Goal: Task Accomplishment & Management: Manage account settings

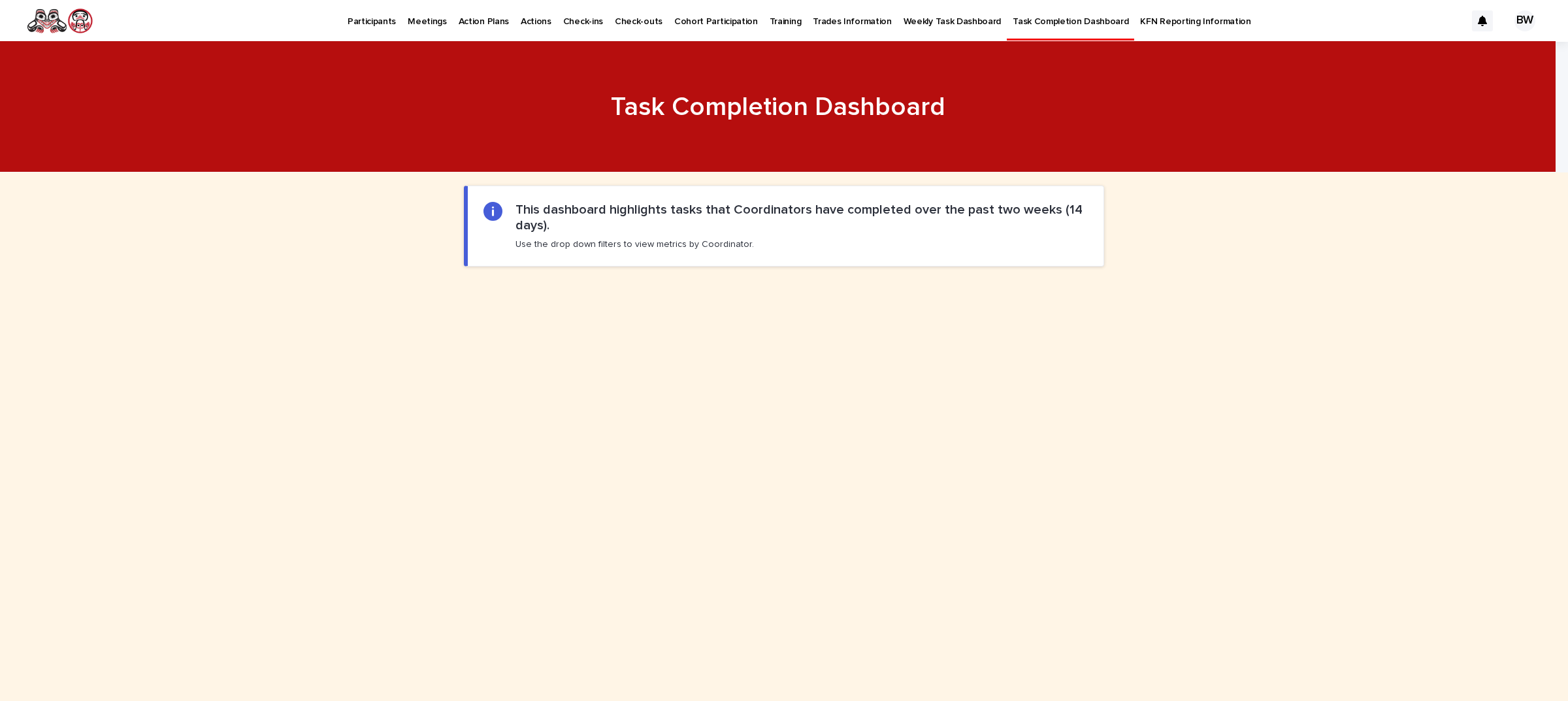
scroll to position [896, 0]
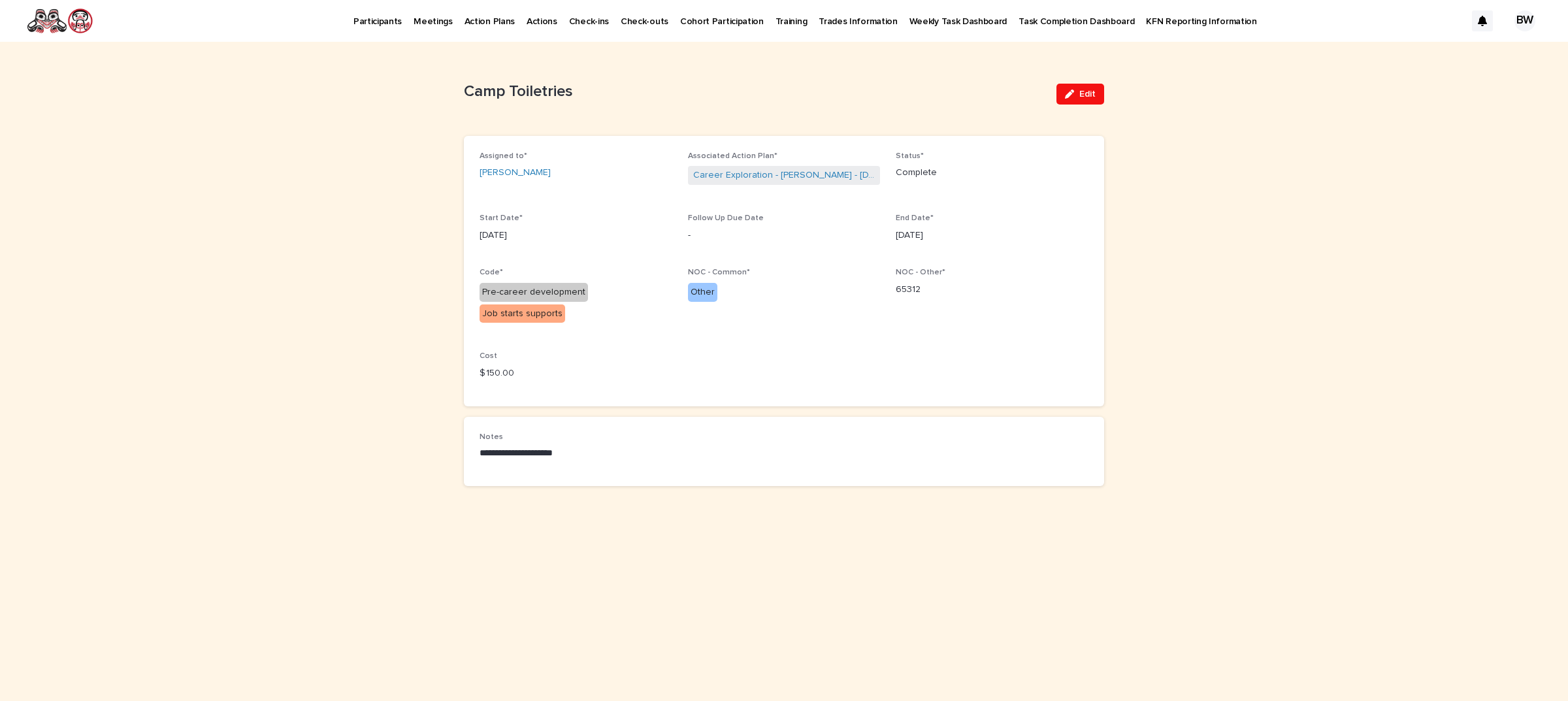
click at [393, 18] on p "Participants" at bounding box center [377, 13] width 49 height 28
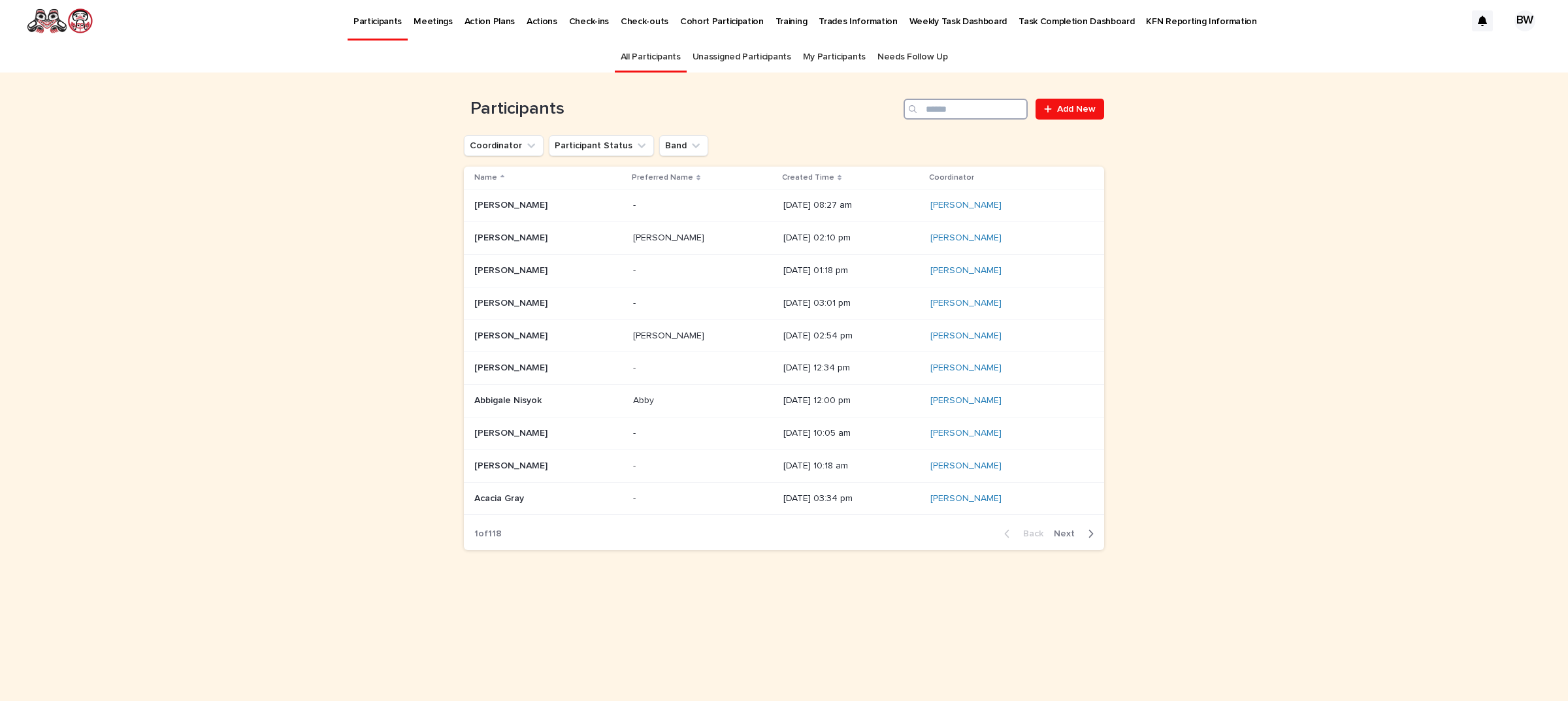
click at [954, 111] on input "Search" at bounding box center [966, 109] width 124 height 21
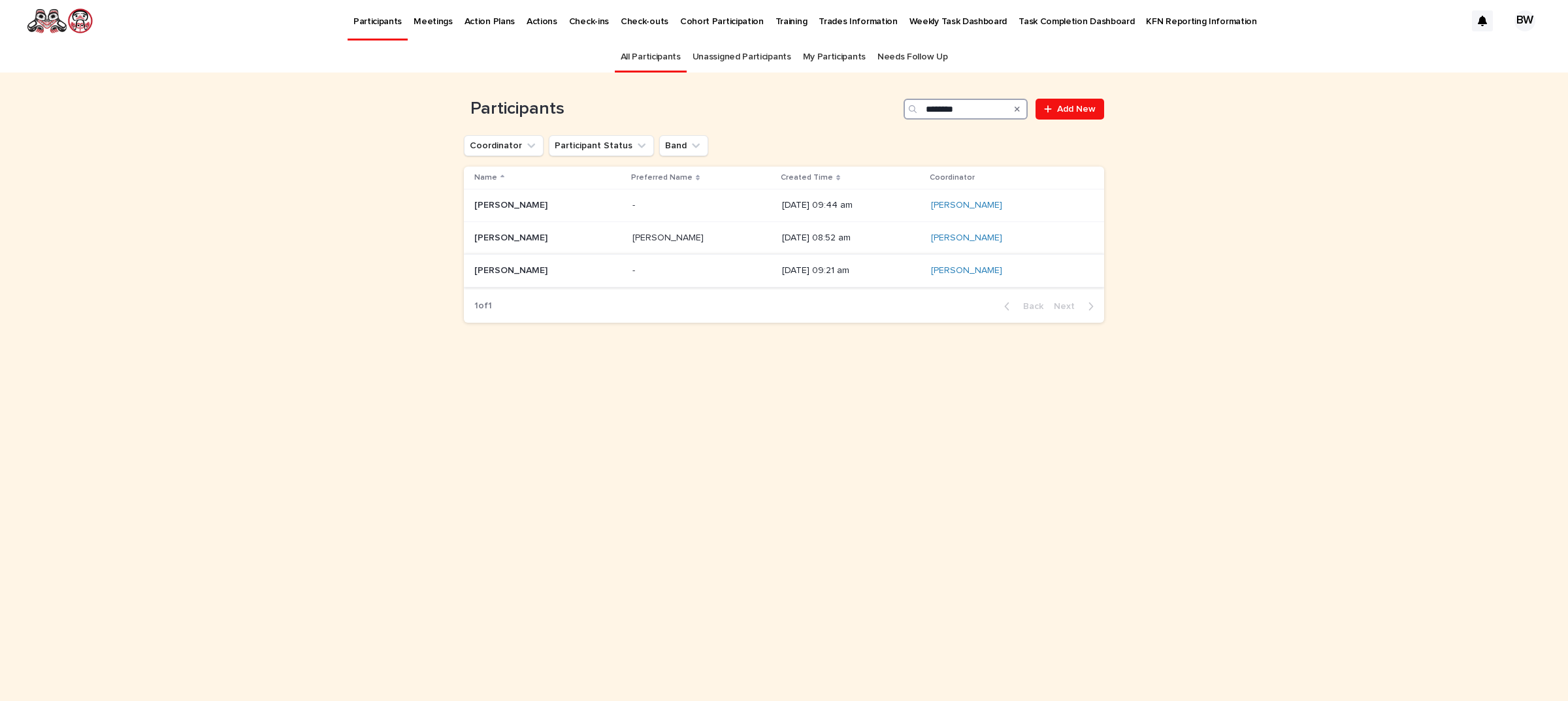
type input "********"
click at [537, 278] on div "Steven Dundas Steven Dundas" at bounding box center [548, 271] width 148 height 22
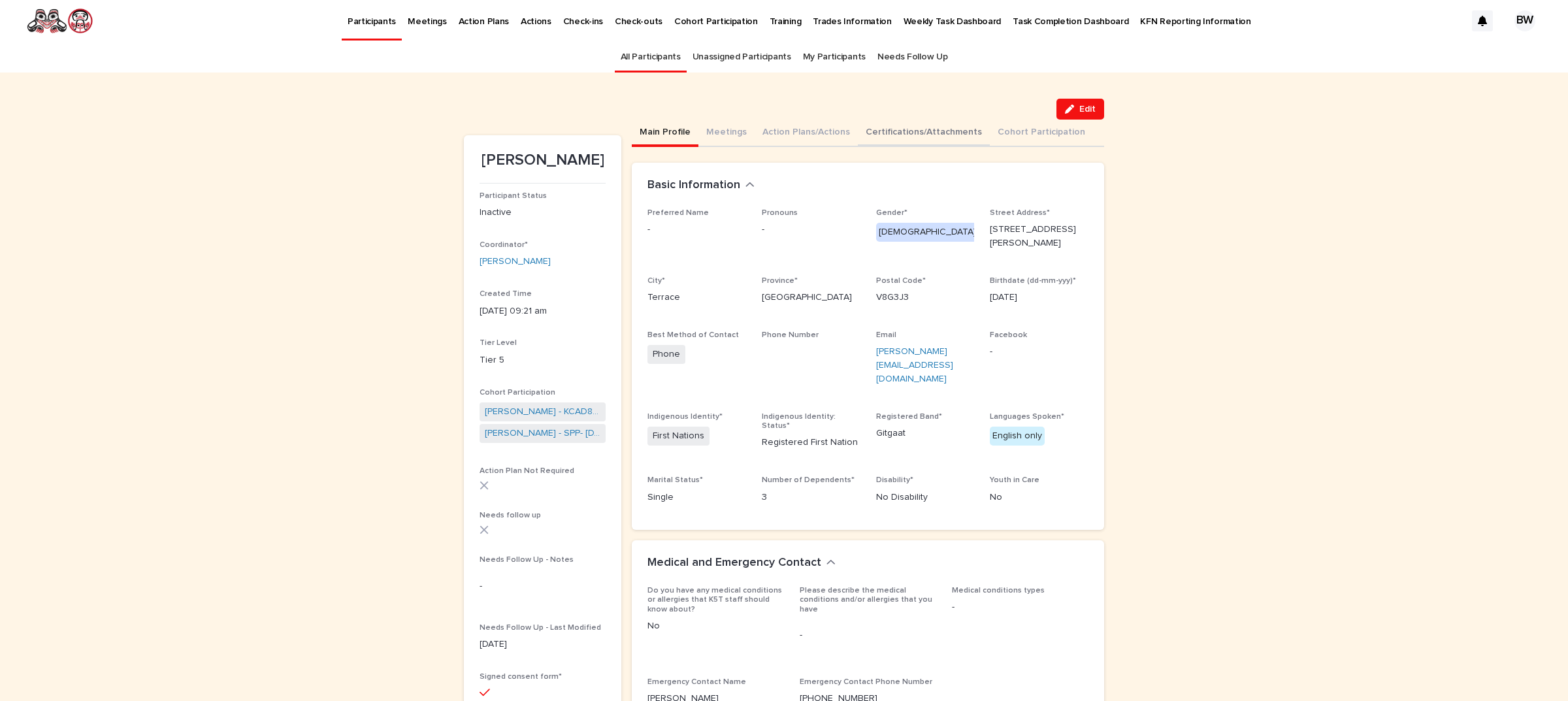
click at [912, 127] on button "Certifications/Attachments" at bounding box center [924, 133] width 132 height 28
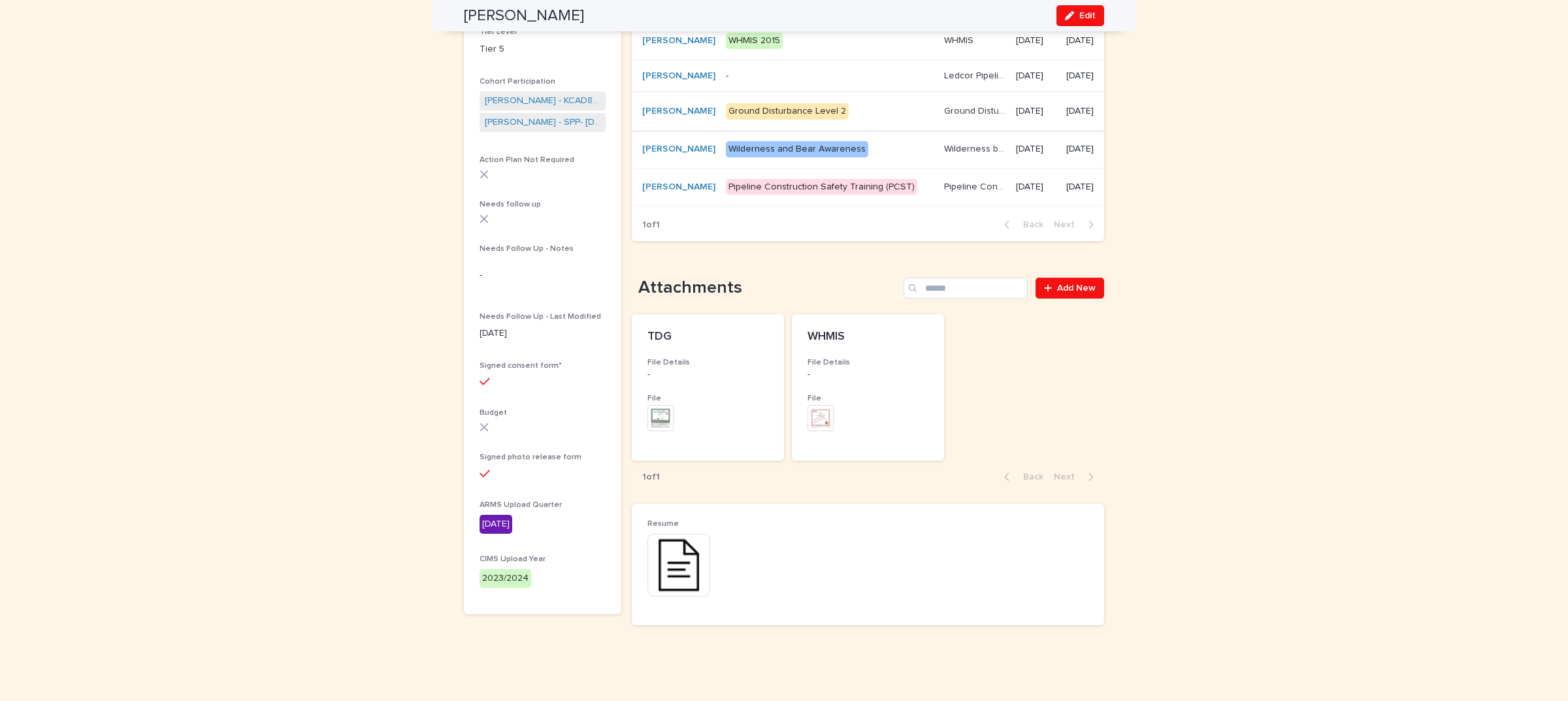
scroll to position [356, 0]
click at [822, 410] on img at bounding box center [820, 418] width 26 height 26
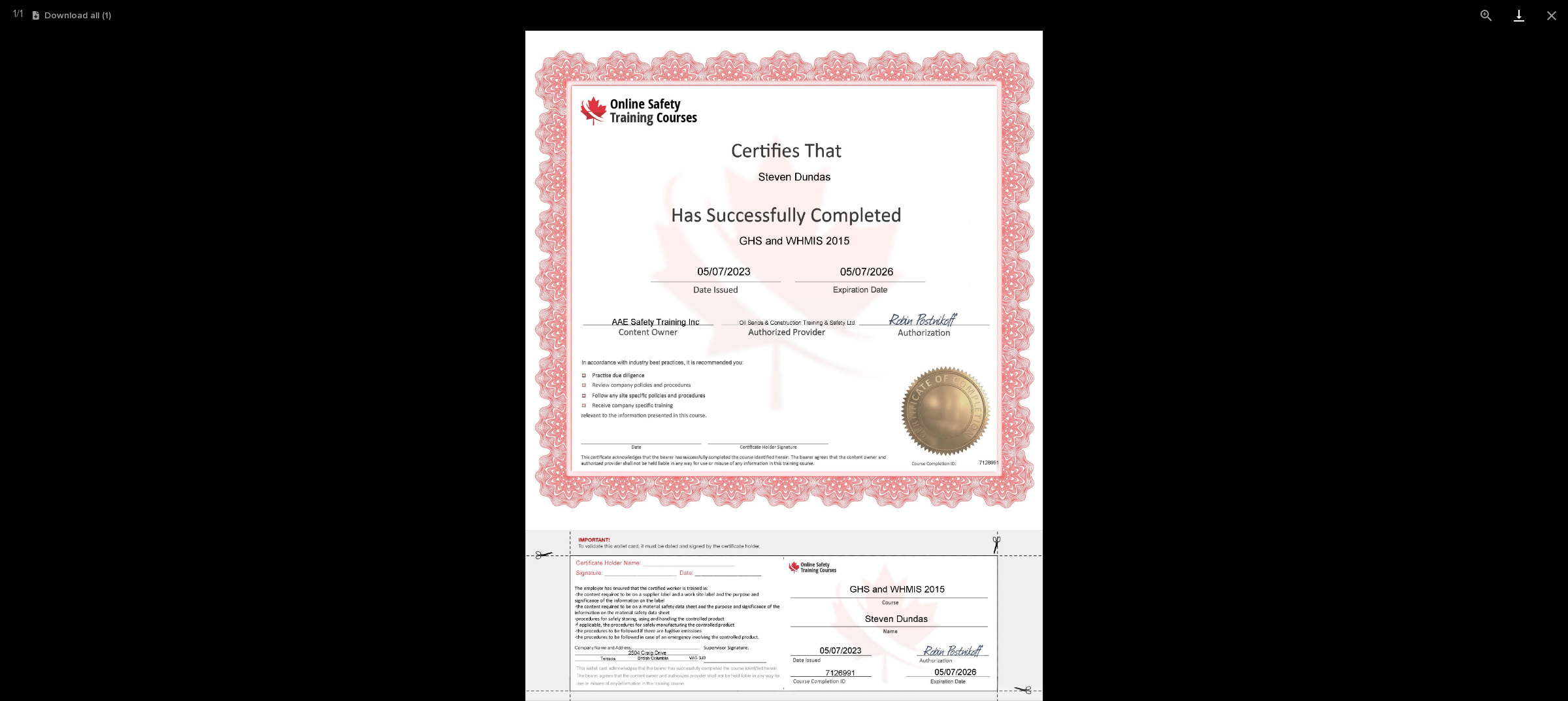
click at [1524, 11] on link "Download" at bounding box center [1519, 16] width 32 height 31
click at [1516, 17] on link "Download" at bounding box center [1519, 16] width 32 height 31
click at [1549, 17] on button "Close gallery" at bounding box center [1551, 16] width 32 height 31
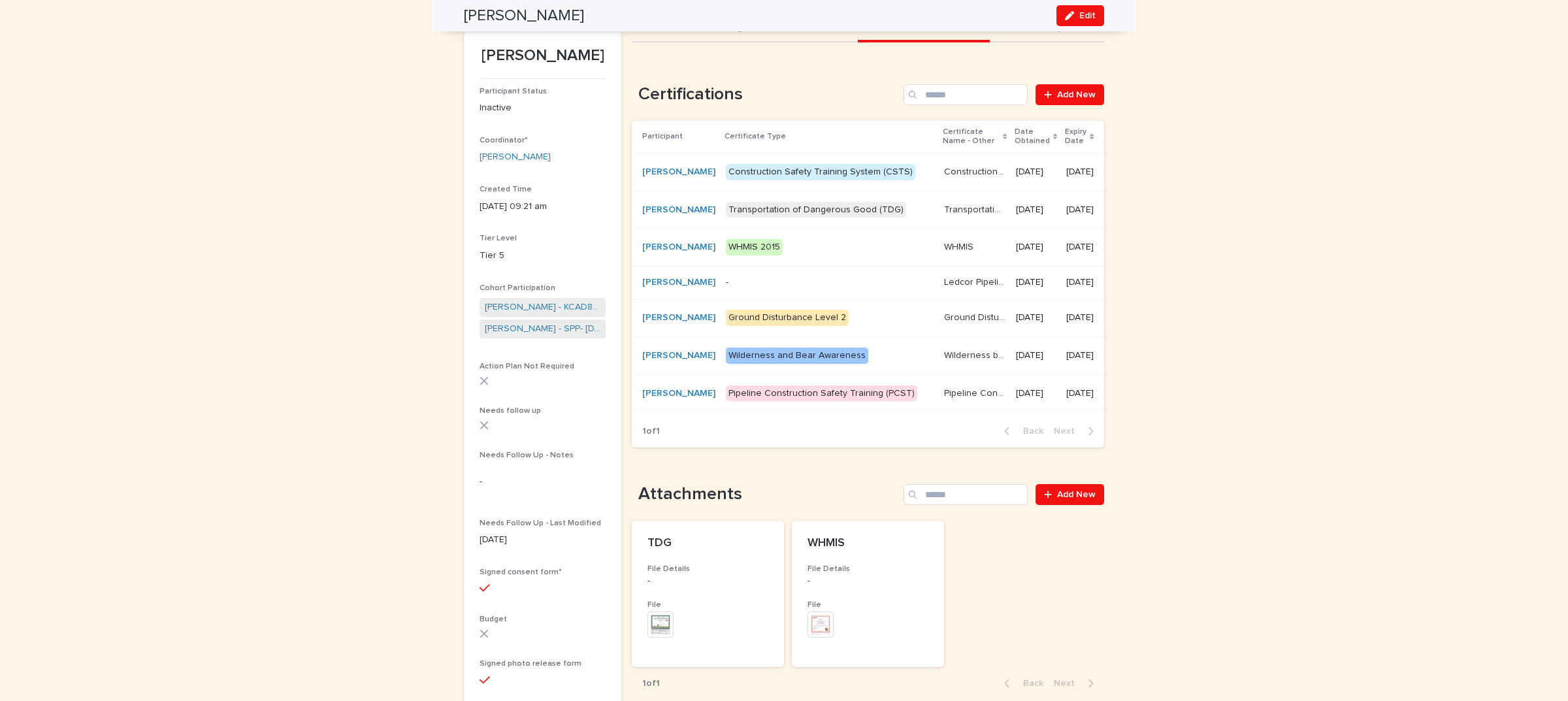
scroll to position [0, 0]
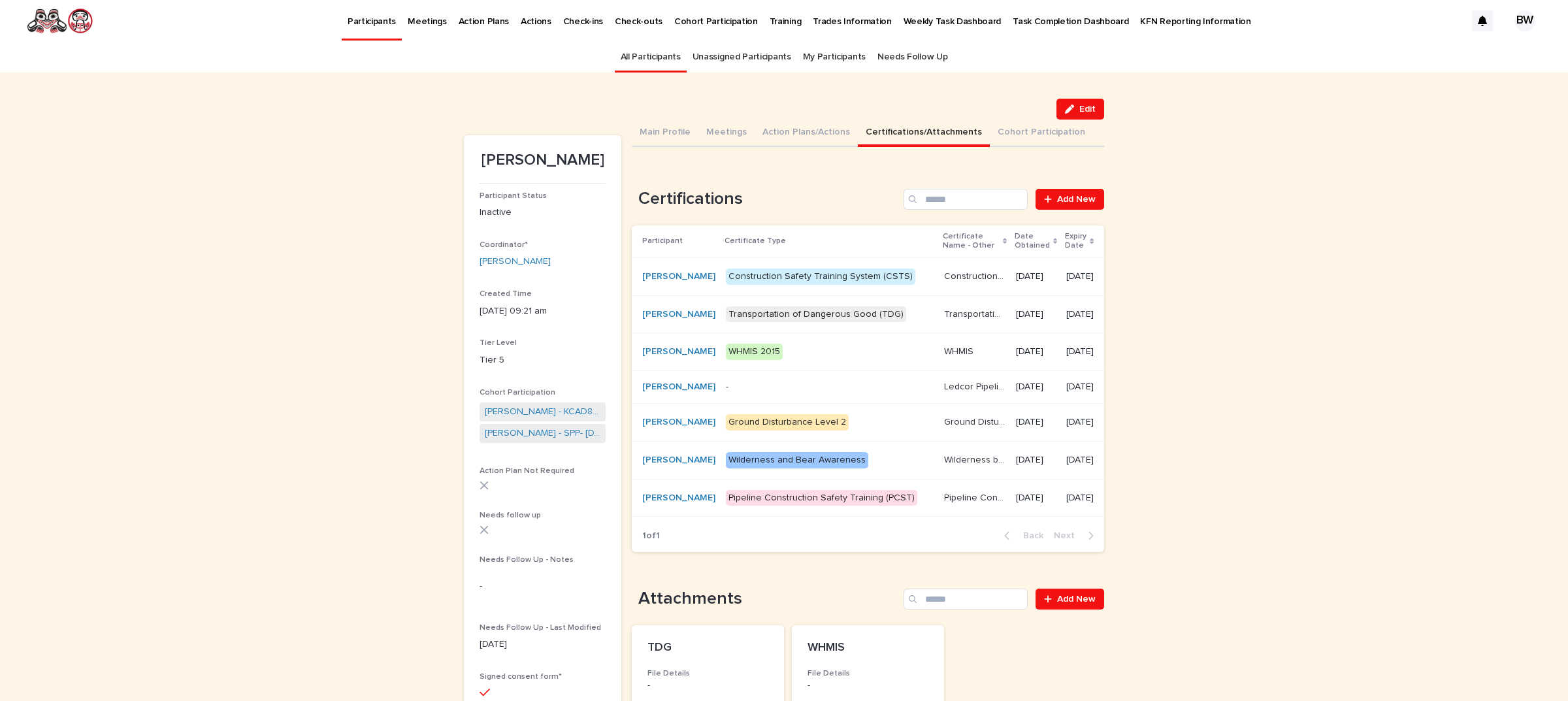
click at [635, 53] on link "All Participants" at bounding box center [650, 57] width 60 height 31
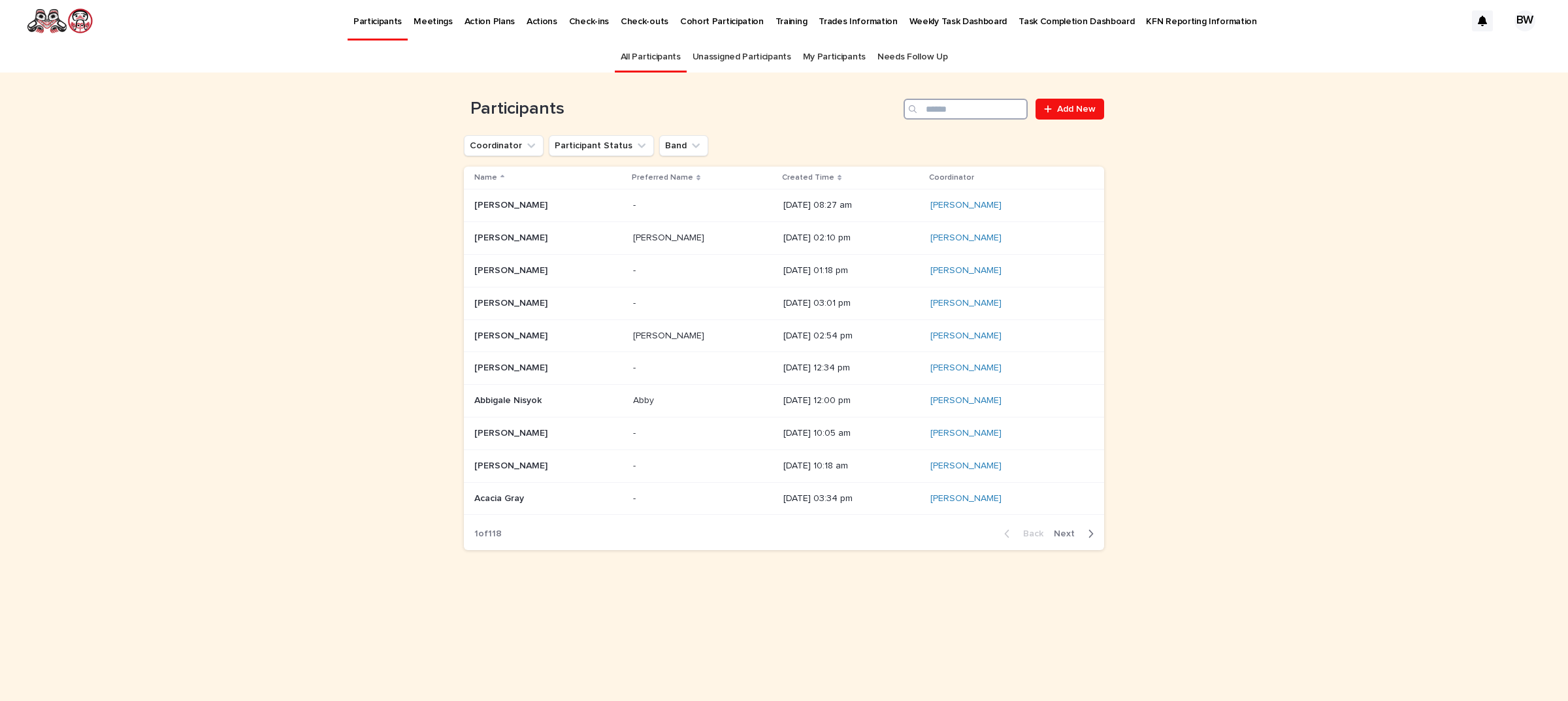
click at [994, 113] on input "Search" at bounding box center [966, 109] width 124 height 21
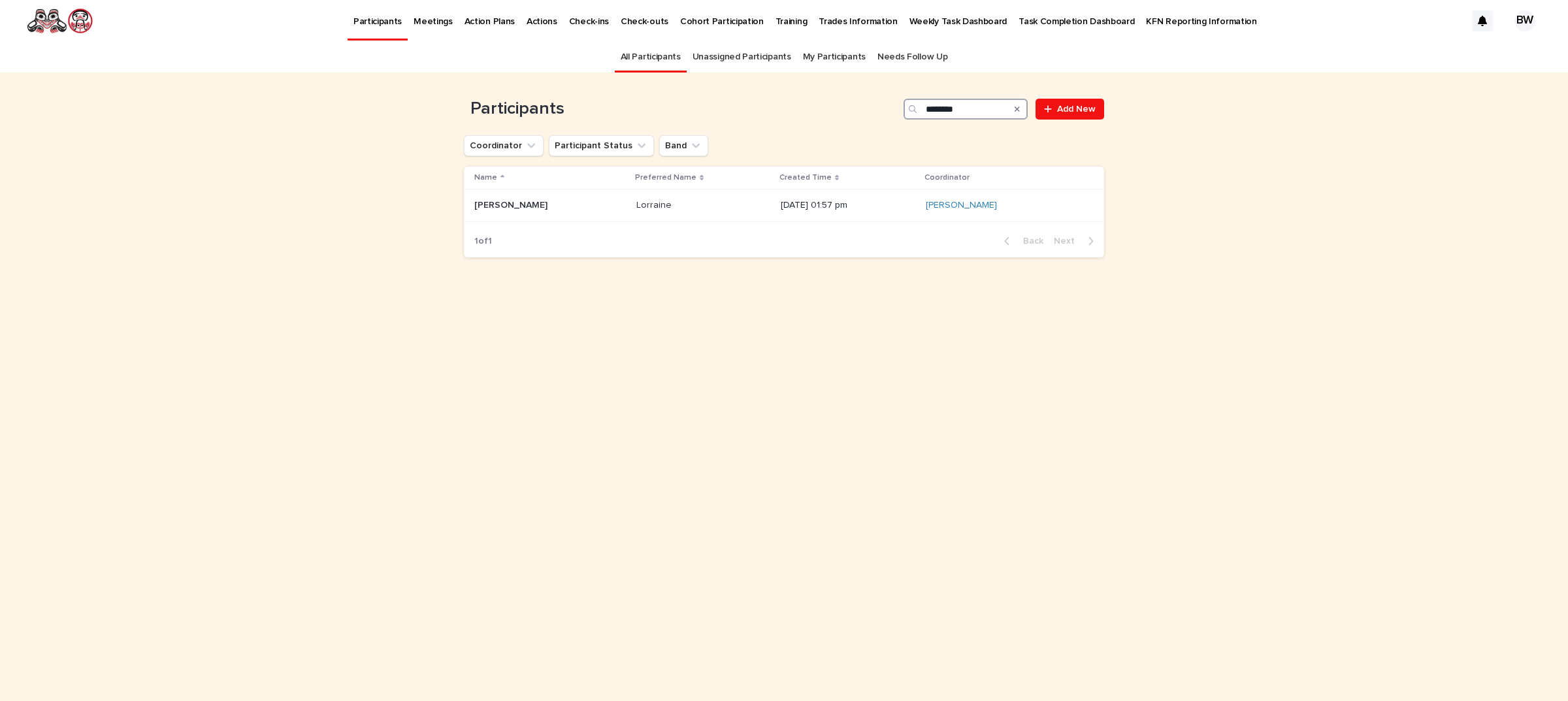
type input "********"
click at [478, 211] on div "Lorraine Johnny Lorraine Johnny" at bounding box center [550, 206] width 152 height 22
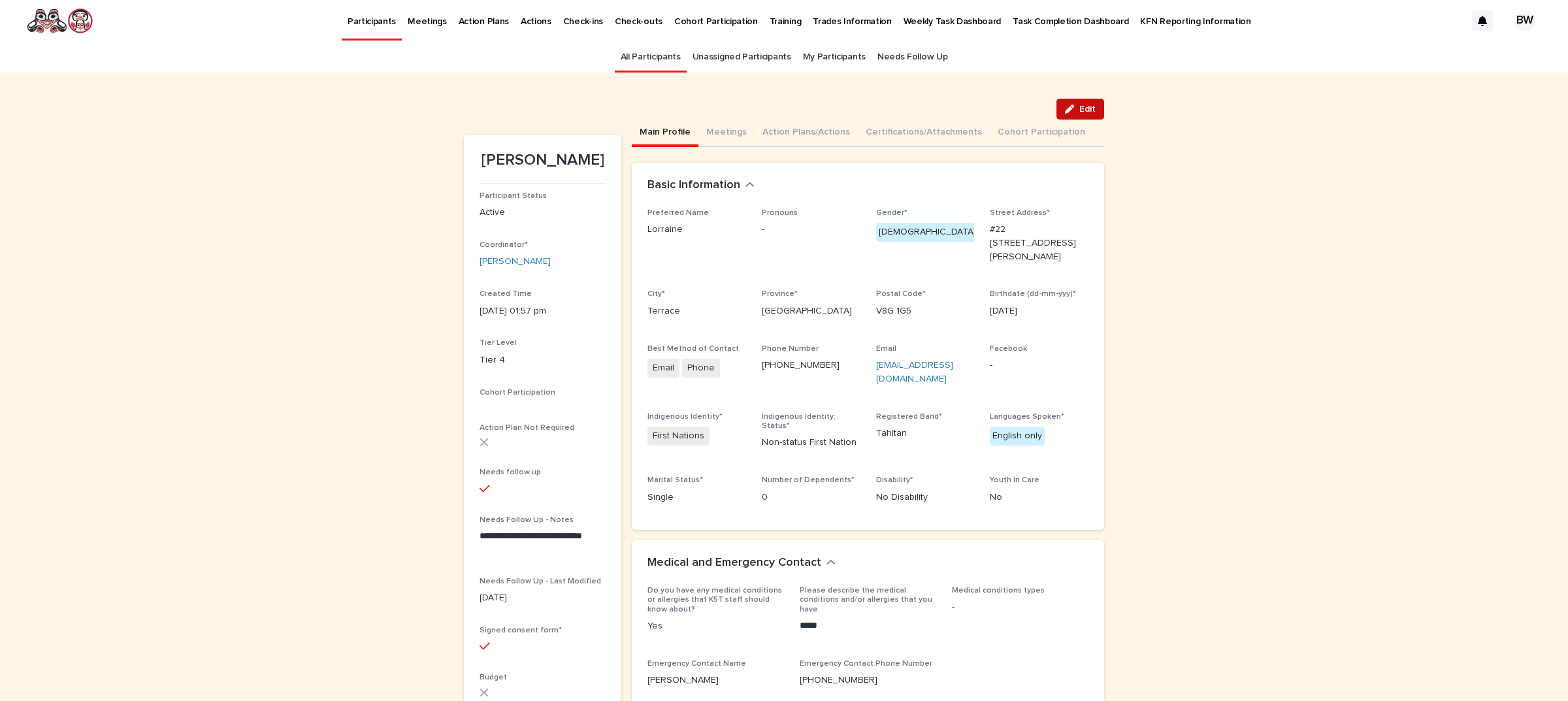
click at [1095, 108] on button "Edit" at bounding box center [1080, 109] width 48 height 21
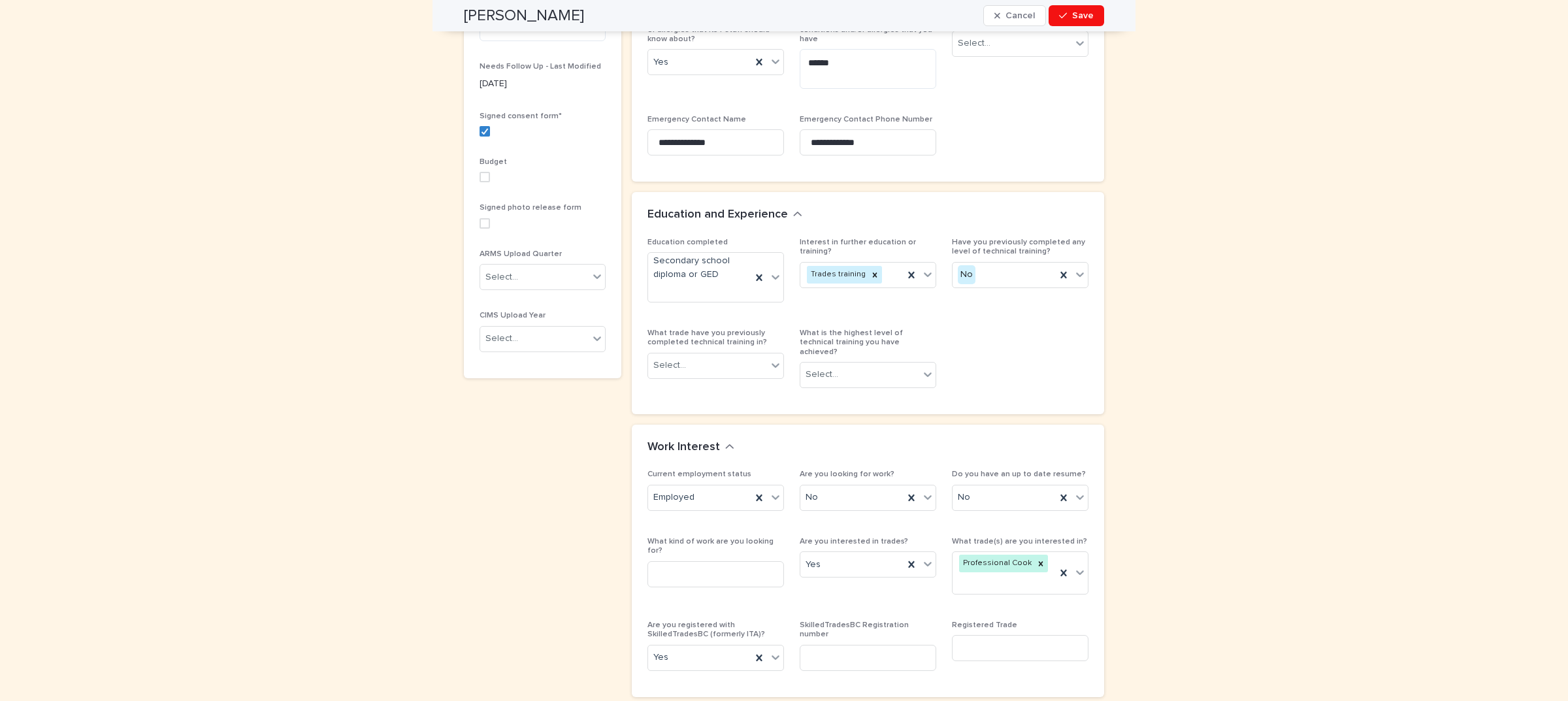
scroll to position [817, 0]
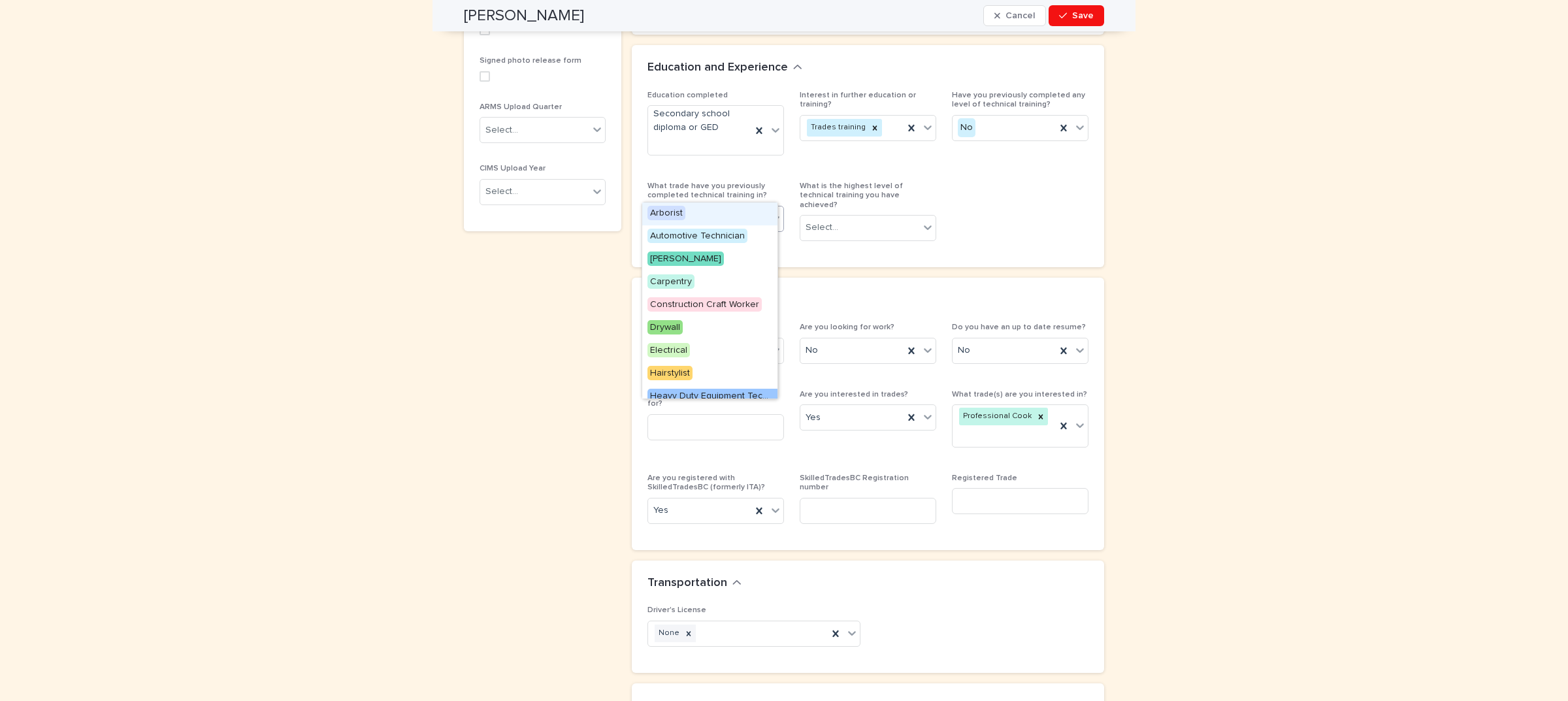
click at [740, 208] on div "Select..." at bounding box center [708, 218] width 119 height 22
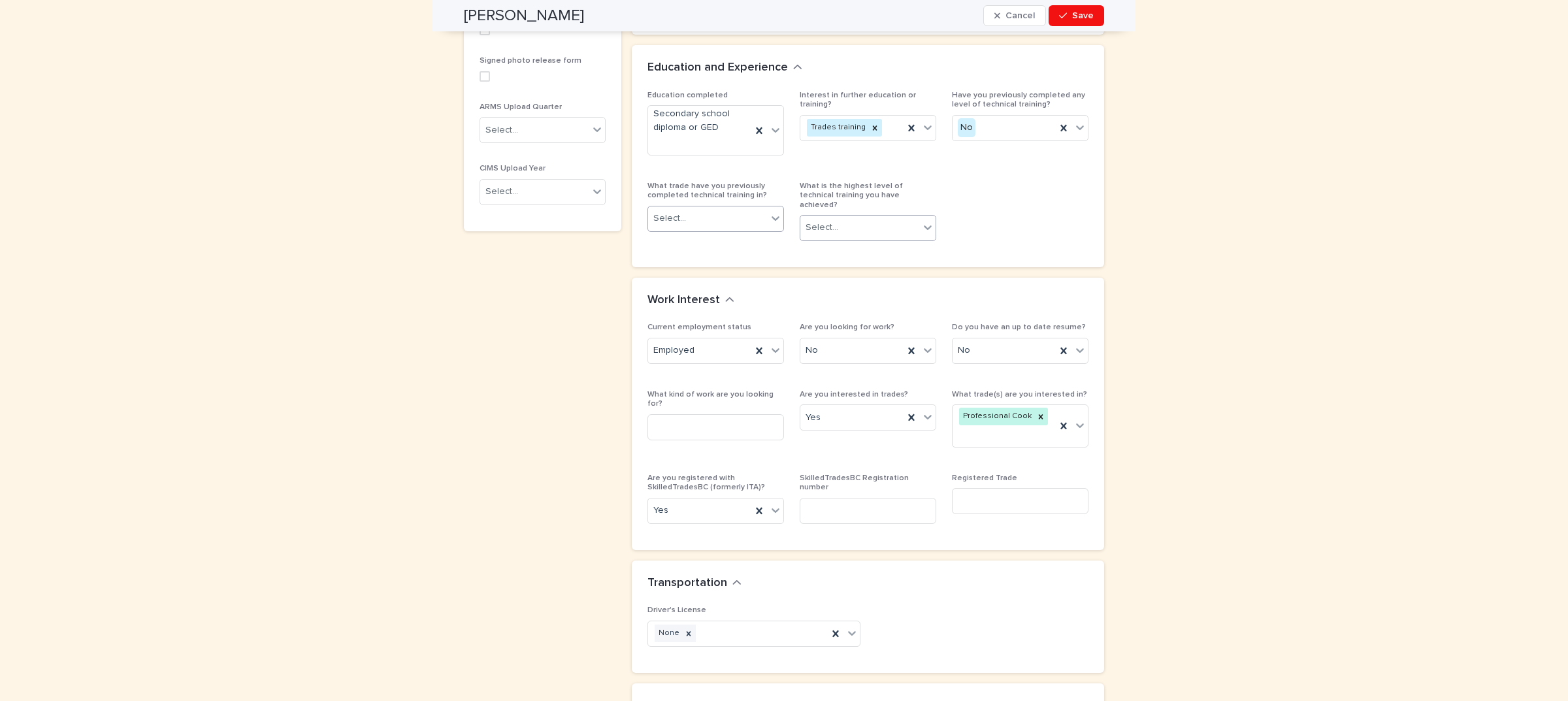
click at [842, 217] on div "Select..." at bounding box center [860, 228] width 119 height 22
click at [859, 216] on span "Pre-apprenticeship" at bounding box center [842, 212] width 84 height 14
click at [978, 187] on div "Education completed Secondary school diploma or GED Interest in further educati…" at bounding box center [868, 171] width 441 height 160
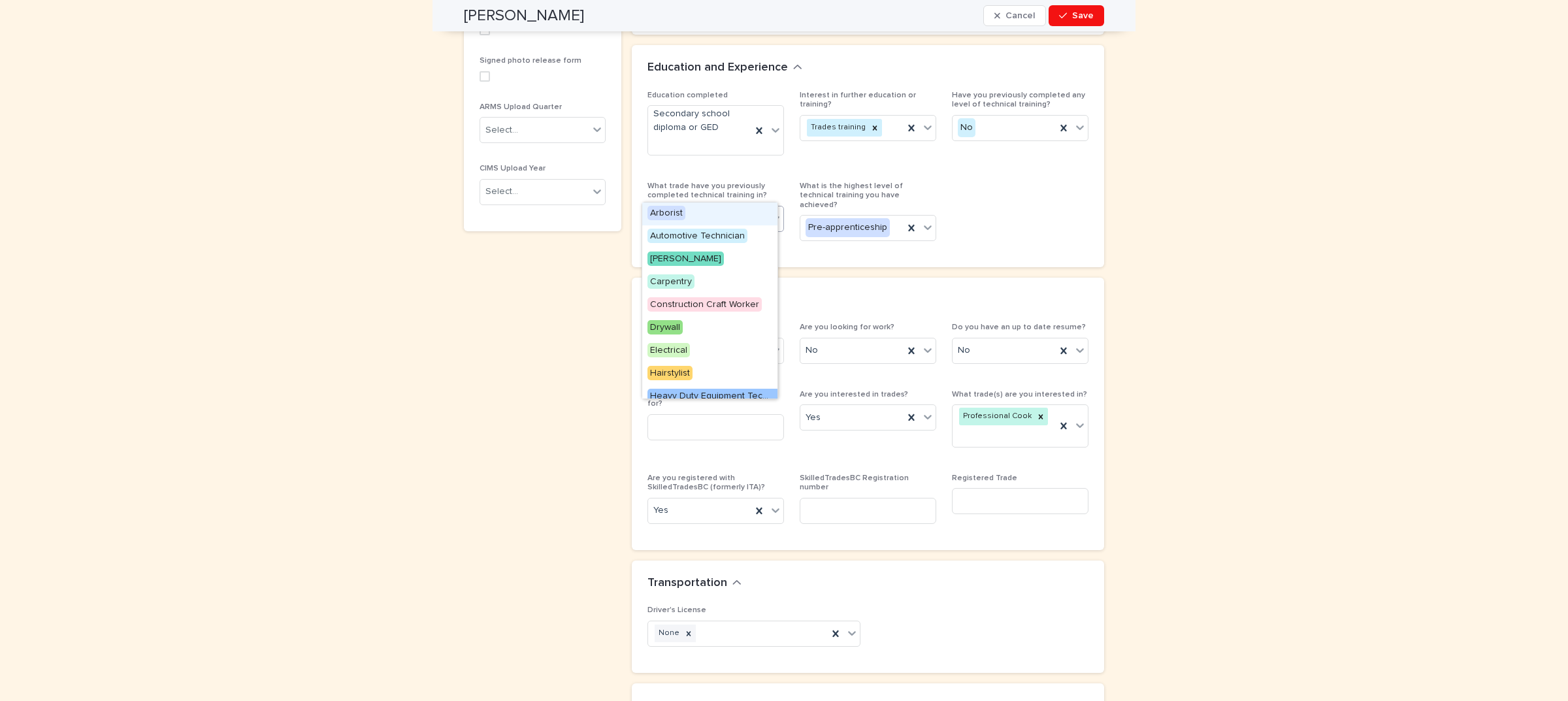
click at [710, 208] on div "Select..." at bounding box center [708, 218] width 119 height 22
click at [1021, 173] on div "Education completed Secondary school diploma or GED Interest in further educati…" at bounding box center [868, 171] width 441 height 160
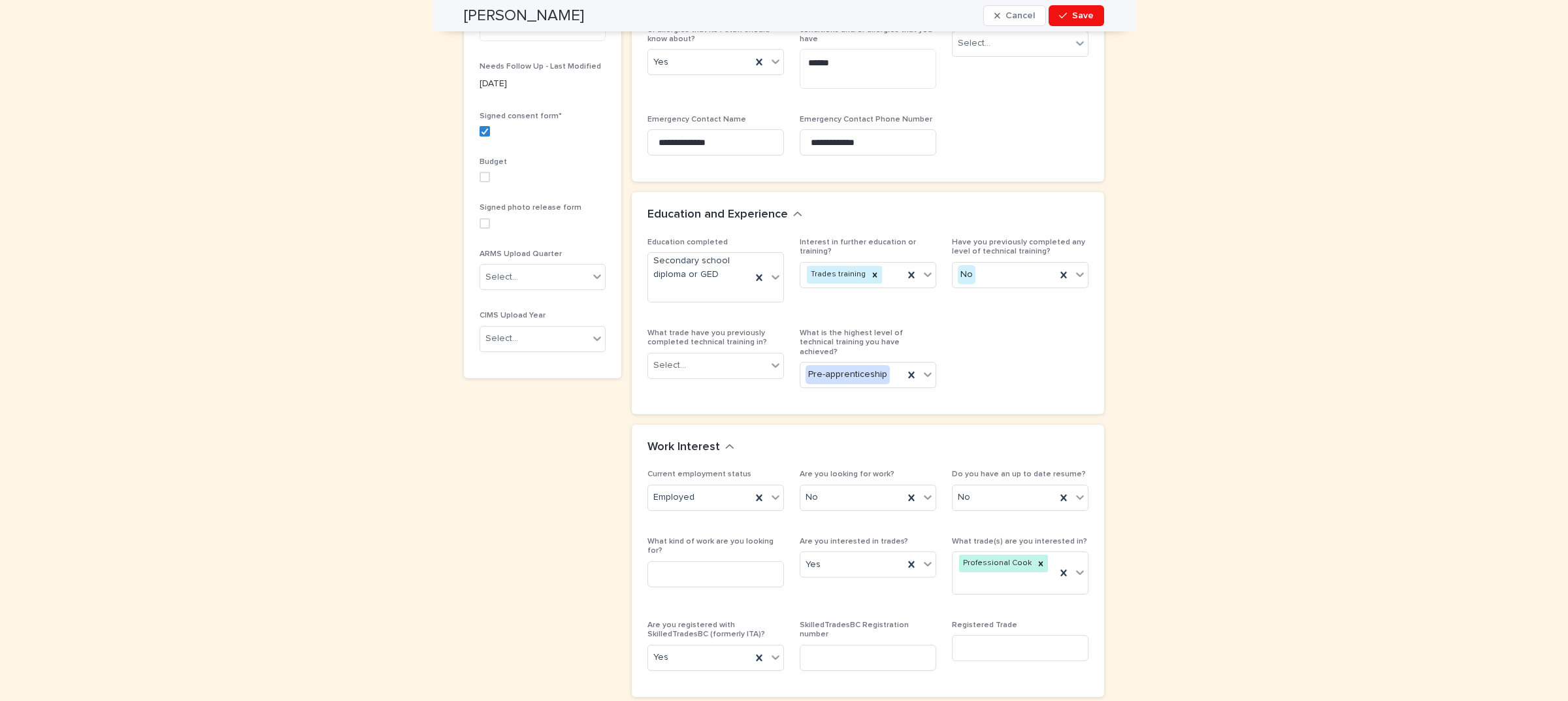
scroll to position [653, 0]
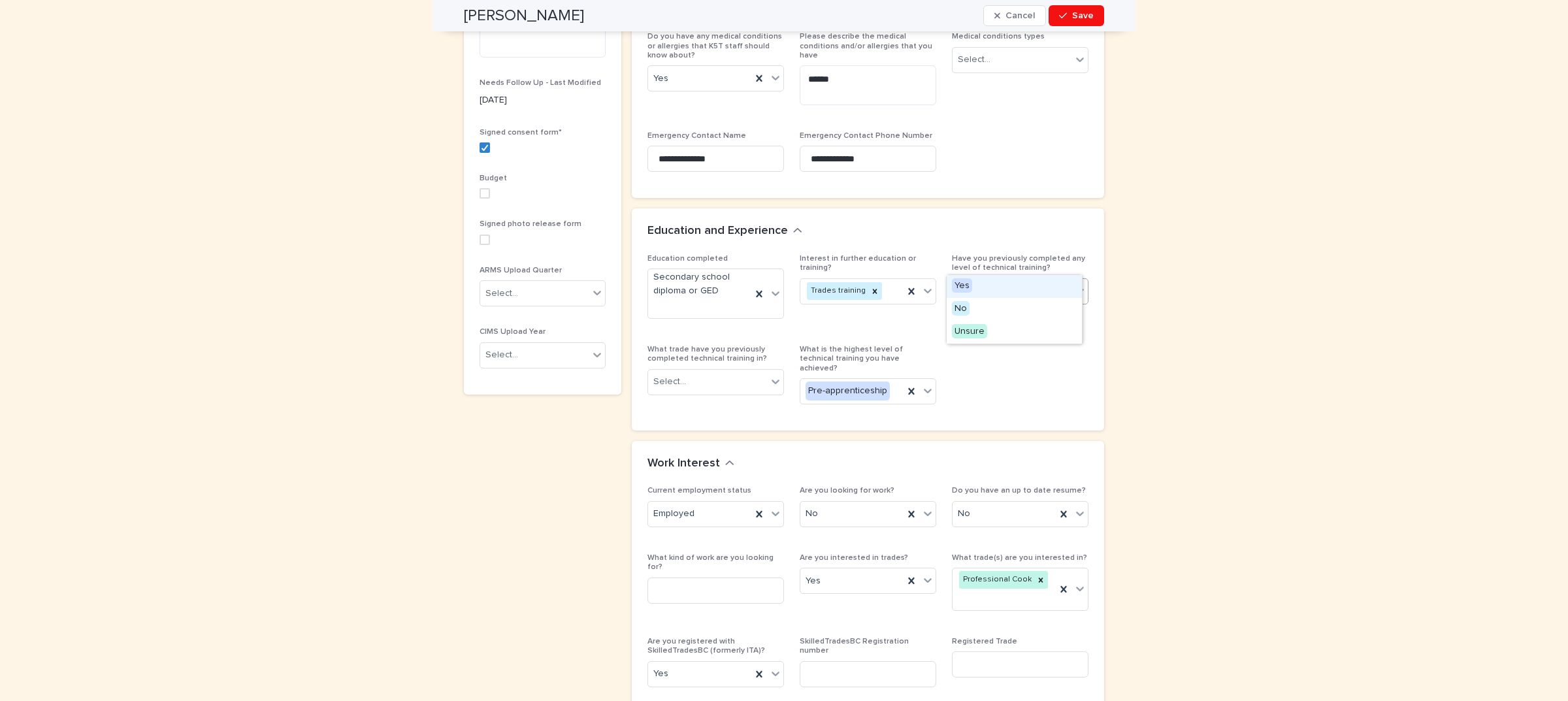
click at [1026, 280] on div "No" at bounding box center [1003, 291] width 103 height 22
click at [972, 286] on div "Yes" at bounding box center [1014, 286] width 135 height 23
click at [991, 311] on div "Education completed Secondary school diploma or GED Interest in further educati…" at bounding box center [868, 334] width 441 height 160
click at [986, 280] on div "Yes" at bounding box center [1003, 291] width 103 height 22
click at [978, 313] on div "No" at bounding box center [1014, 309] width 135 height 23
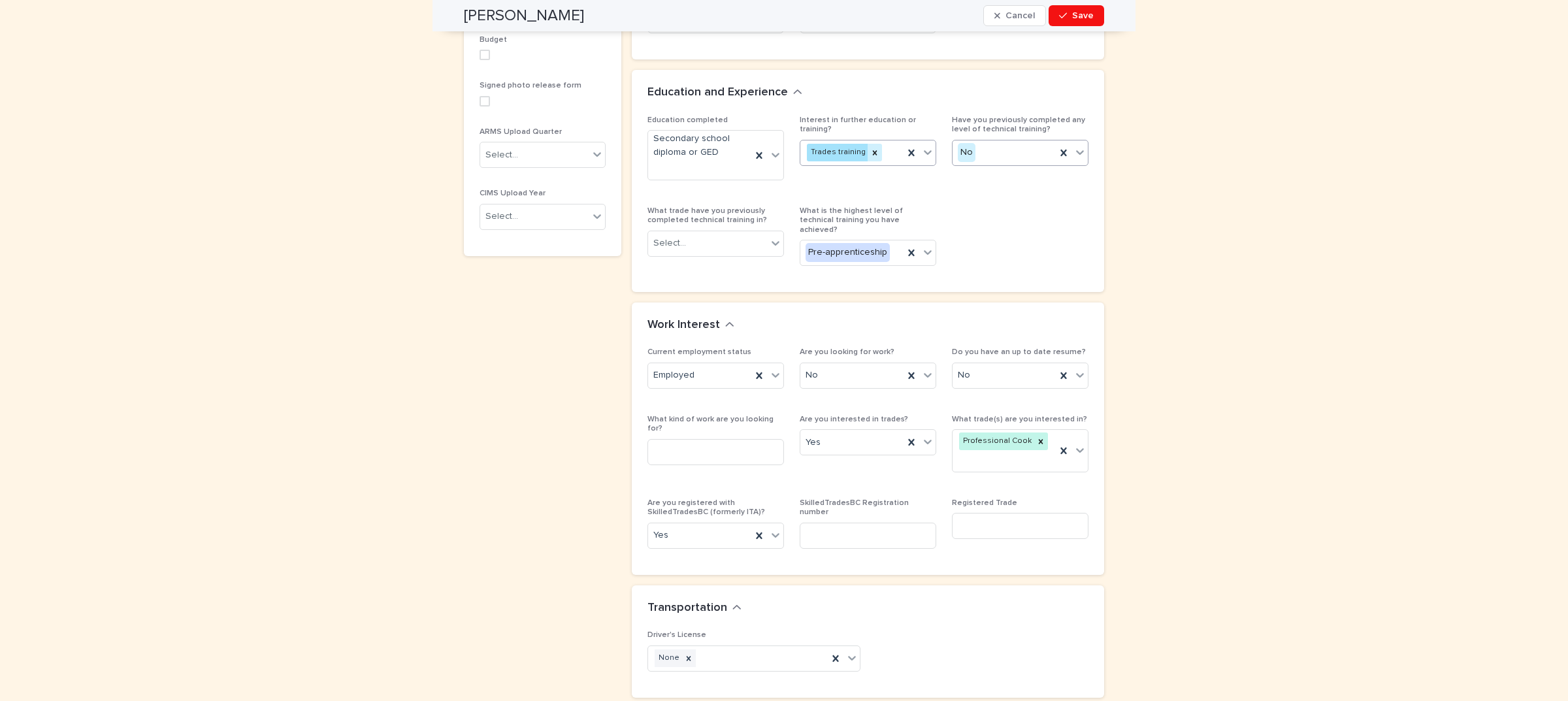
scroll to position [898, 0]
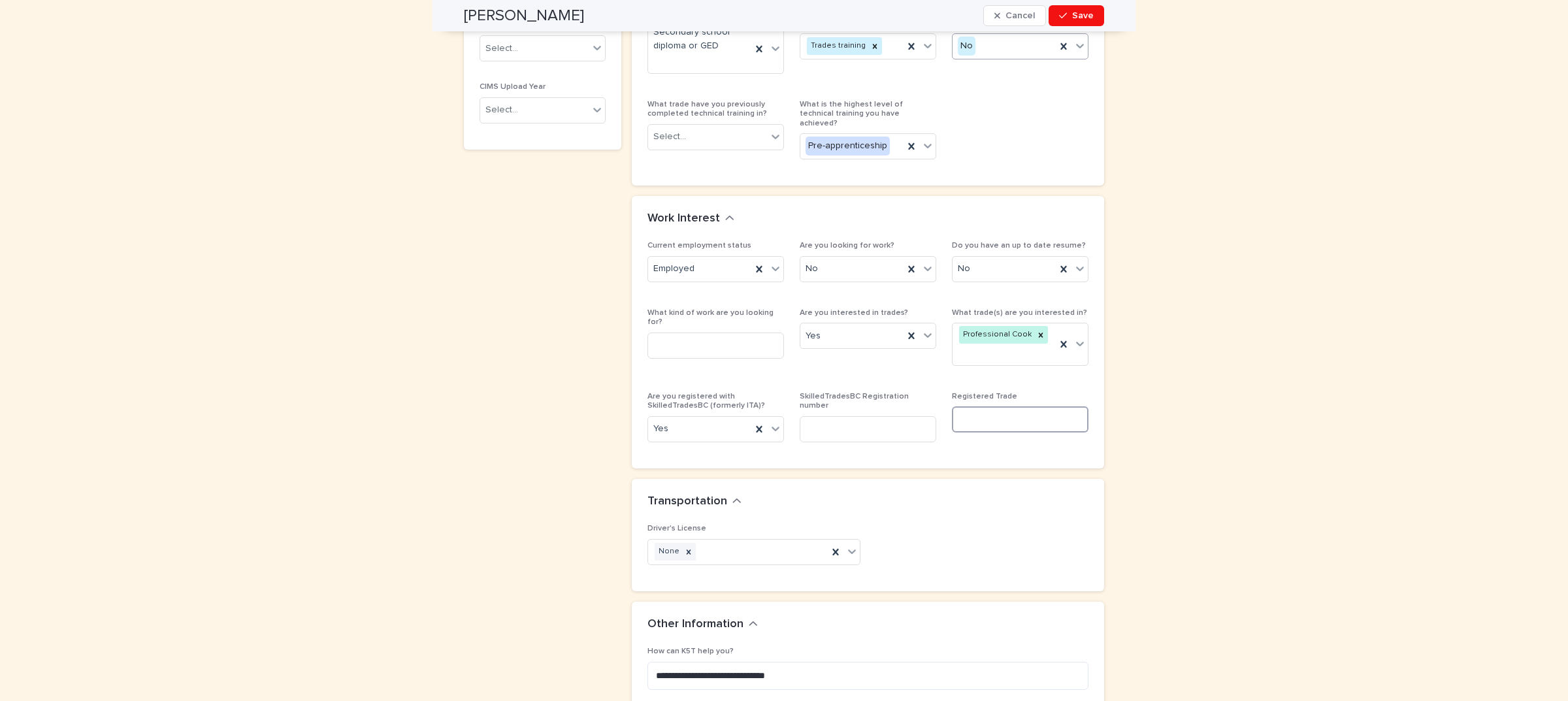
click at [992, 406] on input at bounding box center [1020, 419] width 137 height 26
click at [847, 417] on input at bounding box center [868, 429] width 137 height 26
paste input "******"
type input "******"
click at [1022, 406] on input at bounding box center [1020, 419] width 137 height 26
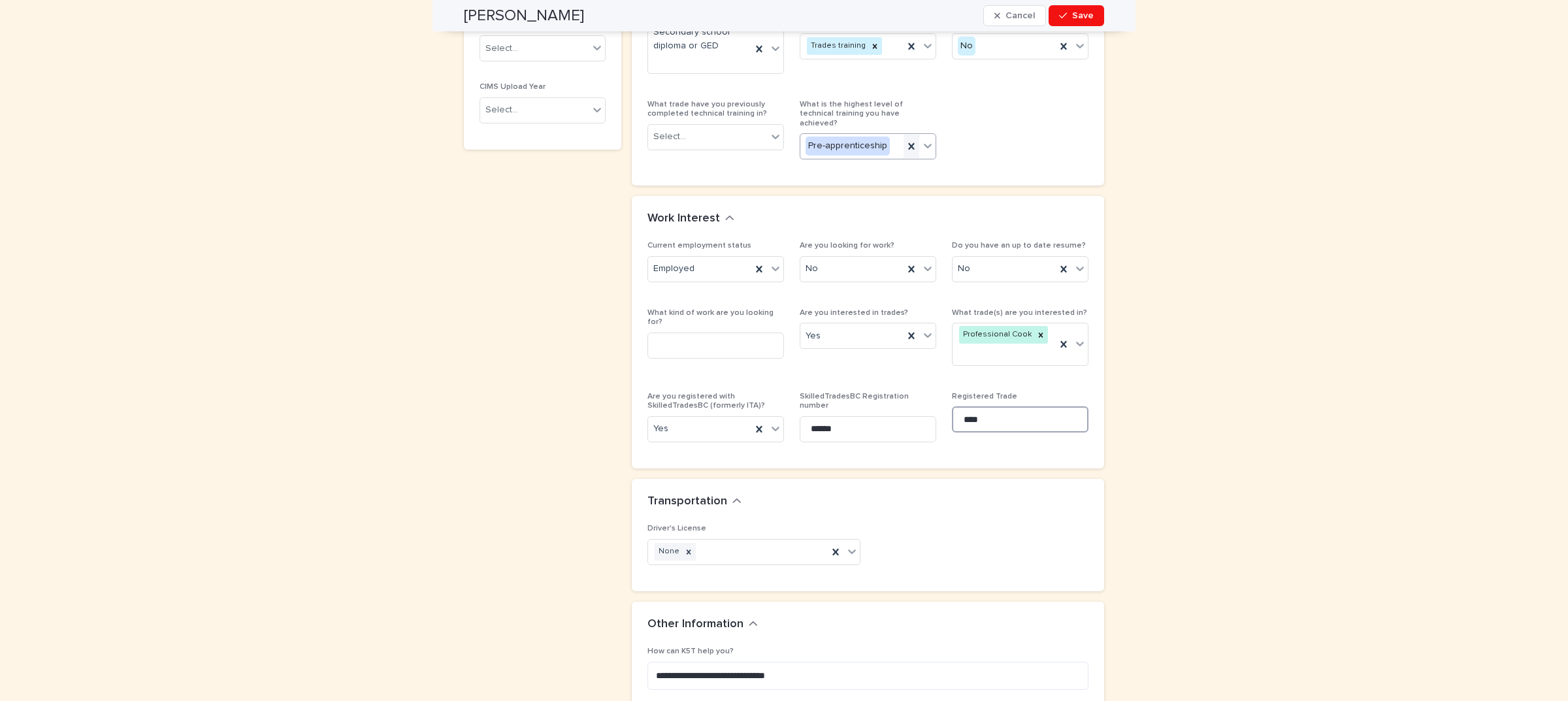
type input "****"
click at [905, 140] on icon at bounding box center [911, 146] width 13 height 13
click at [1079, 15] on span "Save" at bounding box center [1083, 16] width 22 height 9
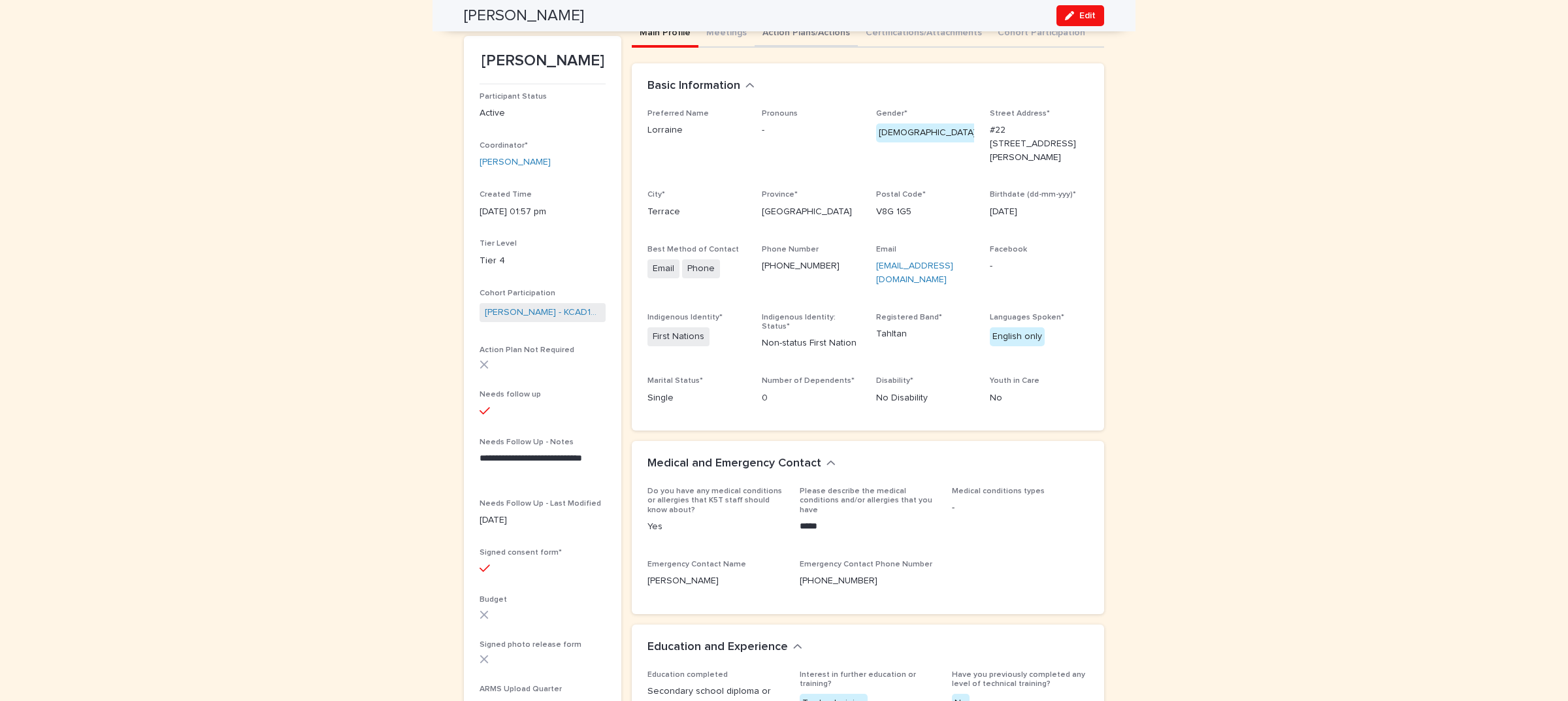
scroll to position [0, 0]
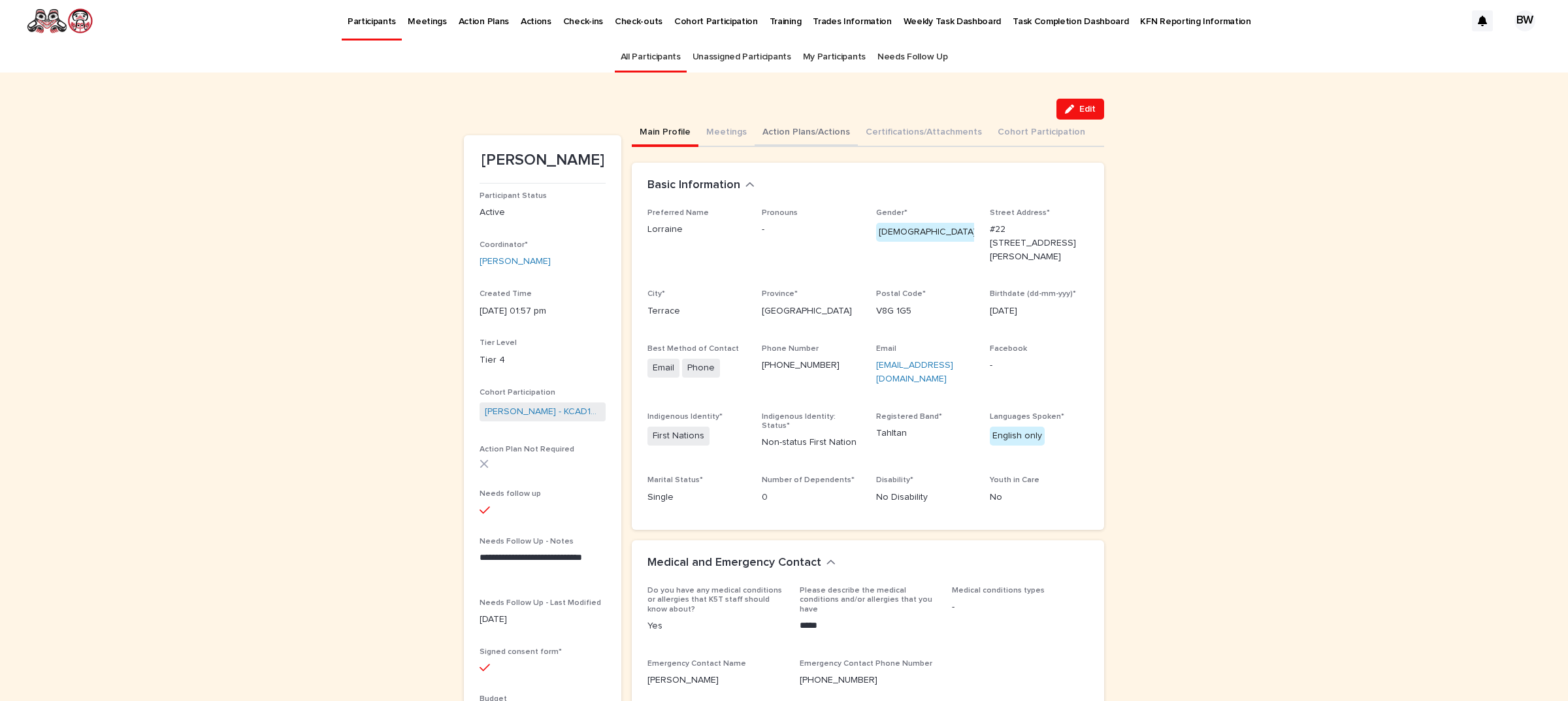
click at [802, 129] on button "Action Plans/Actions" at bounding box center [806, 133] width 103 height 28
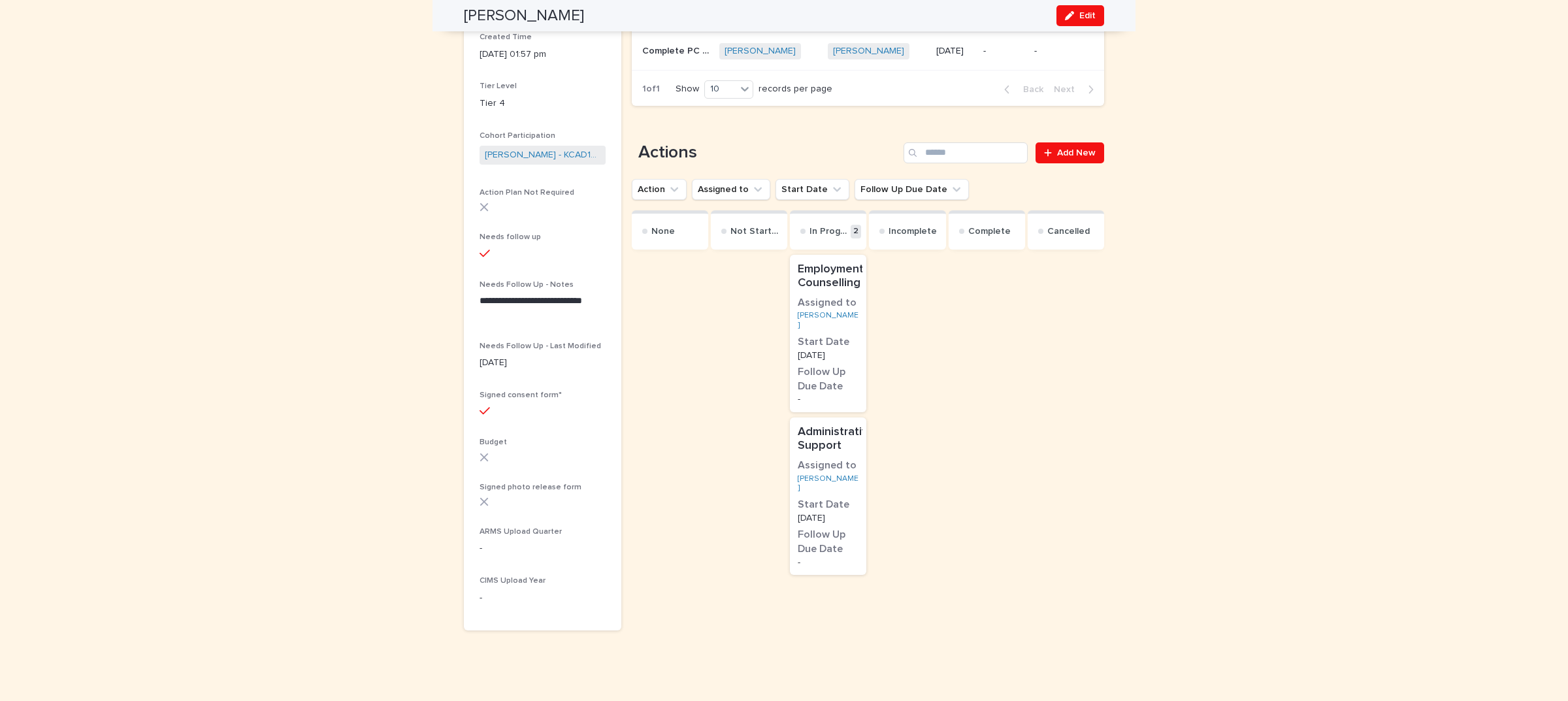
scroll to position [250, 0]
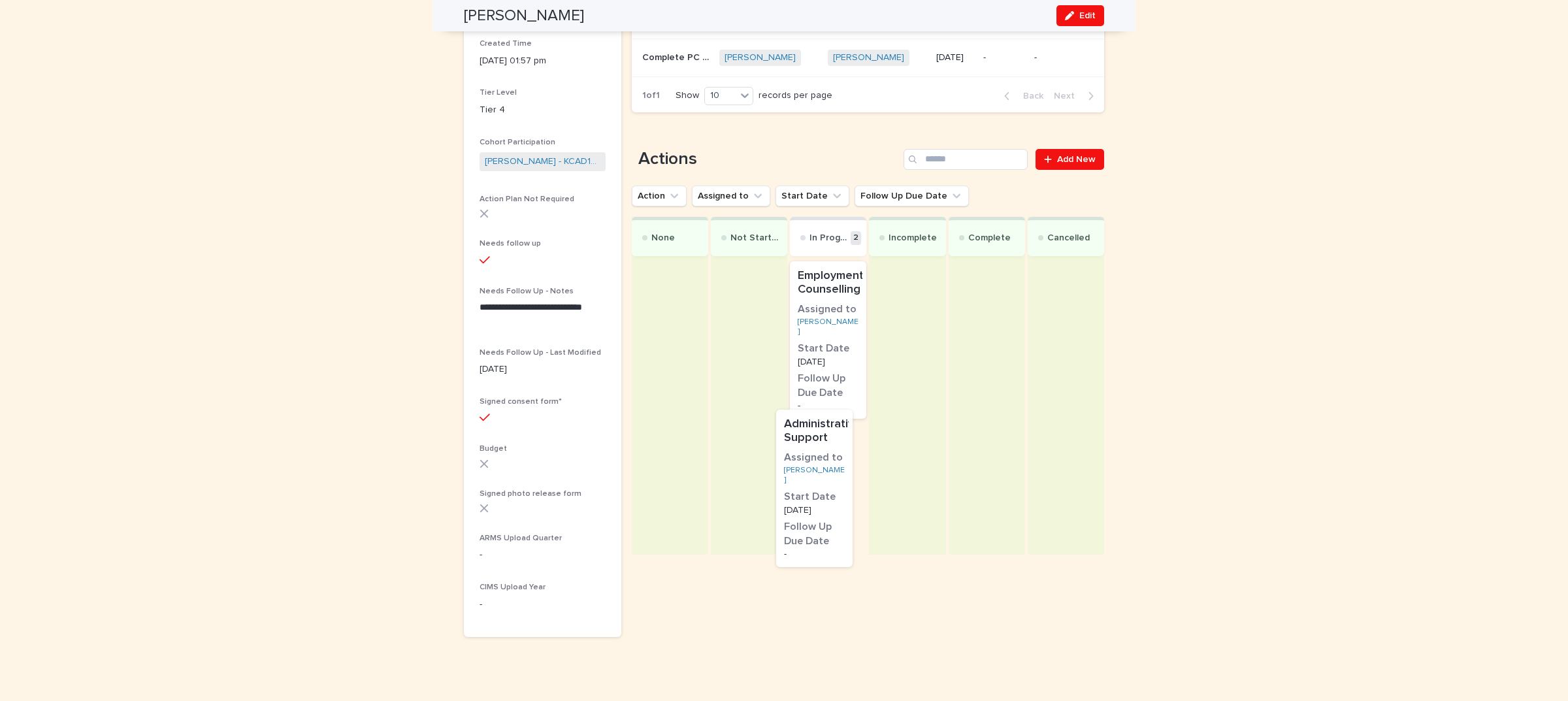
drag, startPoint x: 843, startPoint y: 481, endPoint x: 837, endPoint y: 474, distance: 9.2
click at [837, 474] on div "Employment Counselling Assigned to Lorraine Johnny Start Date 12/8/2025 Follow …" at bounding box center [827, 406] width 76 height 296
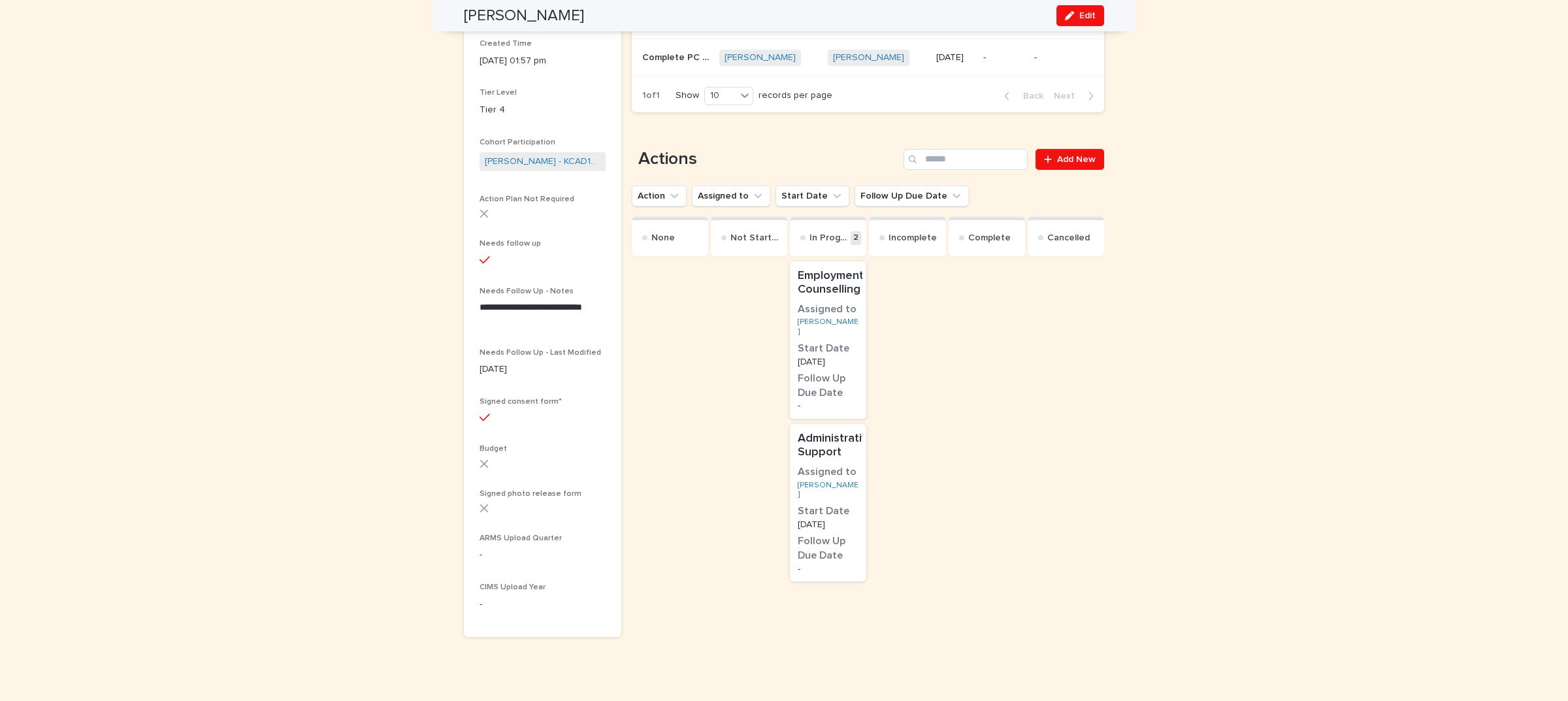
click at [844, 535] on h3 "Follow Up Due Date" at bounding box center [828, 549] width 61 height 28
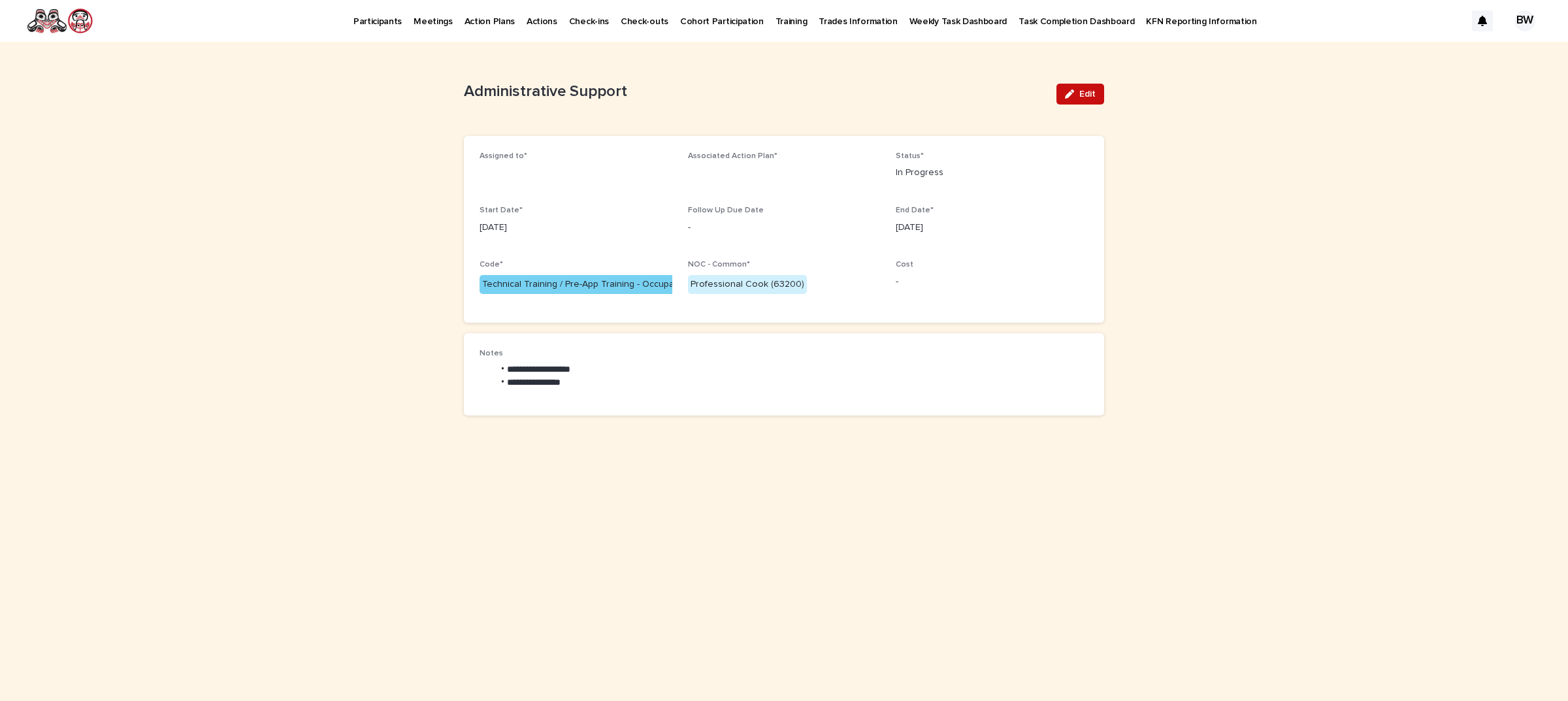
click at [1094, 92] on span "Edit" at bounding box center [1088, 94] width 16 height 9
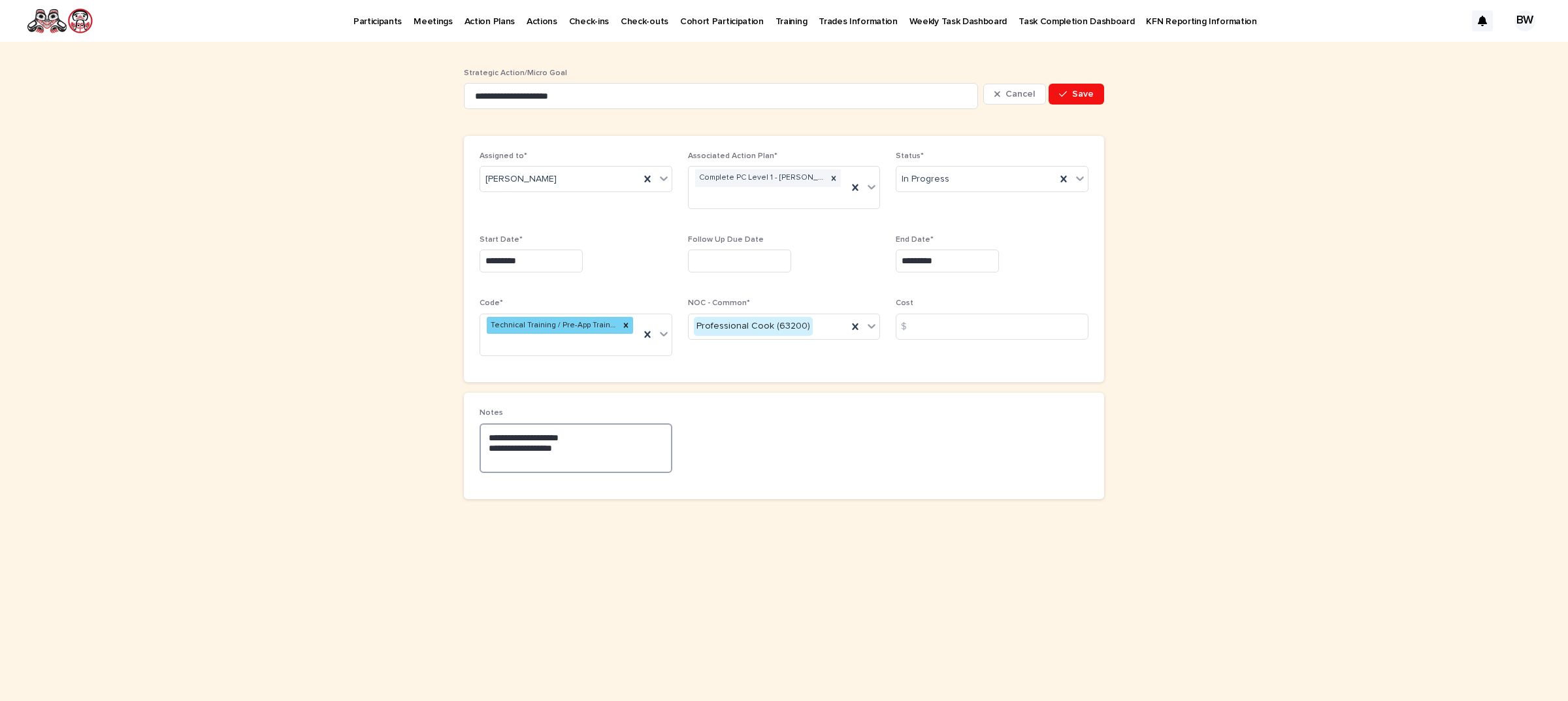
click at [593, 454] on textarea "**********" at bounding box center [576, 448] width 193 height 50
type textarea "**********"
click at [1078, 90] on span "Save" at bounding box center [1083, 94] width 22 height 9
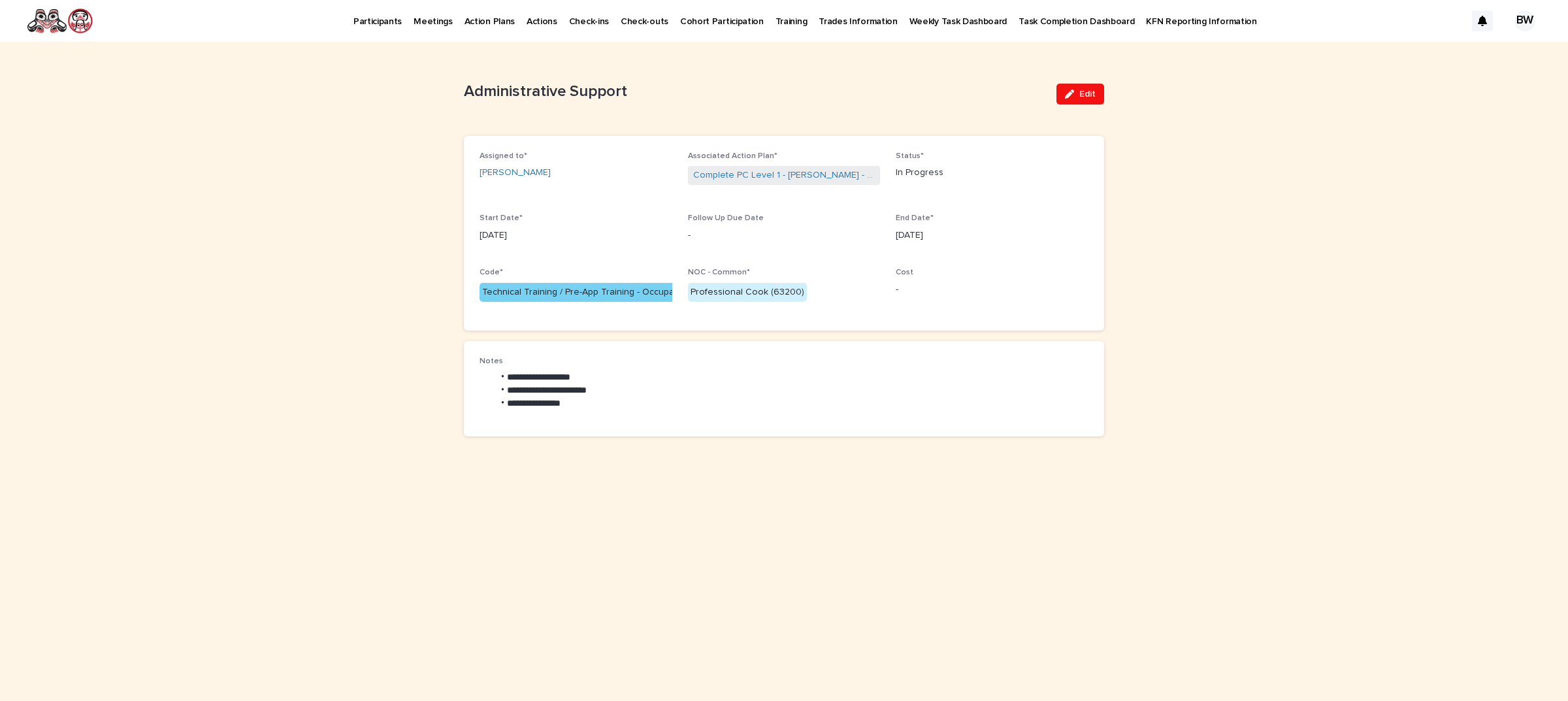
click at [369, 25] on p "Participants" at bounding box center [377, 13] width 49 height 28
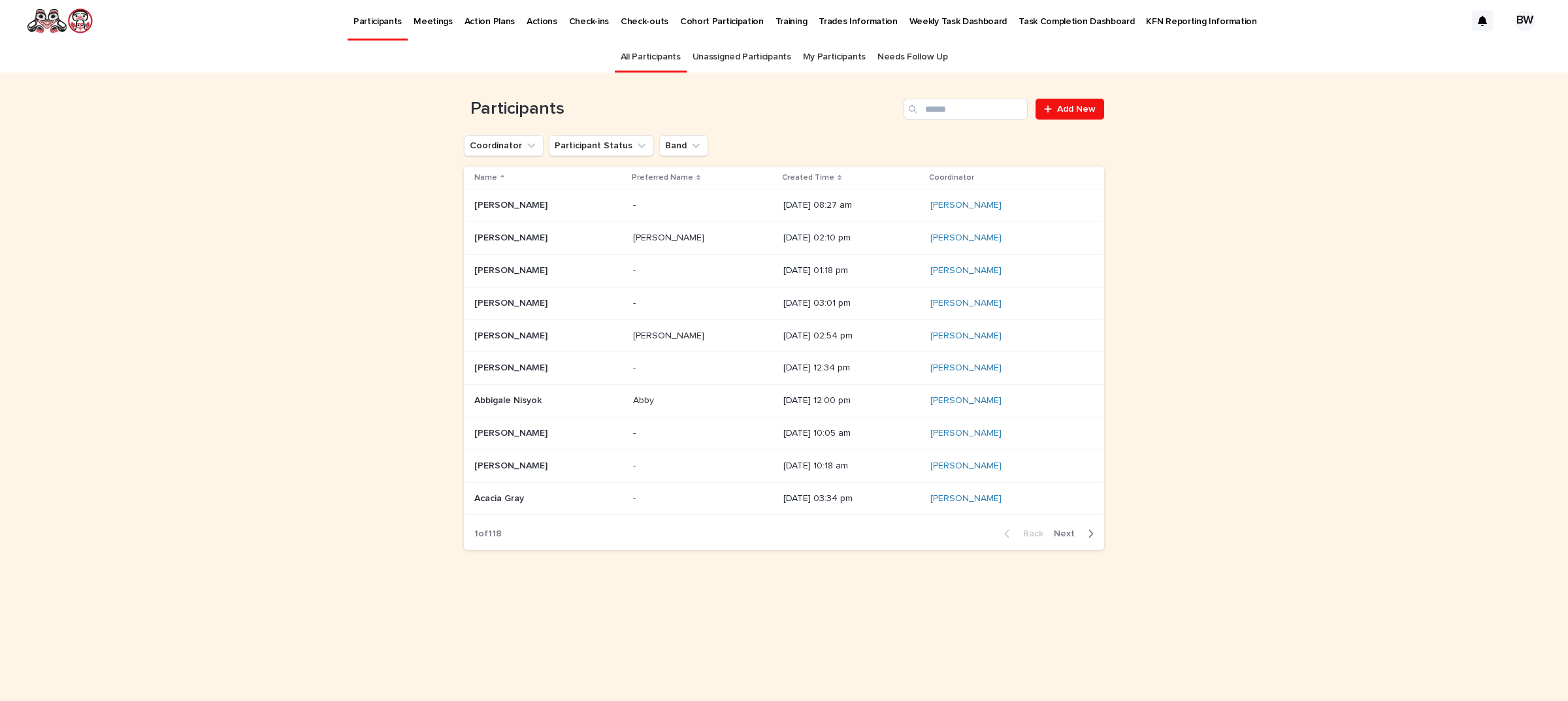
click at [637, 59] on link "All Participants" at bounding box center [650, 57] width 60 height 31
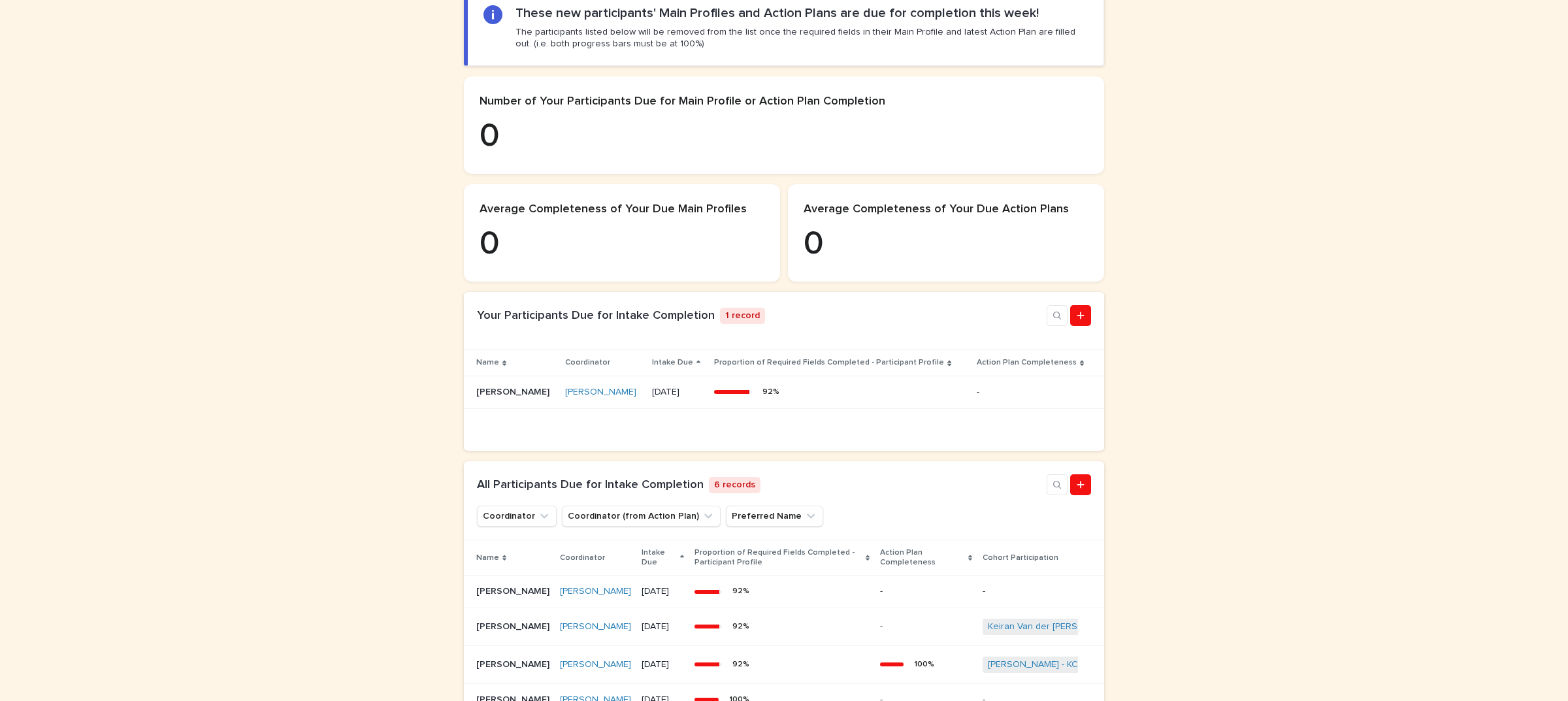
scroll to position [327, 0]
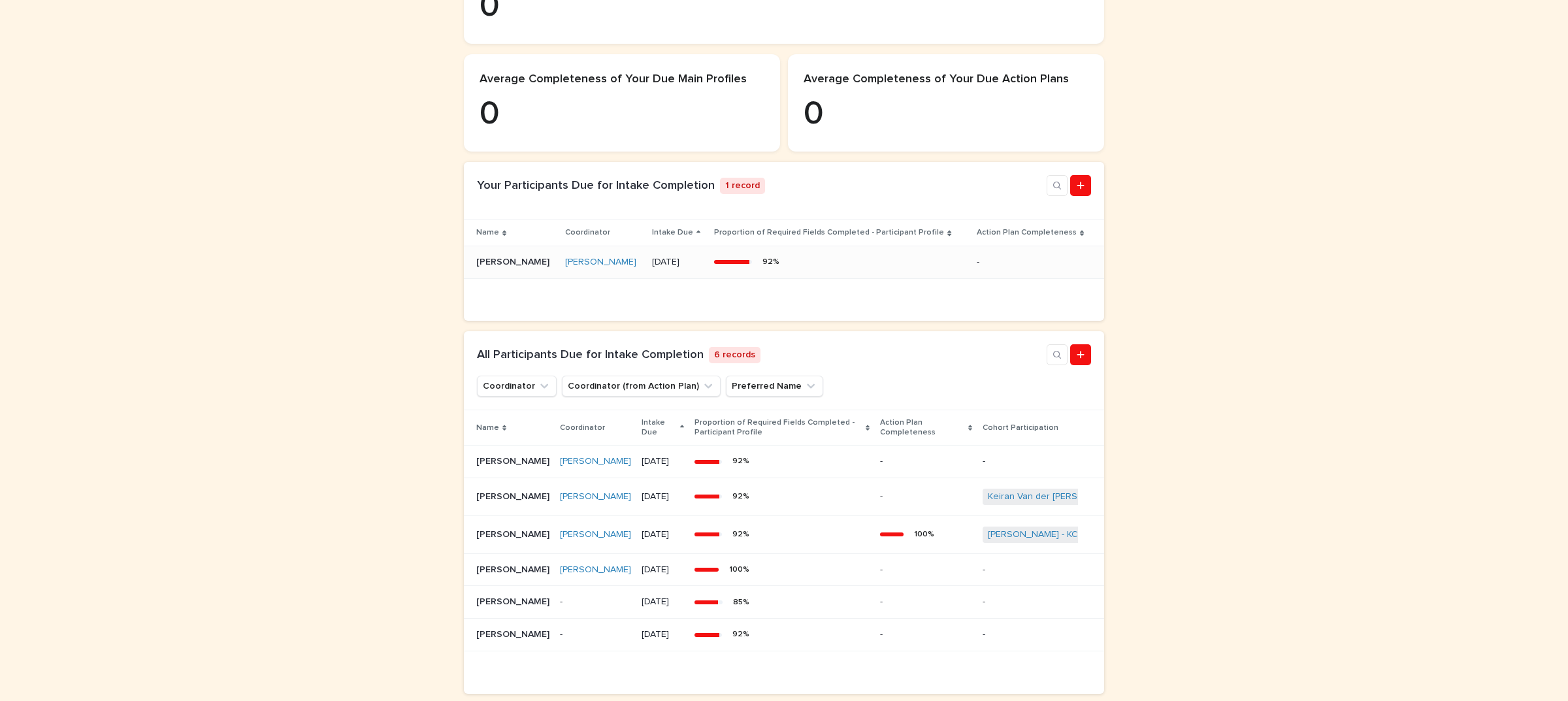
click at [513, 268] on p "Kade Hugstedt" at bounding box center [514, 261] width 75 height 13
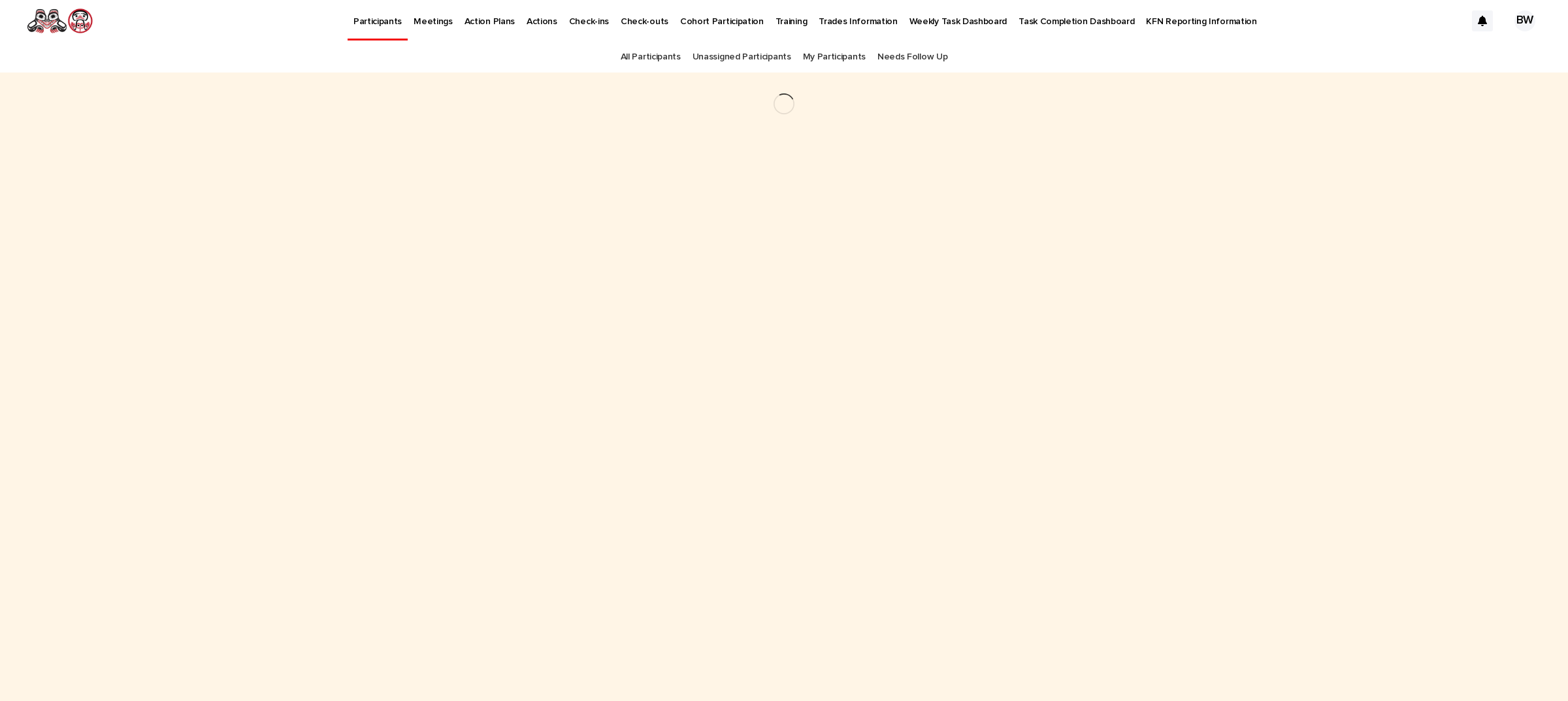
click at [513, 283] on div "Loading... Saving… Loading... Saving…" at bounding box center [784, 371] width 653 height 596
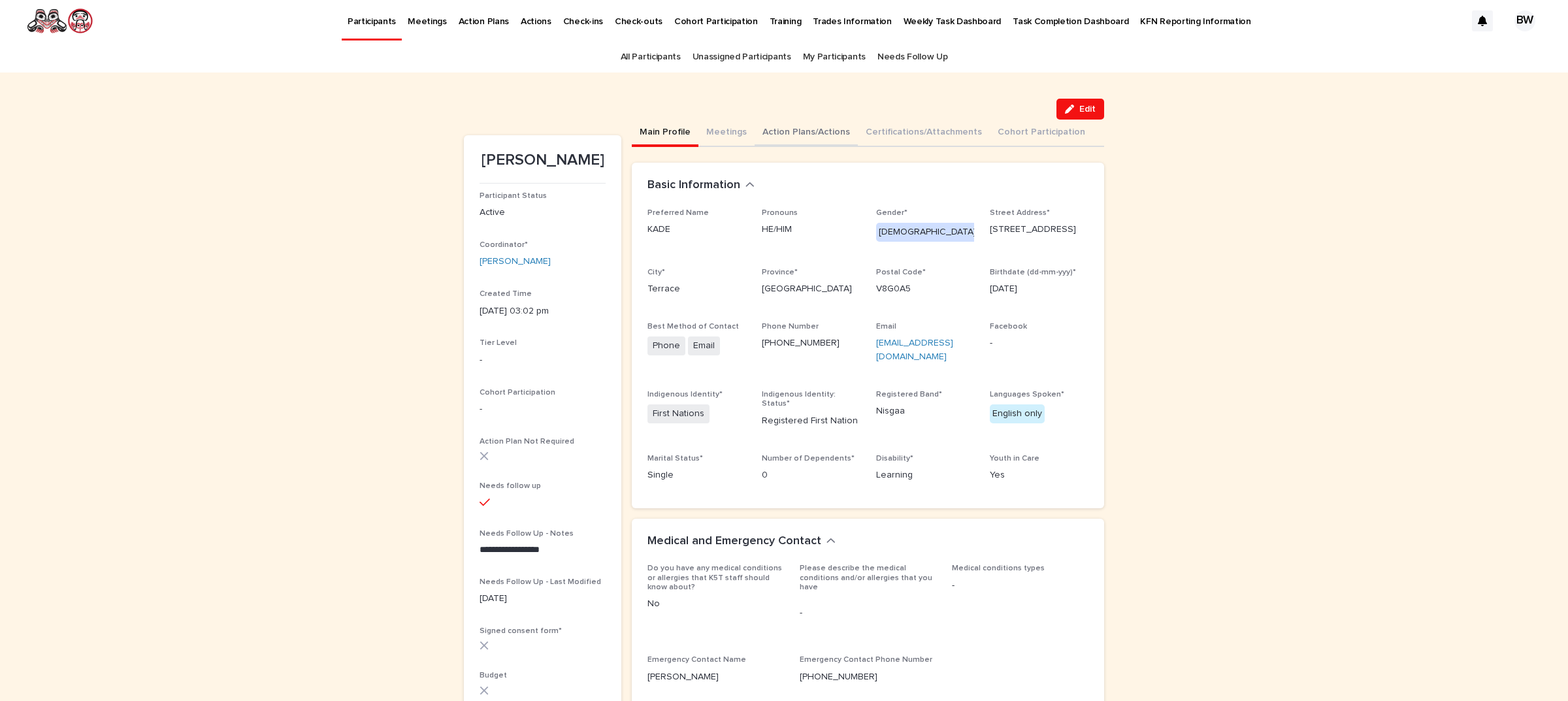
click at [782, 135] on button "Action Plans/Actions" at bounding box center [806, 133] width 103 height 28
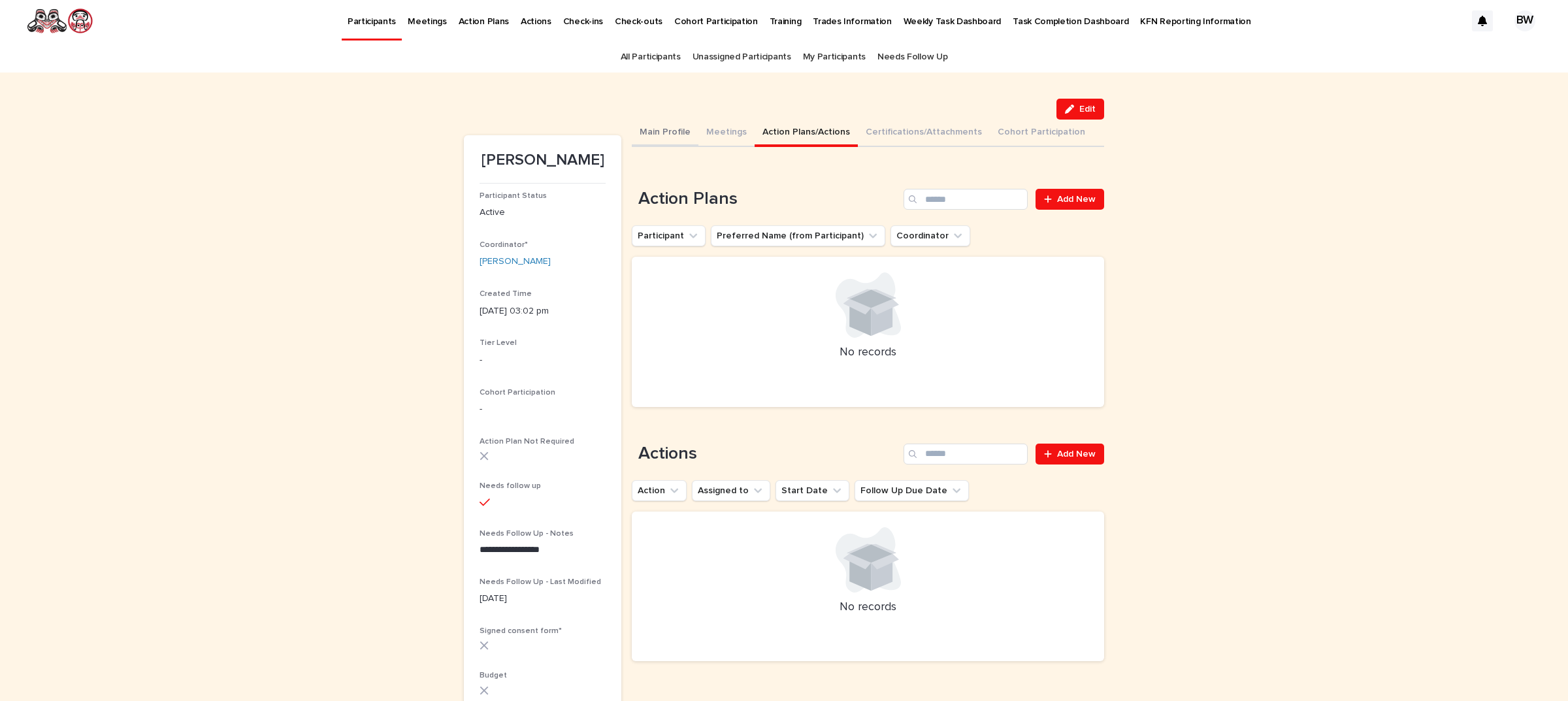
click at [658, 133] on button "Main Profile" at bounding box center [664, 133] width 67 height 28
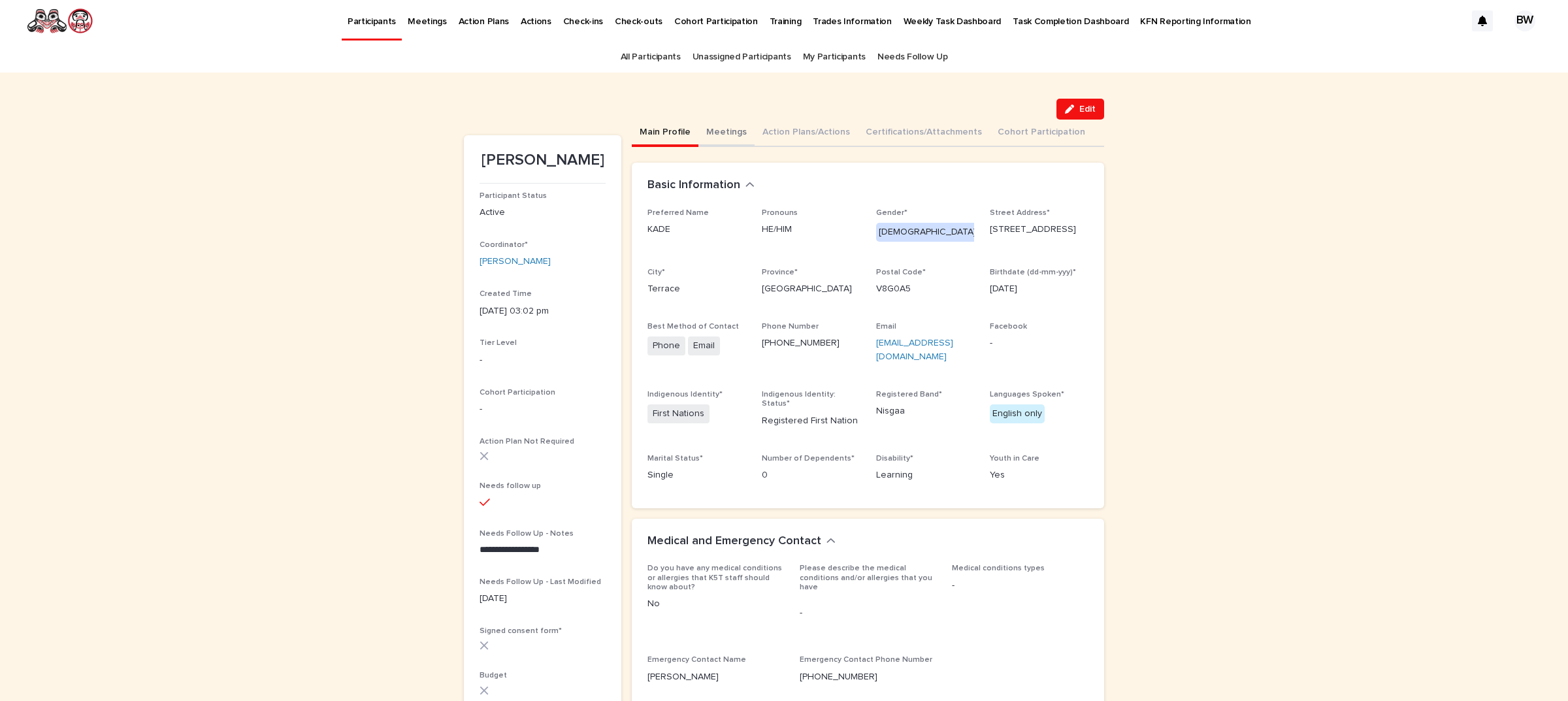
click at [729, 135] on button "Meetings" at bounding box center [726, 133] width 56 height 28
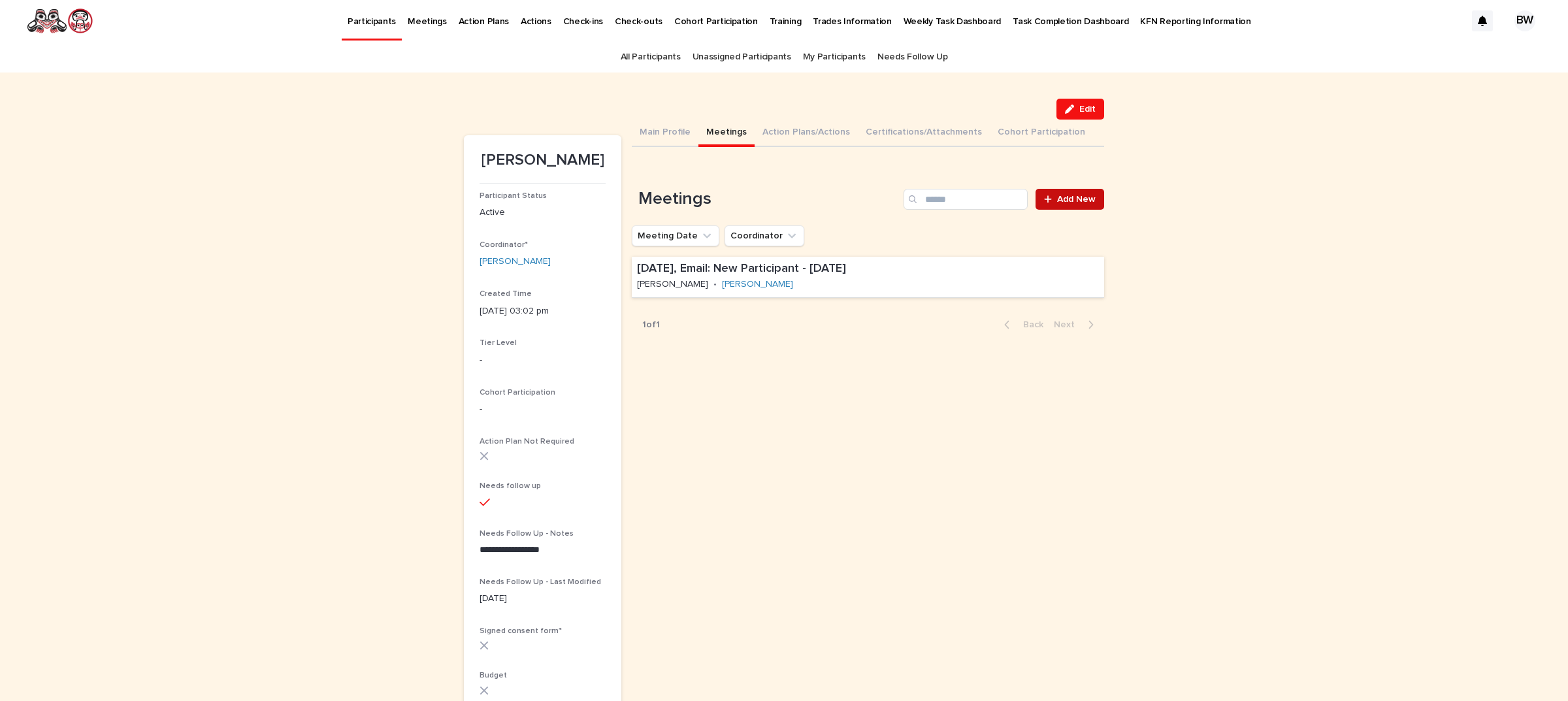
click at [1081, 195] on span "Add New" at bounding box center [1076, 200] width 38 height 9
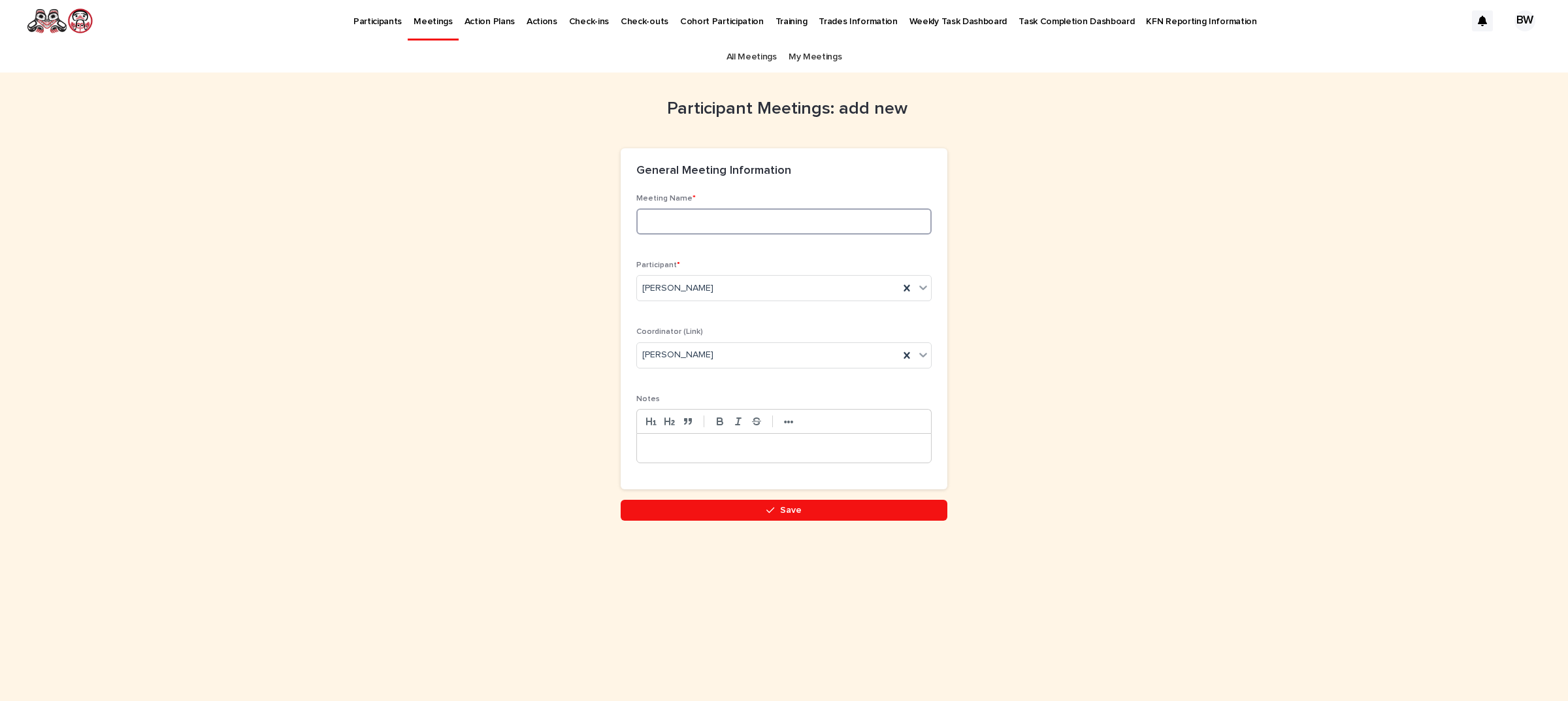
click at [808, 221] on input at bounding box center [784, 221] width 295 height 26
type input "**********"
click at [756, 438] on div at bounding box center [784, 448] width 294 height 29
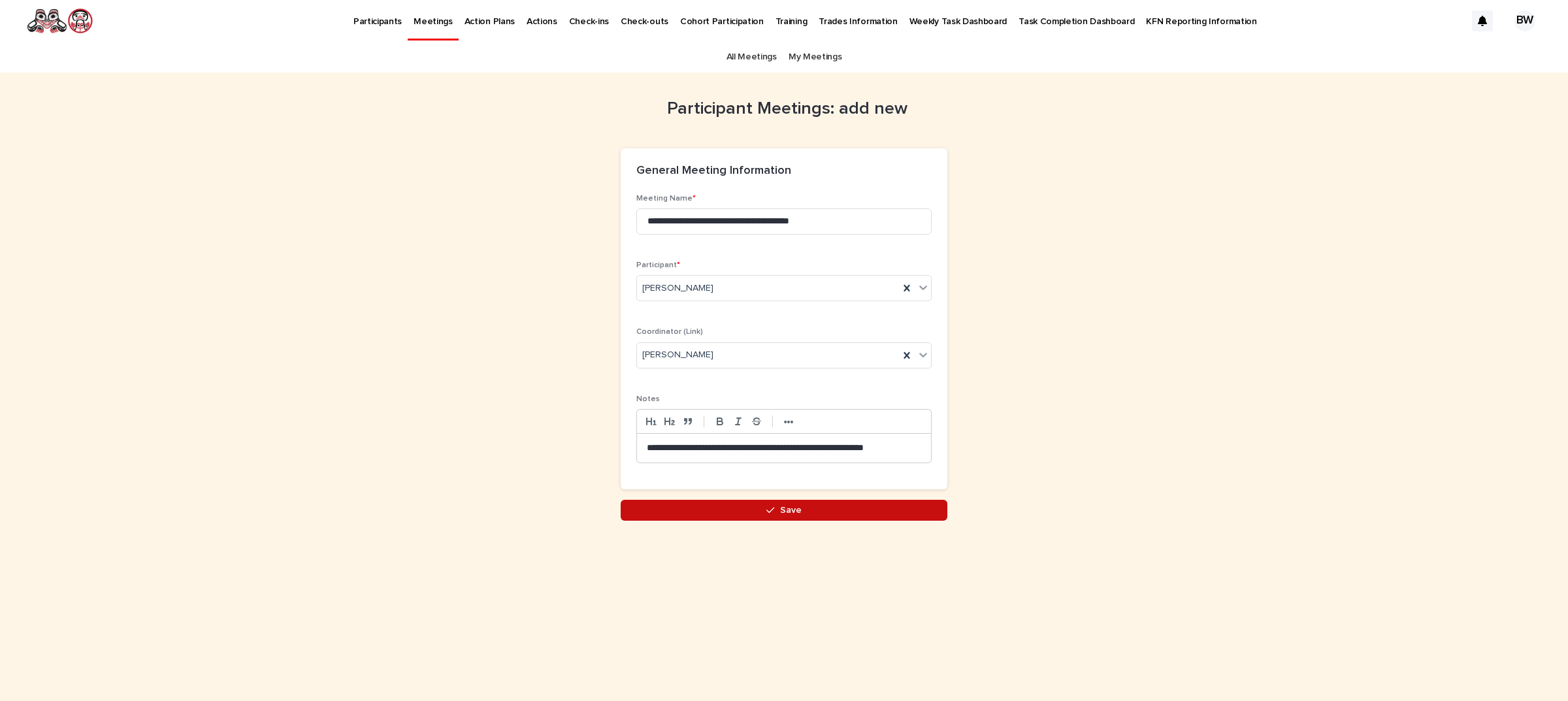
click at [857, 513] on button "Save" at bounding box center [784, 510] width 327 height 21
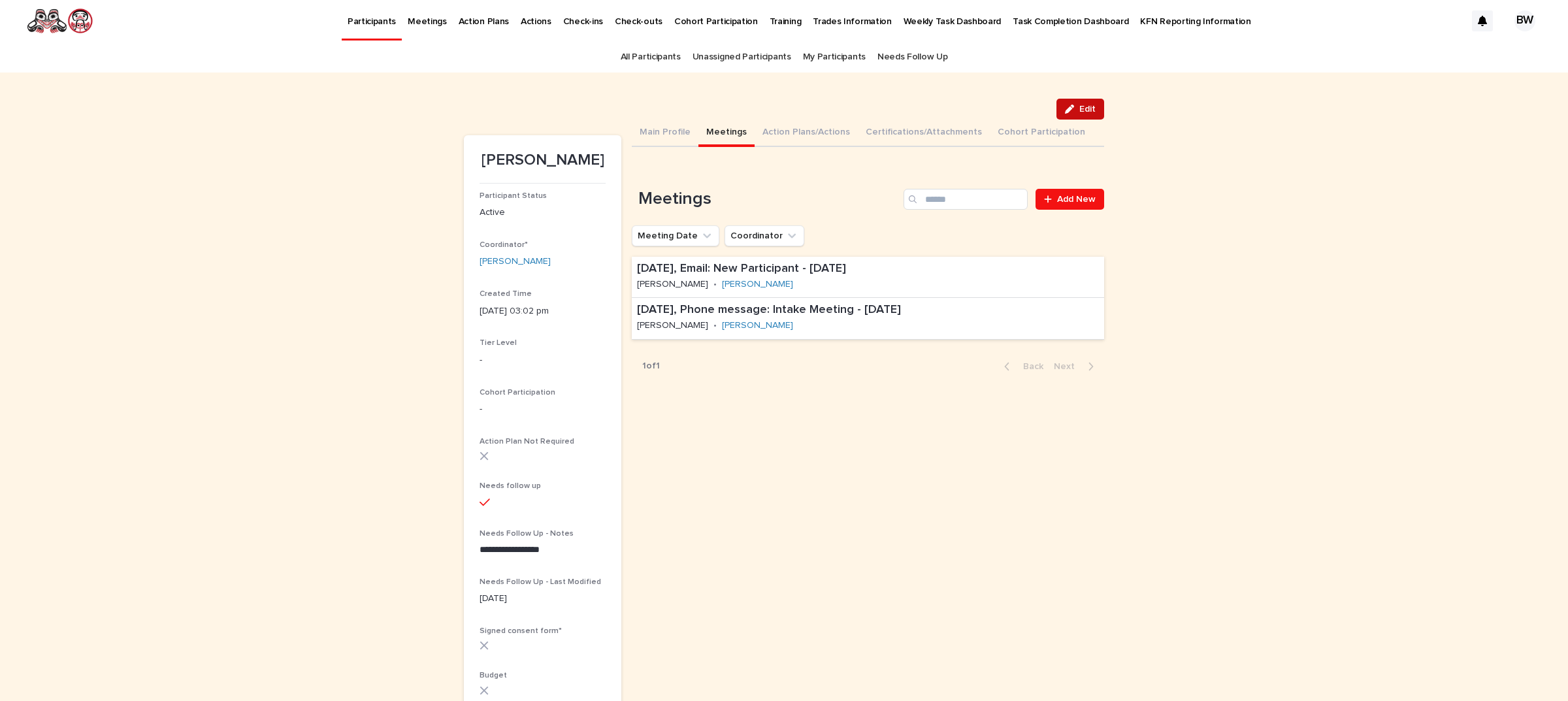
click at [1079, 108] on span "Edit" at bounding box center [1088, 109] width 16 height 9
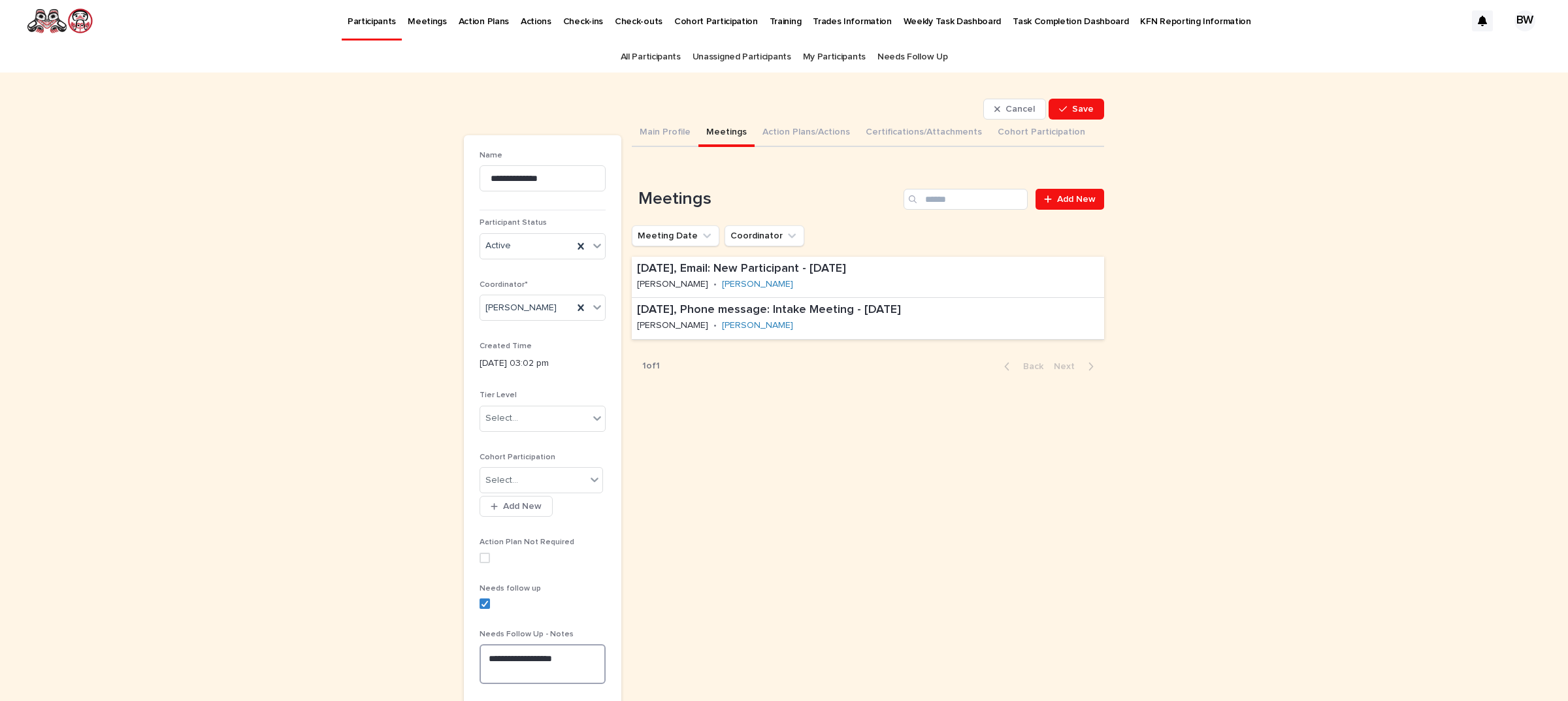
click at [544, 663] on textarea "**********" at bounding box center [542, 664] width 126 height 39
click at [569, 661] on textarea "**********" at bounding box center [542, 664] width 126 height 39
type textarea "*"
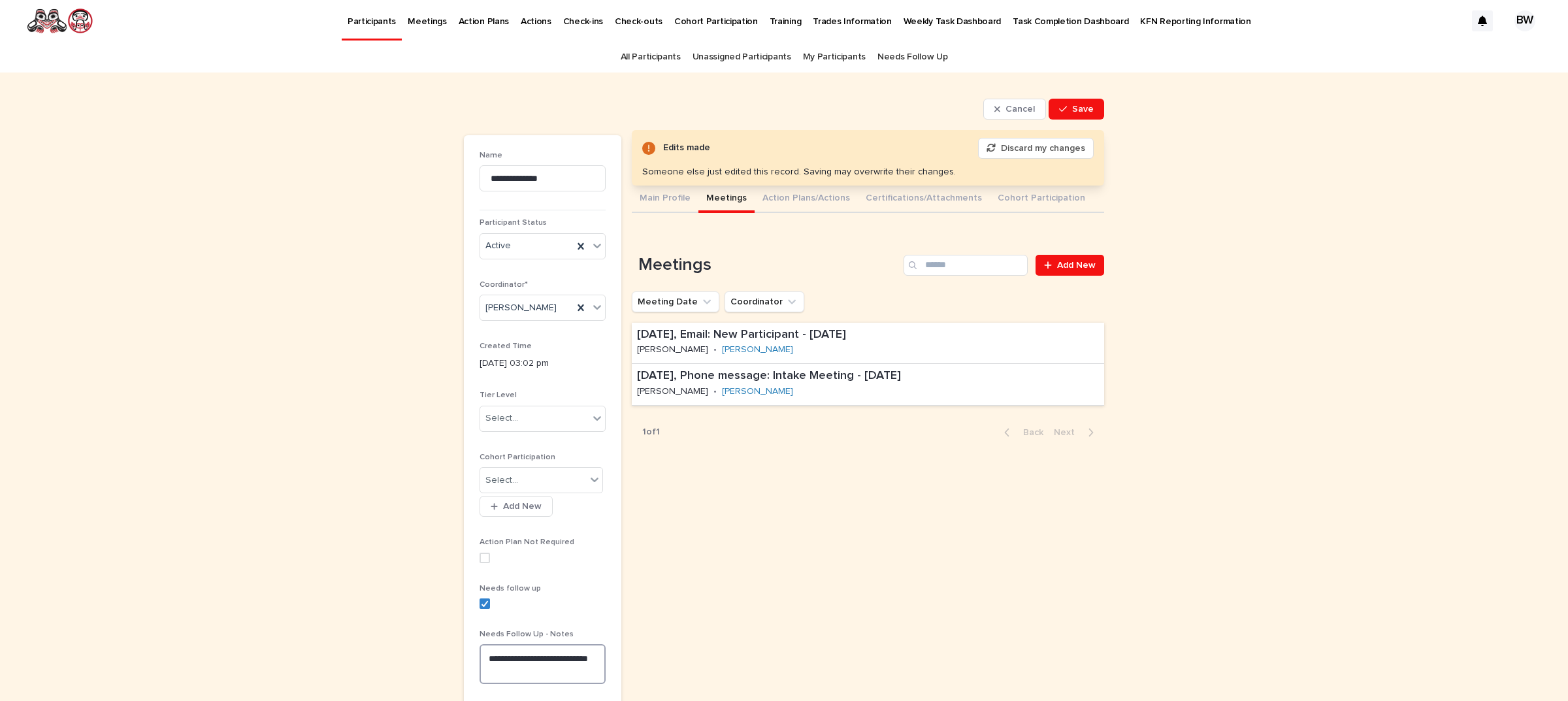
type textarea "**********"
click at [481, 597] on div "Needs follow up" at bounding box center [542, 602] width 126 height 35
click at [481, 608] on div at bounding box center [485, 604] width 8 height 8
click at [1093, 106] on button "Save" at bounding box center [1076, 109] width 55 height 21
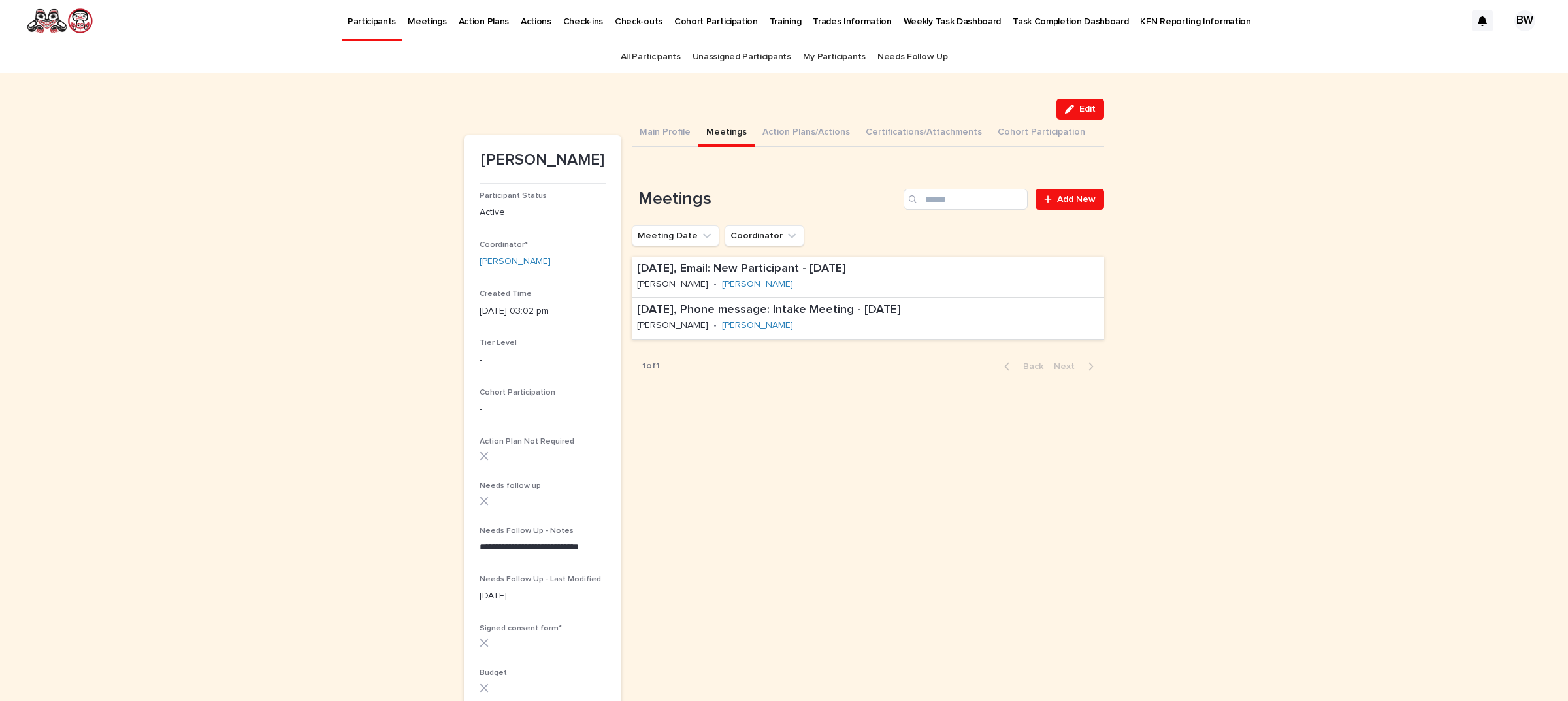
click at [1093, 106] on button "Edit" at bounding box center [1080, 109] width 48 height 21
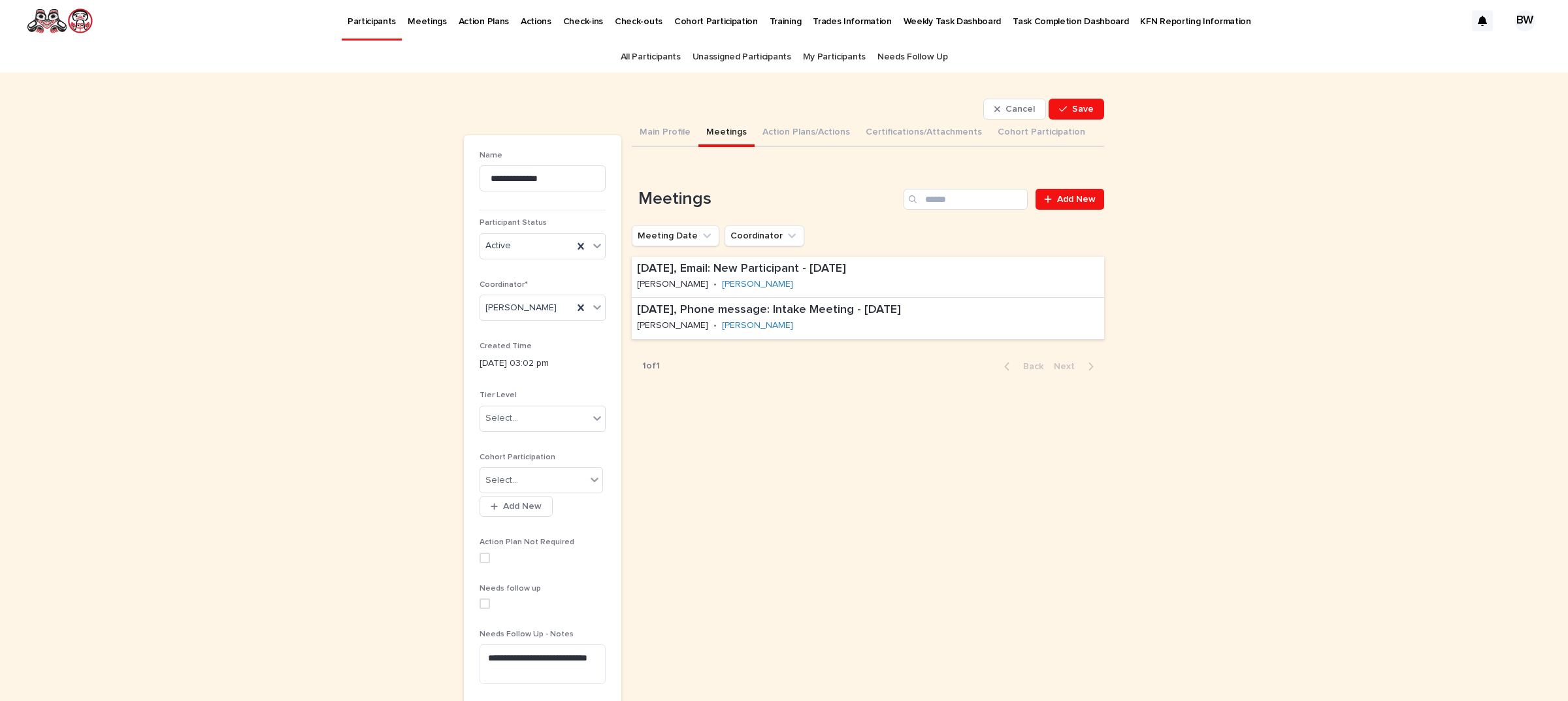
click at [480, 611] on div "Needs follow up" at bounding box center [542, 602] width 126 height 35
click at [480, 609] on span at bounding box center [485, 604] width 11 height 11
click at [1072, 108] on span "Save" at bounding box center [1083, 109] width 22 height 9
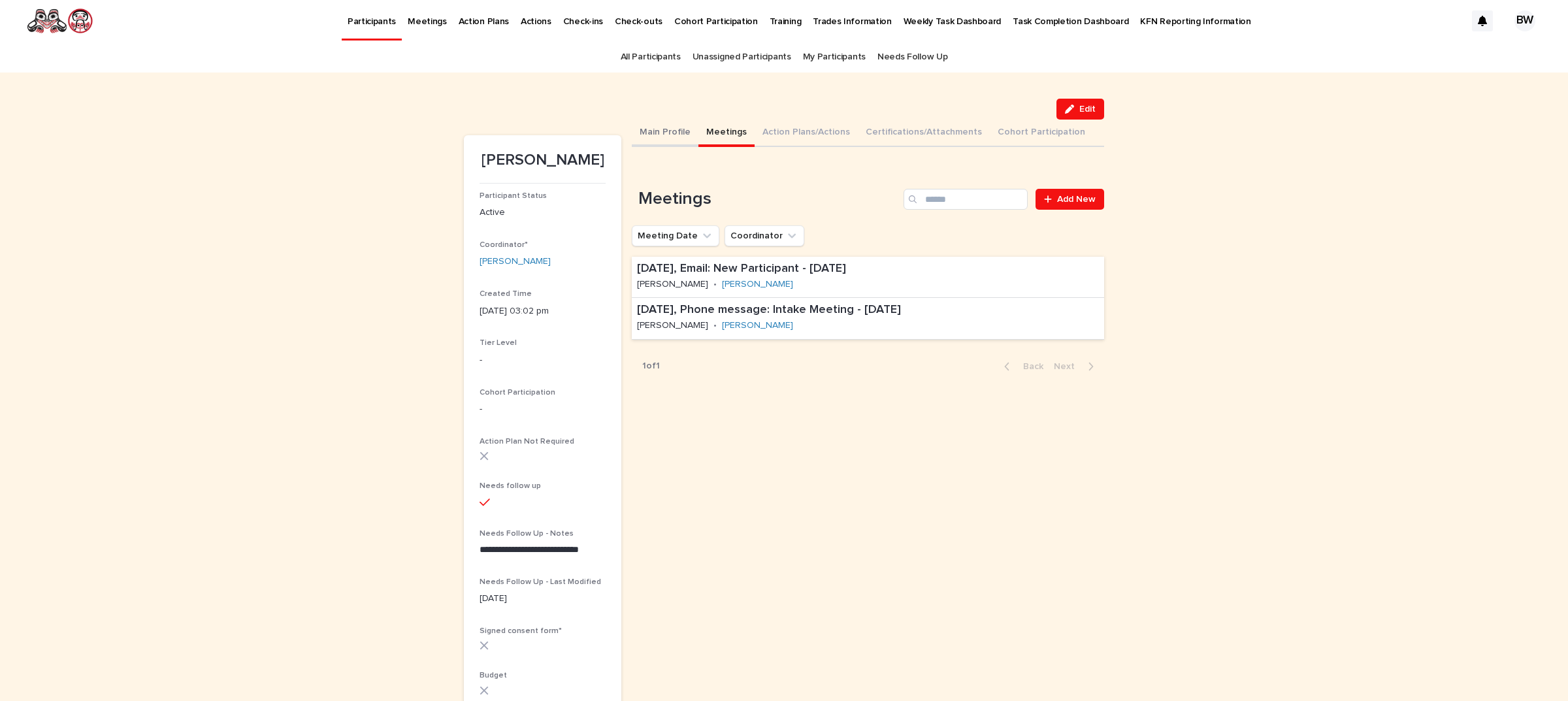
click at [679, 133] on button "Main Profile" at bounding box center [664, 133] width 67 height 28
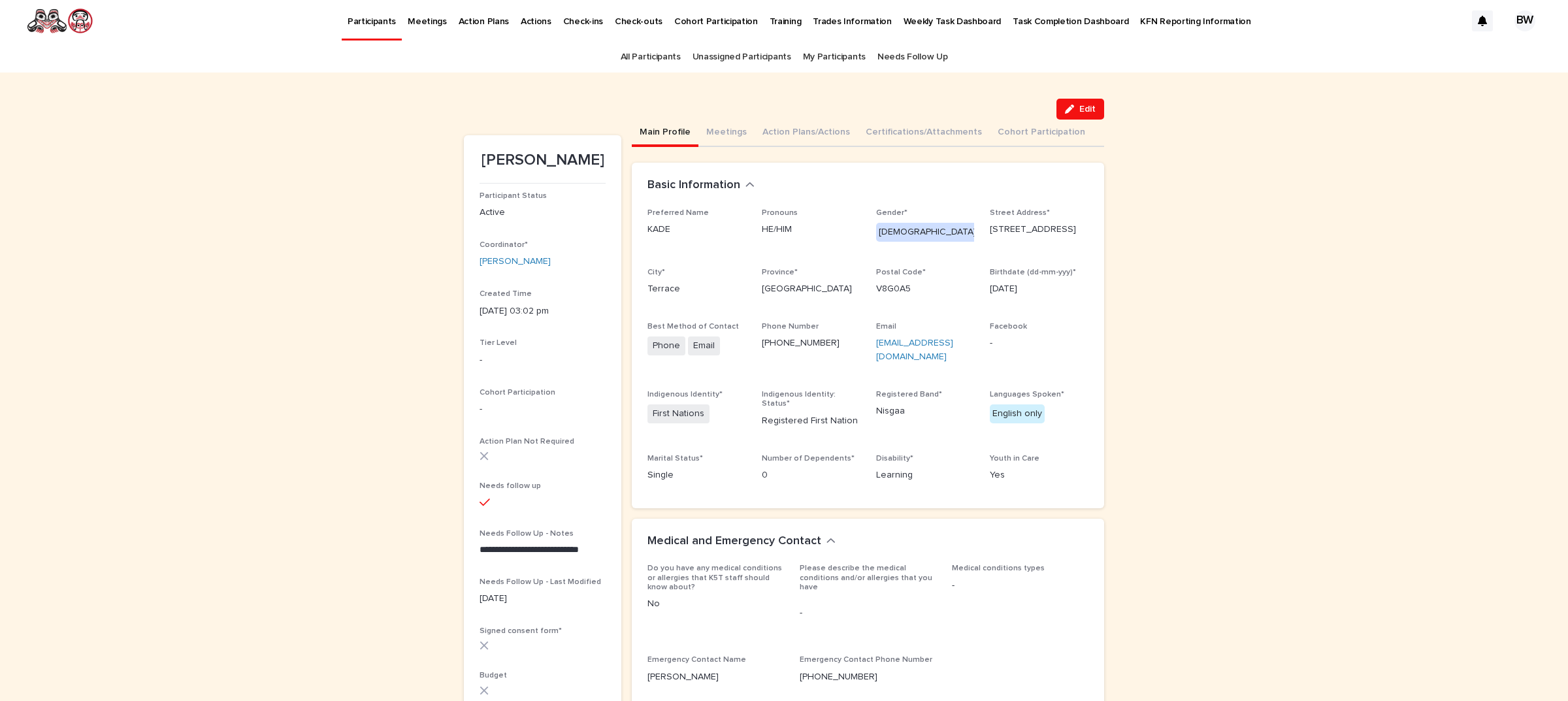
click at [666, 136] on button "Main Profile" at bounding box center [664, 133] width 67 height 28
click at [647, 57] on link "All Participants" at bounding box center [650, 57] width 60 height 31
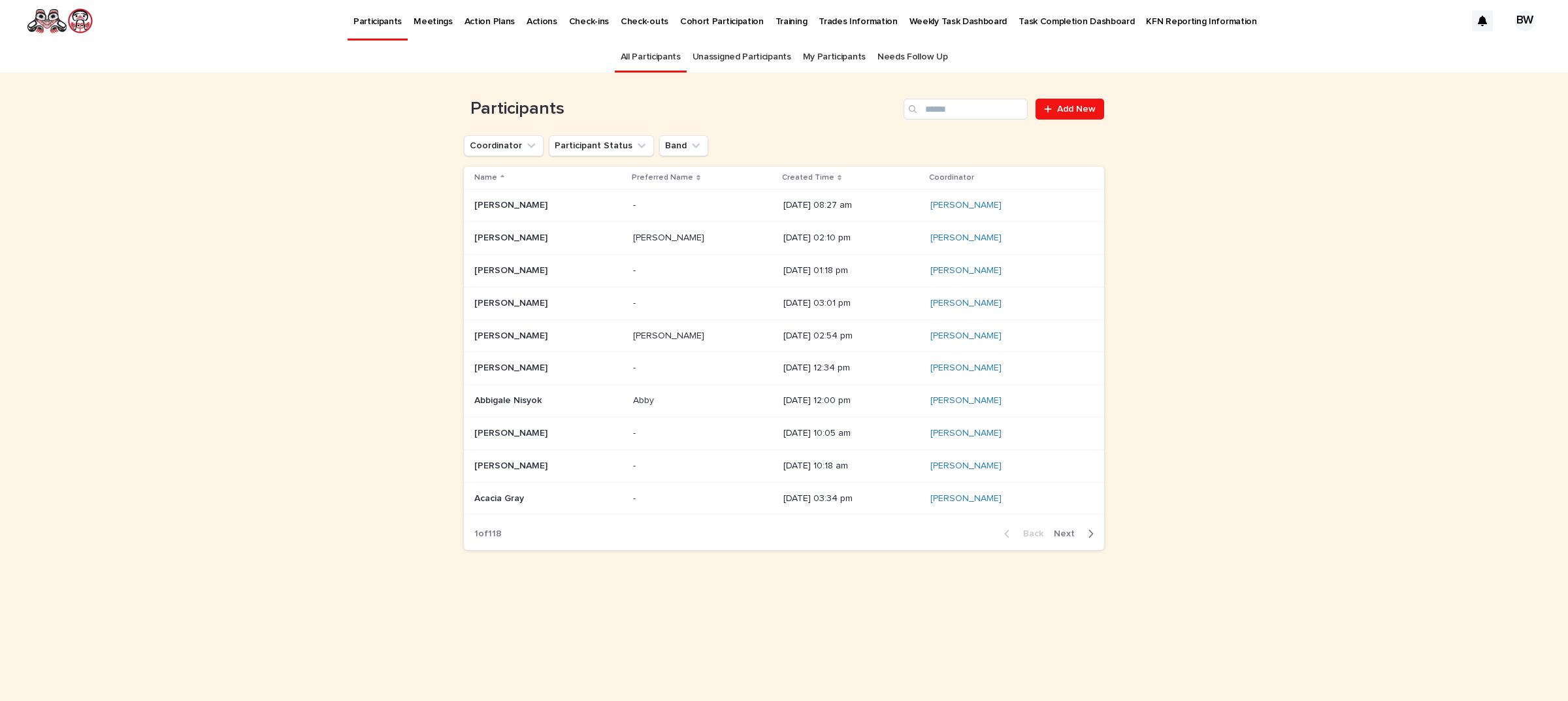
click at [647, 57] on link "All Participants" at bounding box center [650, 57] width 60 height 31
click at [354, 23] on p "Participants" at bounding box center [377, 13] width 49 height 28
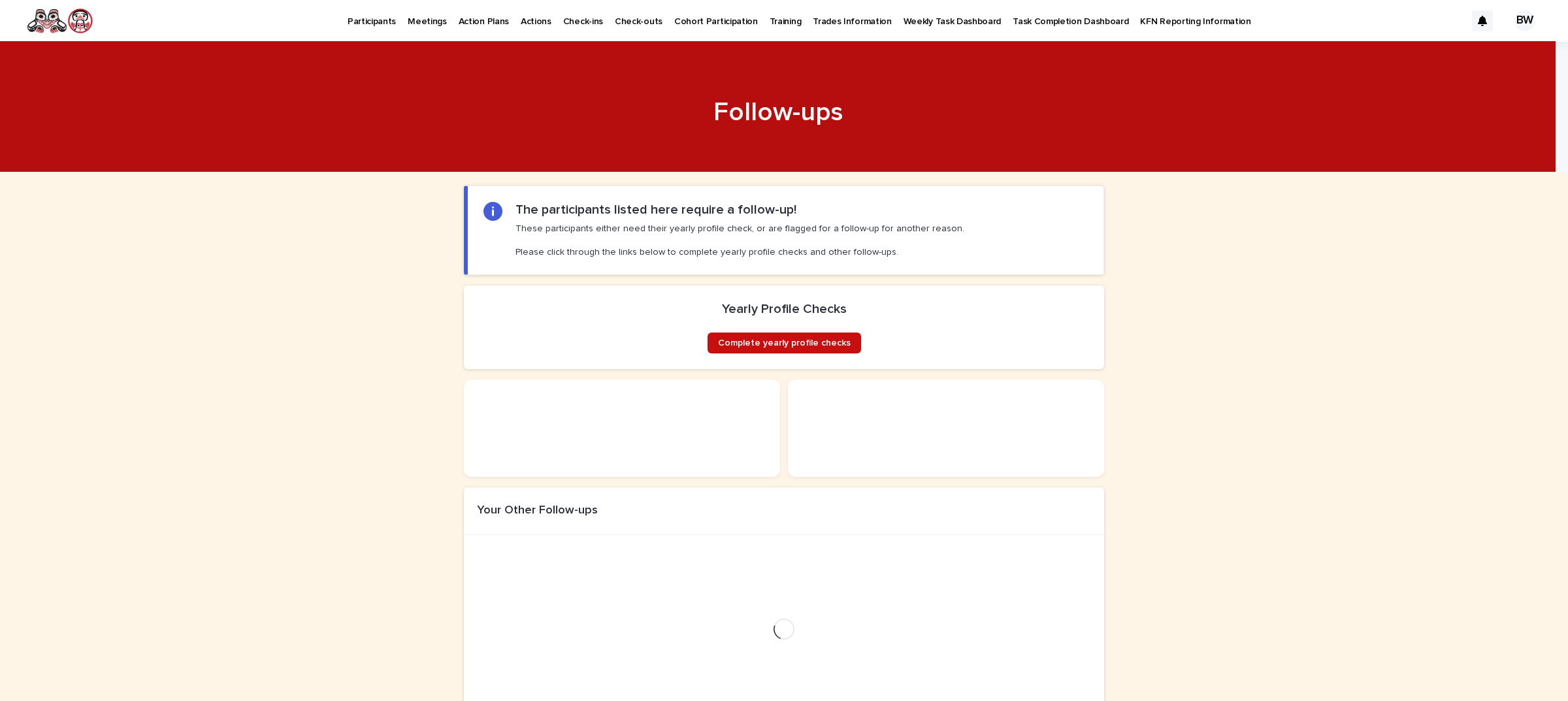
click at [776, 348] on span "Complete yearly profile checks" at bounding box center [784, 343] width 133 height 9
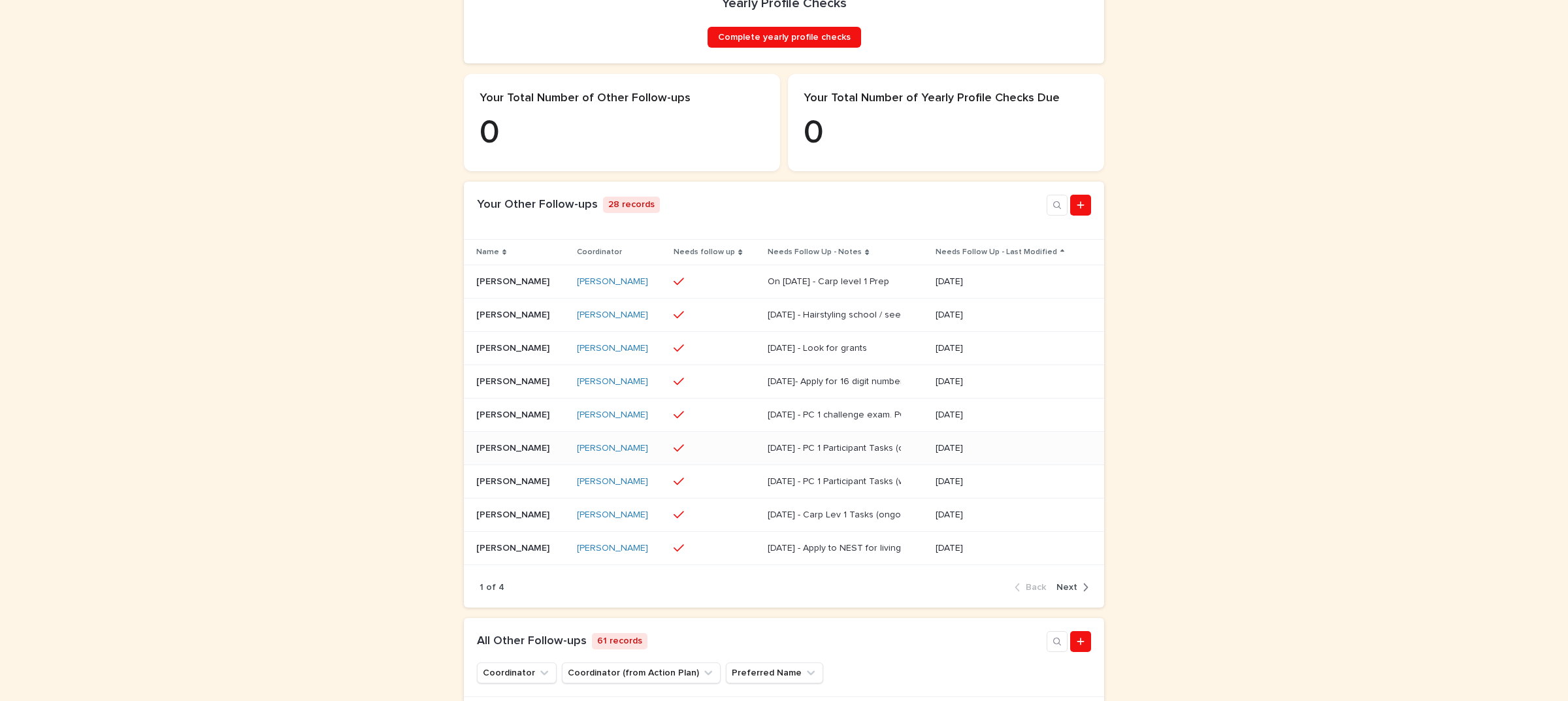
scroll to position [408, 0]
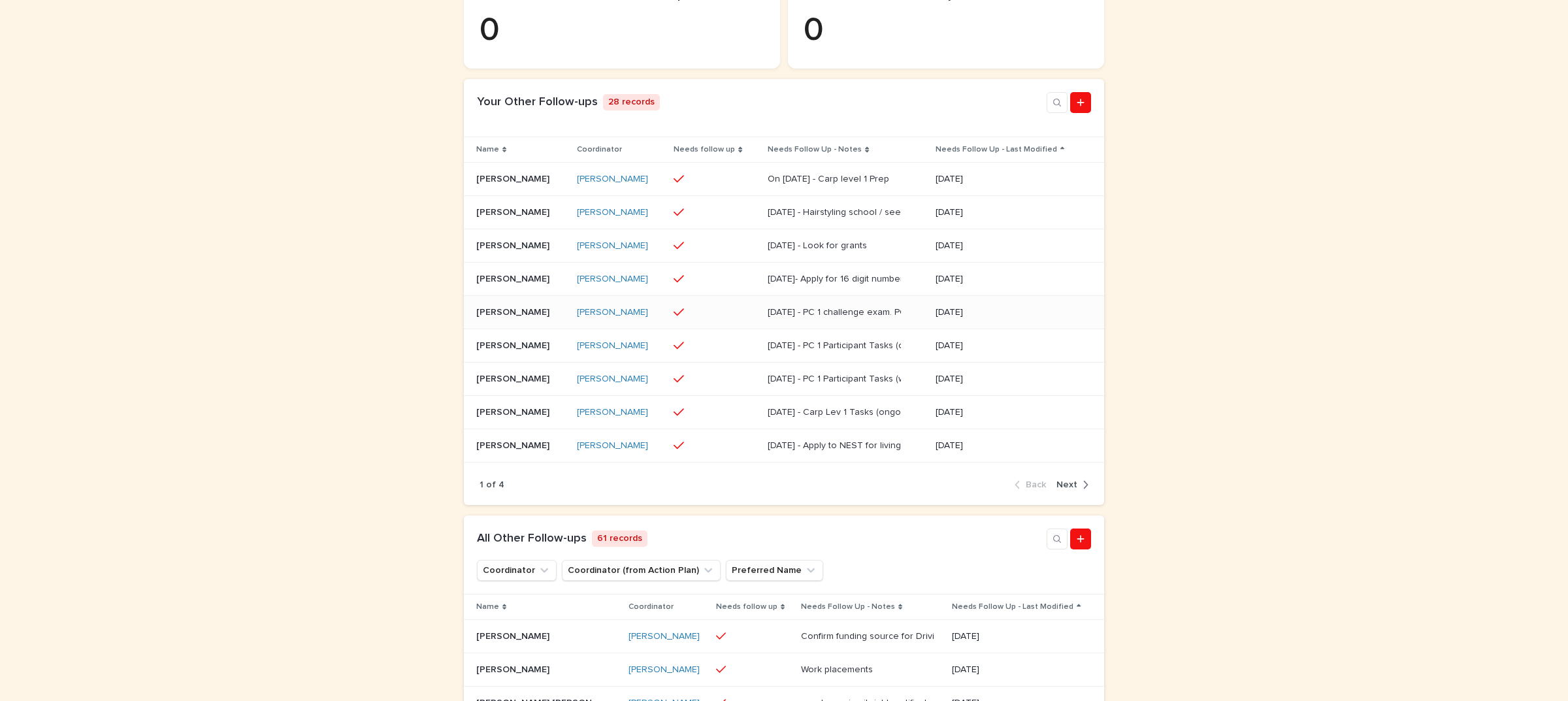
click at [559, 330] on td "Thomas White Jr. Thomas White Jr." at bounding box center [518, 312] width 108 height 33
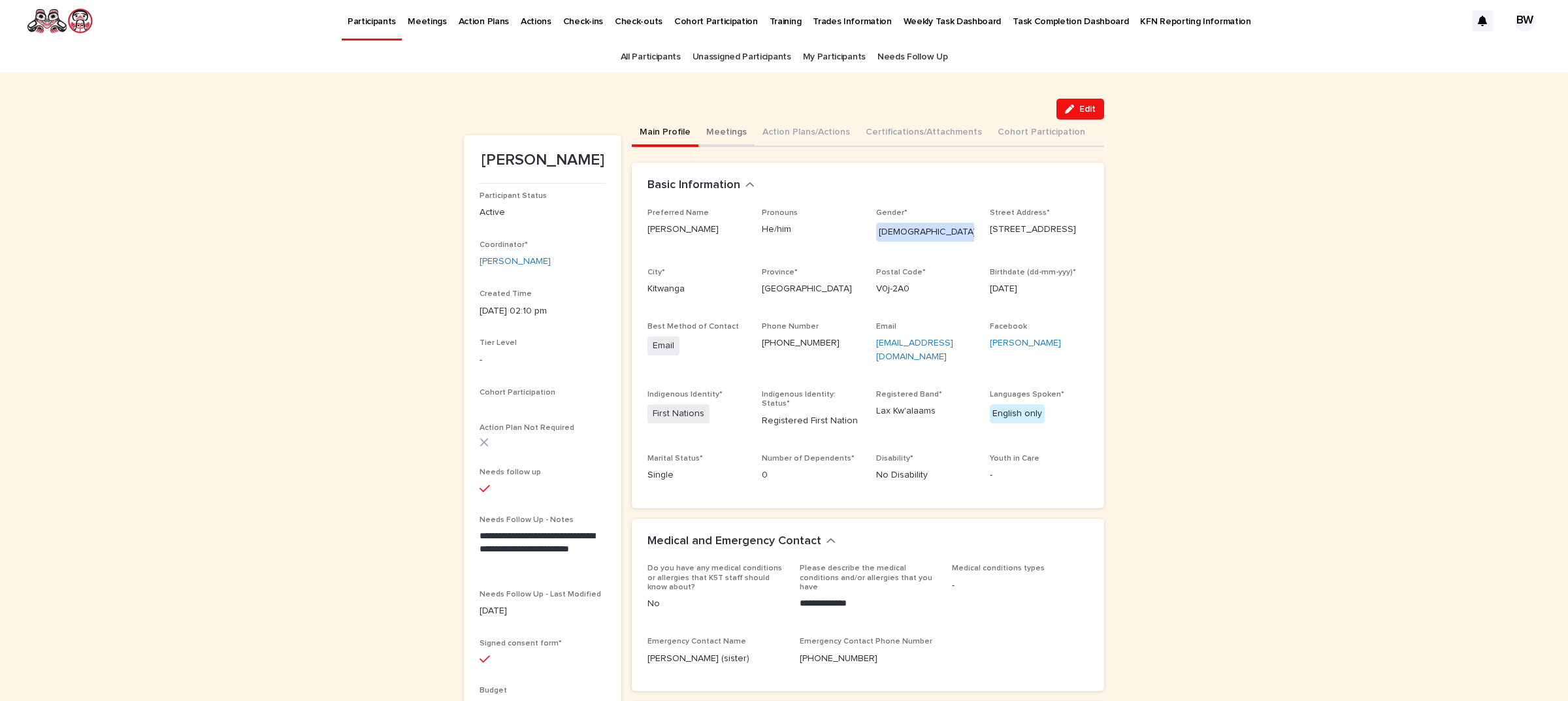
click at [688, 129] on button "Main Profile" at bounding box center [664, 133] width 67 height 28
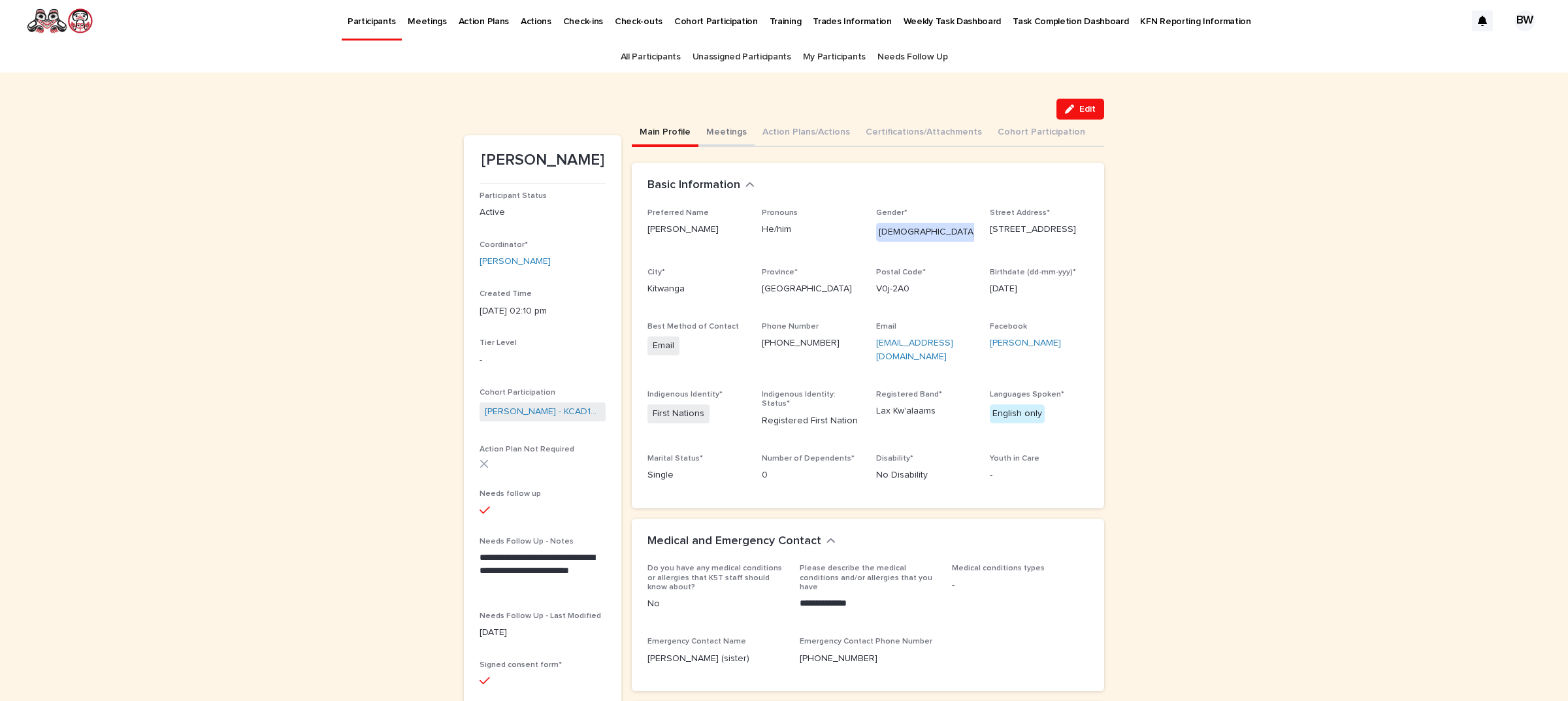
click at [701, 131] on button "Meetings" at bounding box center [726, 133] width 56 height 28
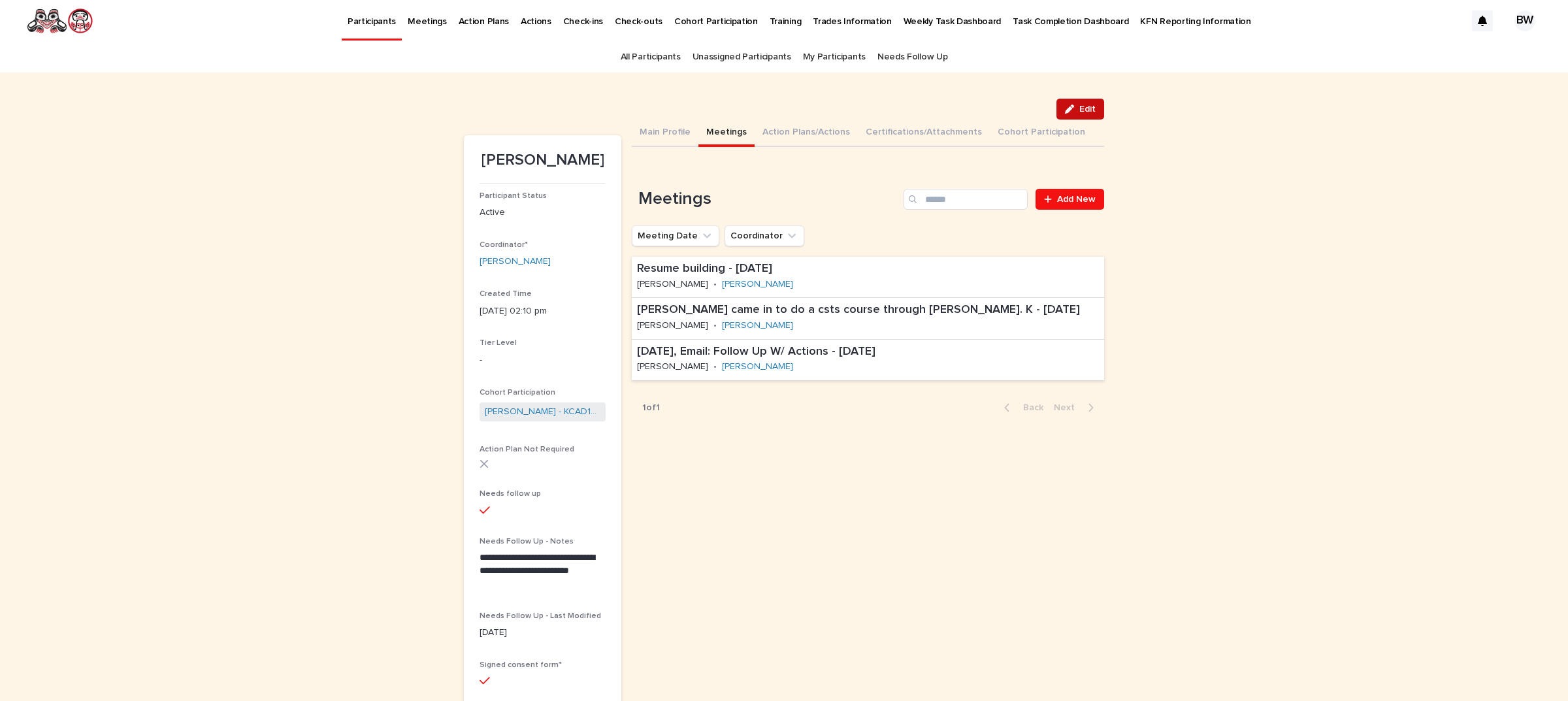
click at [1083, 106] on span "Edit" at bounding box center [1088, 109] width 16 height 9
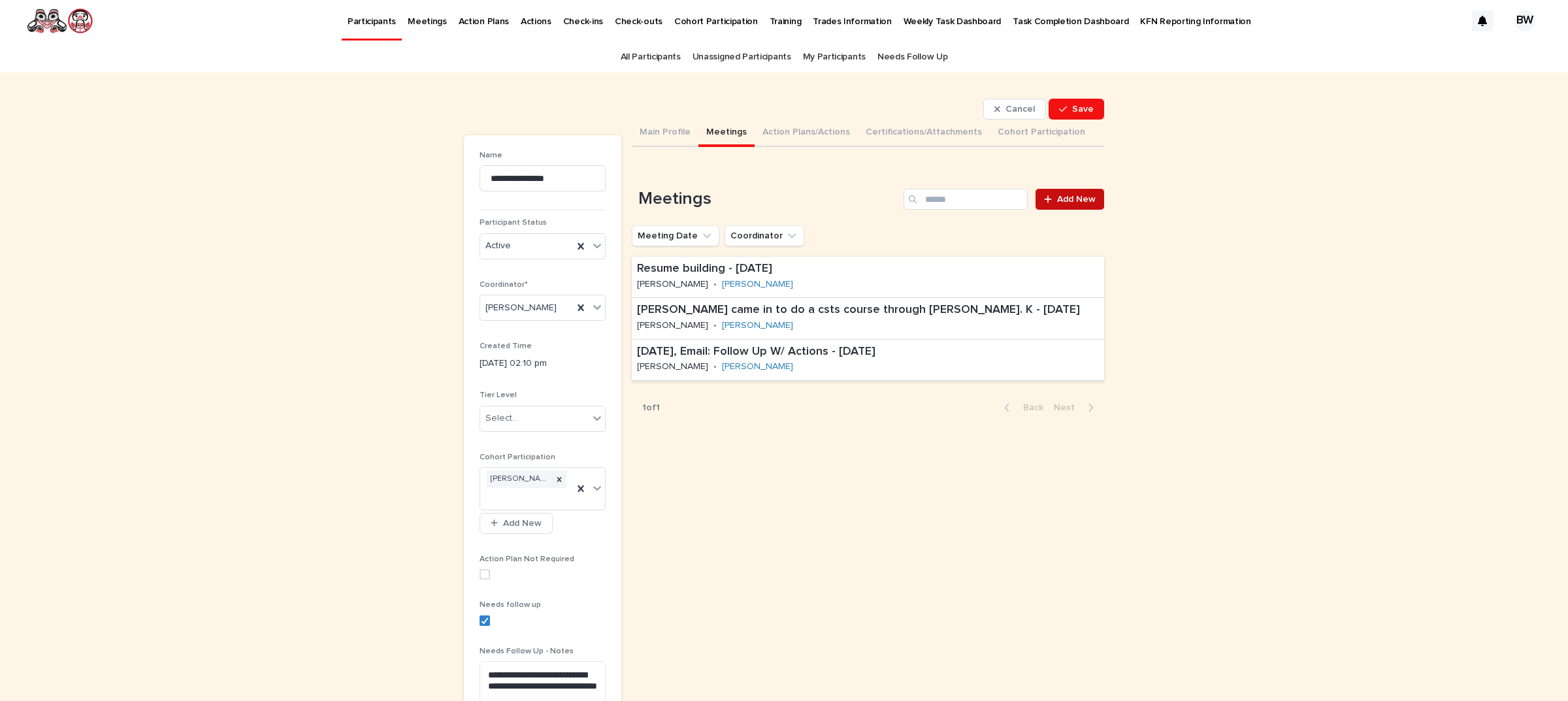
click at [1065, 200] on span "Add New" at bounding box center [1076, 200] width 38 height 9
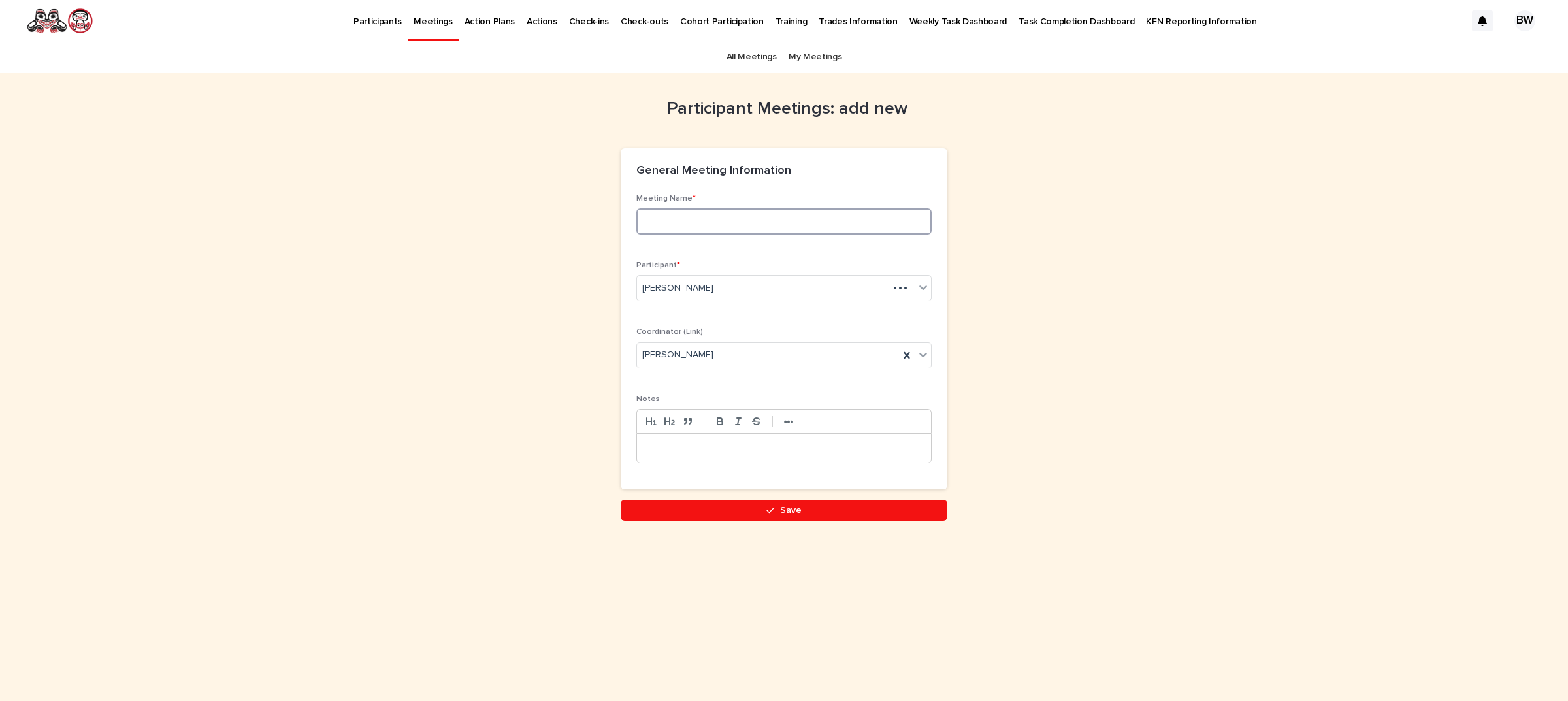
click at [796, 224] on input at bounding box center [784, 221] width 295 height 26
type input "**********"
click at [844, 460] on div at bounding box center [784, 448] width 294 height 29
click at [729, 448] on p "**********" at bounding box center [784, 448] width 274 height 13
click at [735, 448] on p "**********" at bounding box center [784, 448] width 274 height 13
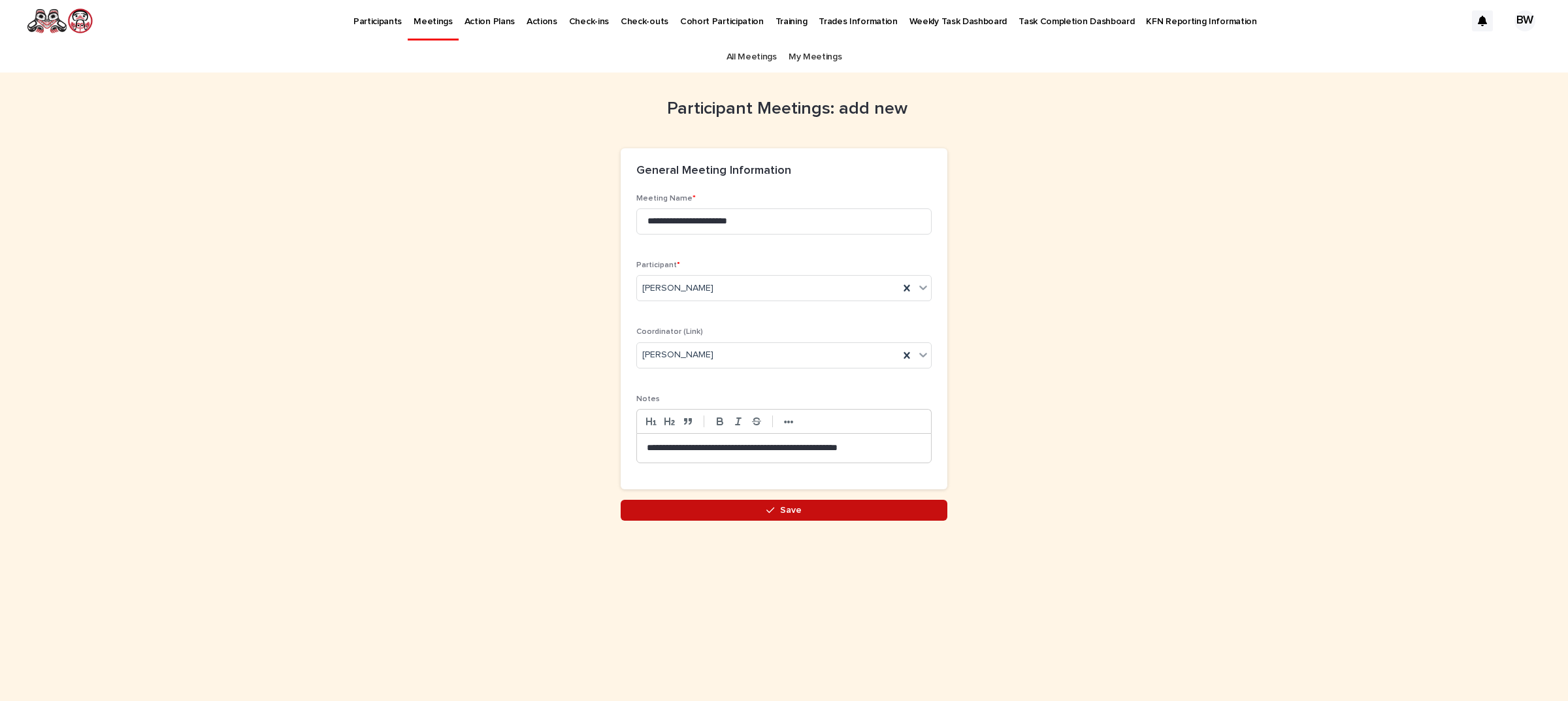
click at [780, 508] on span "Save" at bounding box center [791, 510] width 22 height 9
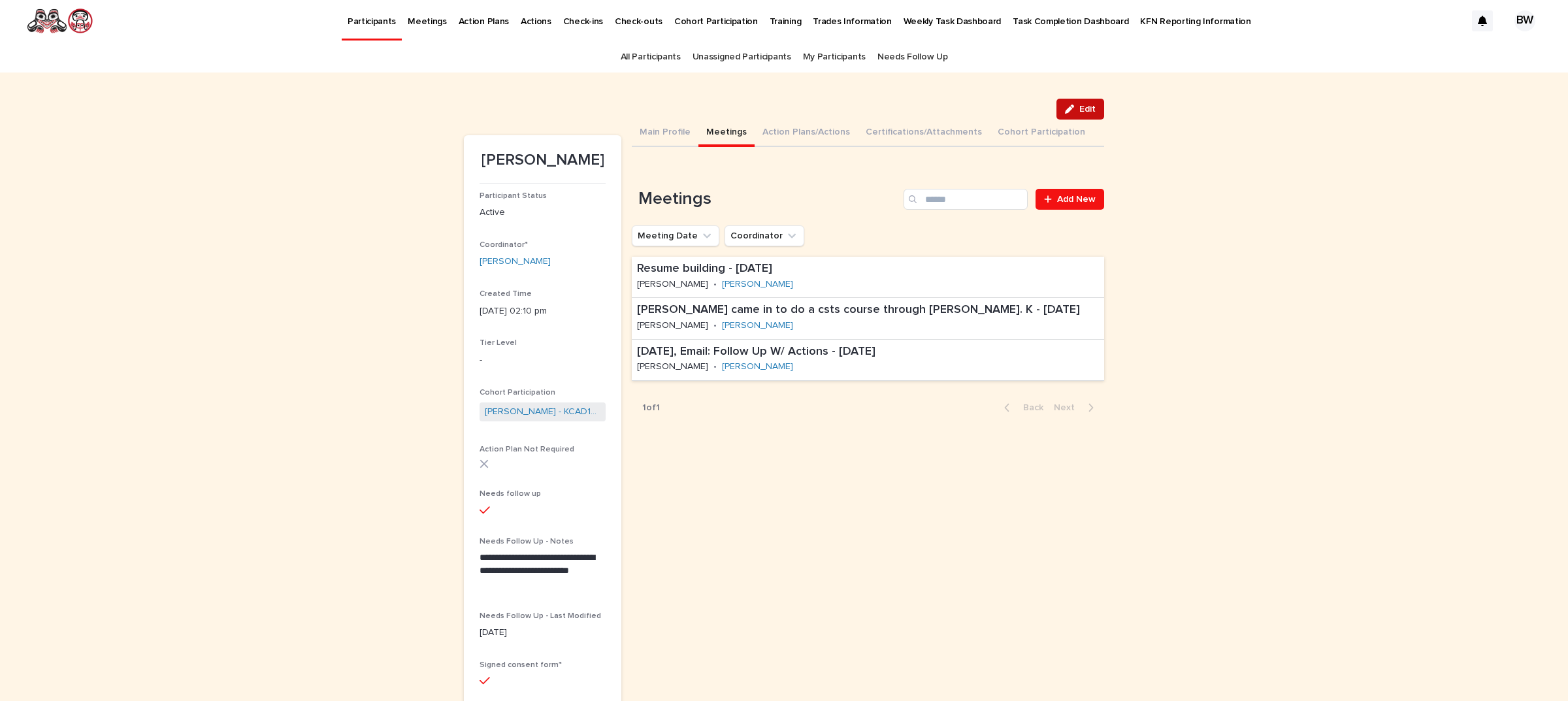
click at [1079, 106] on span "Edit" at bounding box center [1088, 109] width 16 height 9
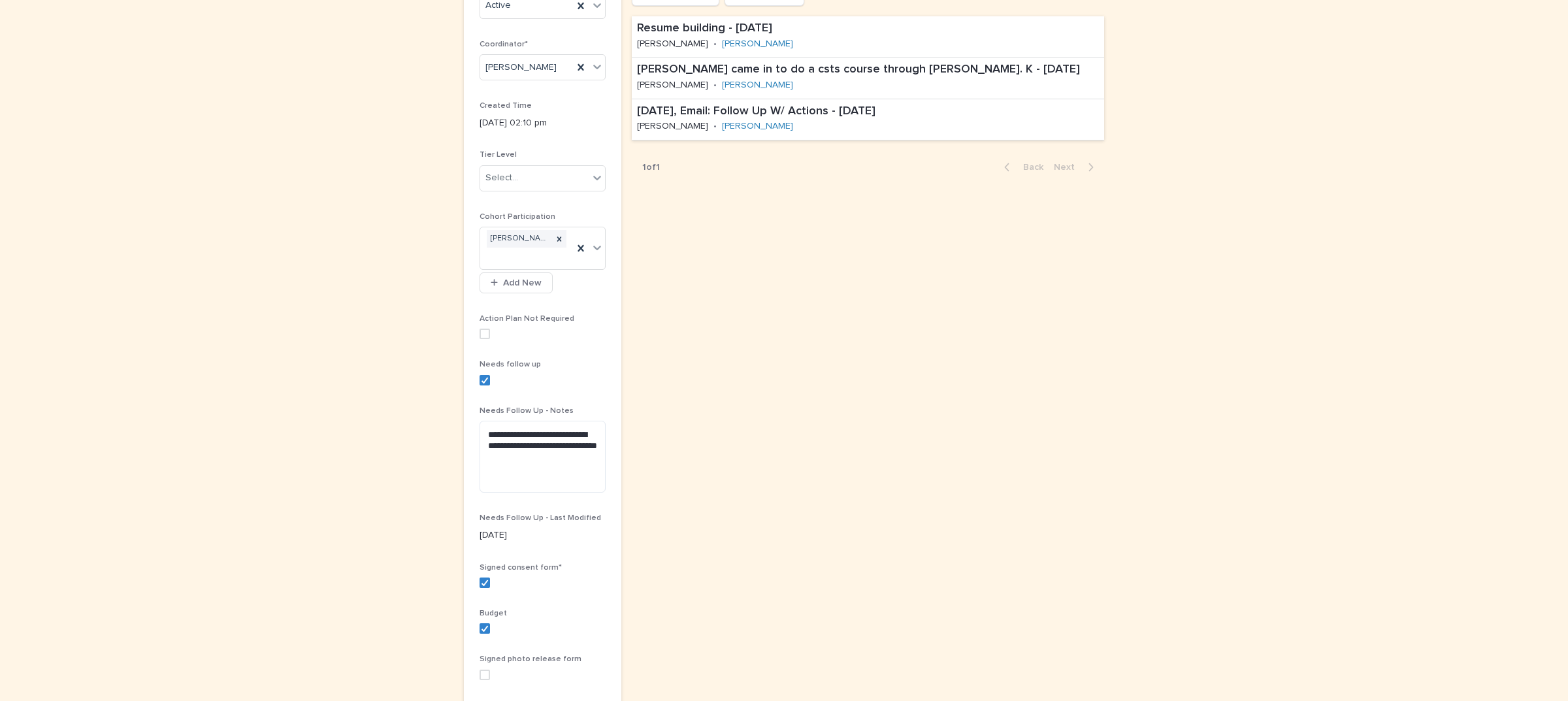
scroll to position [245, 0]
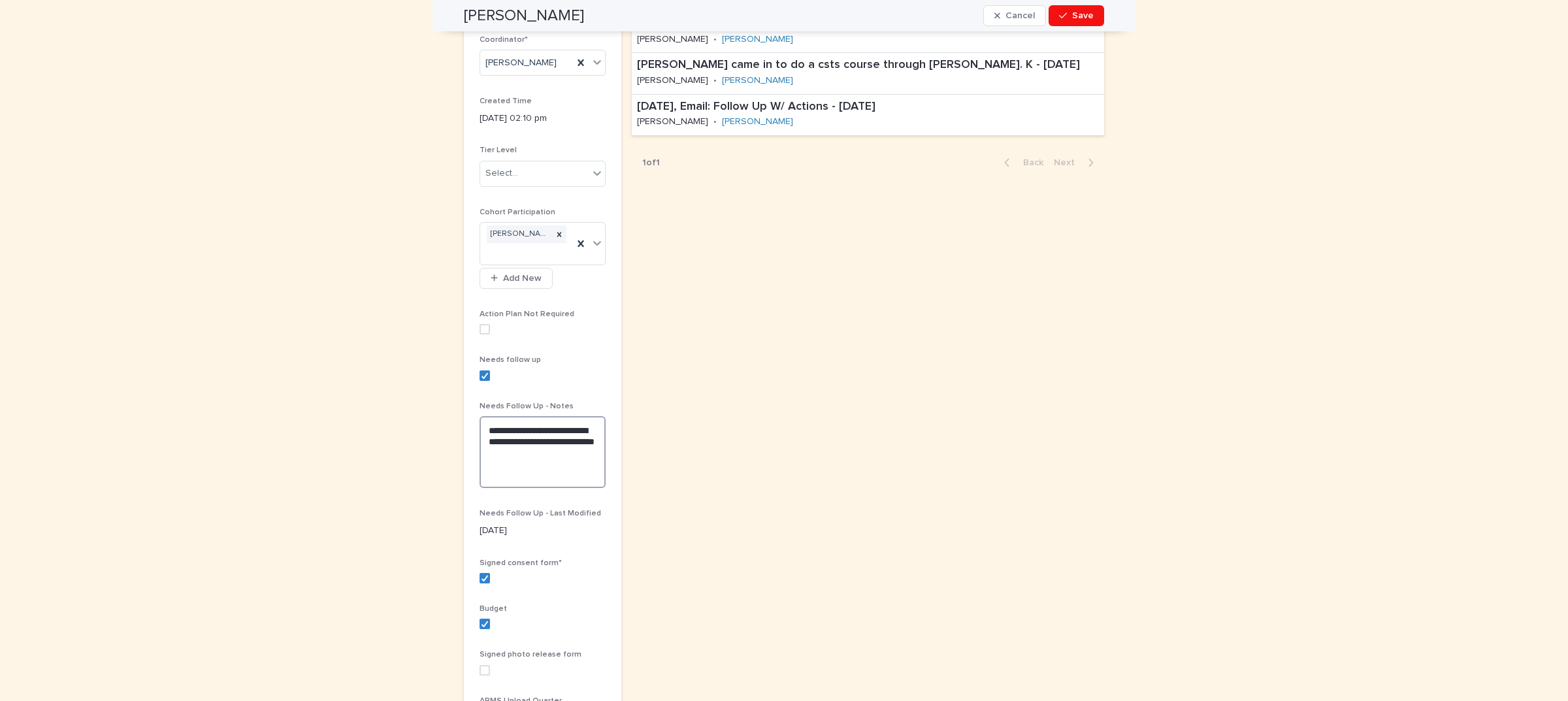
click at [551, 459] on textarea "**********" at bounding box center [542, 452] width 126 height 72
drag, startPoint x: 524, startPoint y: 428, endPoint x: 622, endPoint y: 471, distance: 107.0
click at [622, 468] on div "**********" at bounding box center [784, 350] width 640 height 951
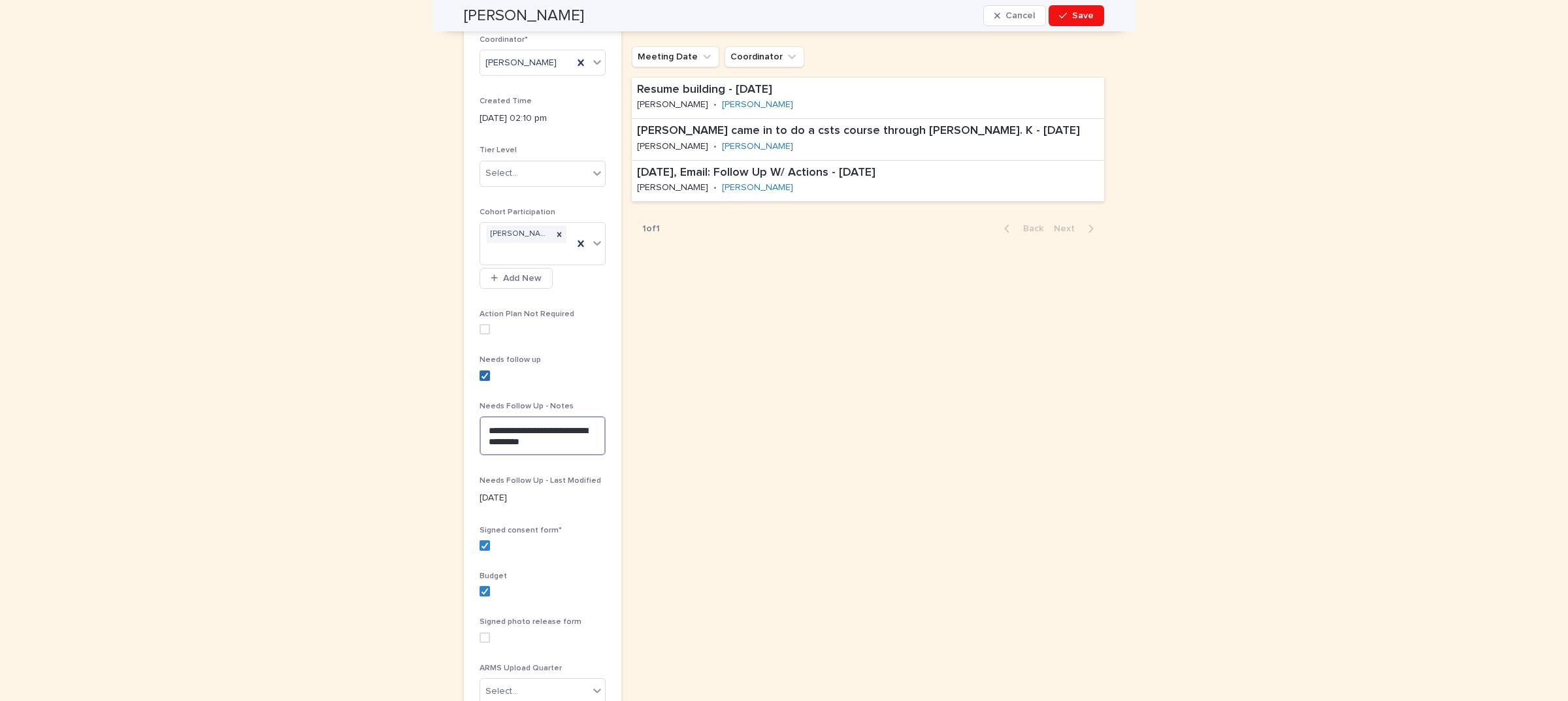
click at [482, 374] on polyline at bounding box center [484, 376] width 6 height 5
type textarea "**********"
click at [1079, 11] on span "Save" at bounding box center [1083, 16] width 22 height 9
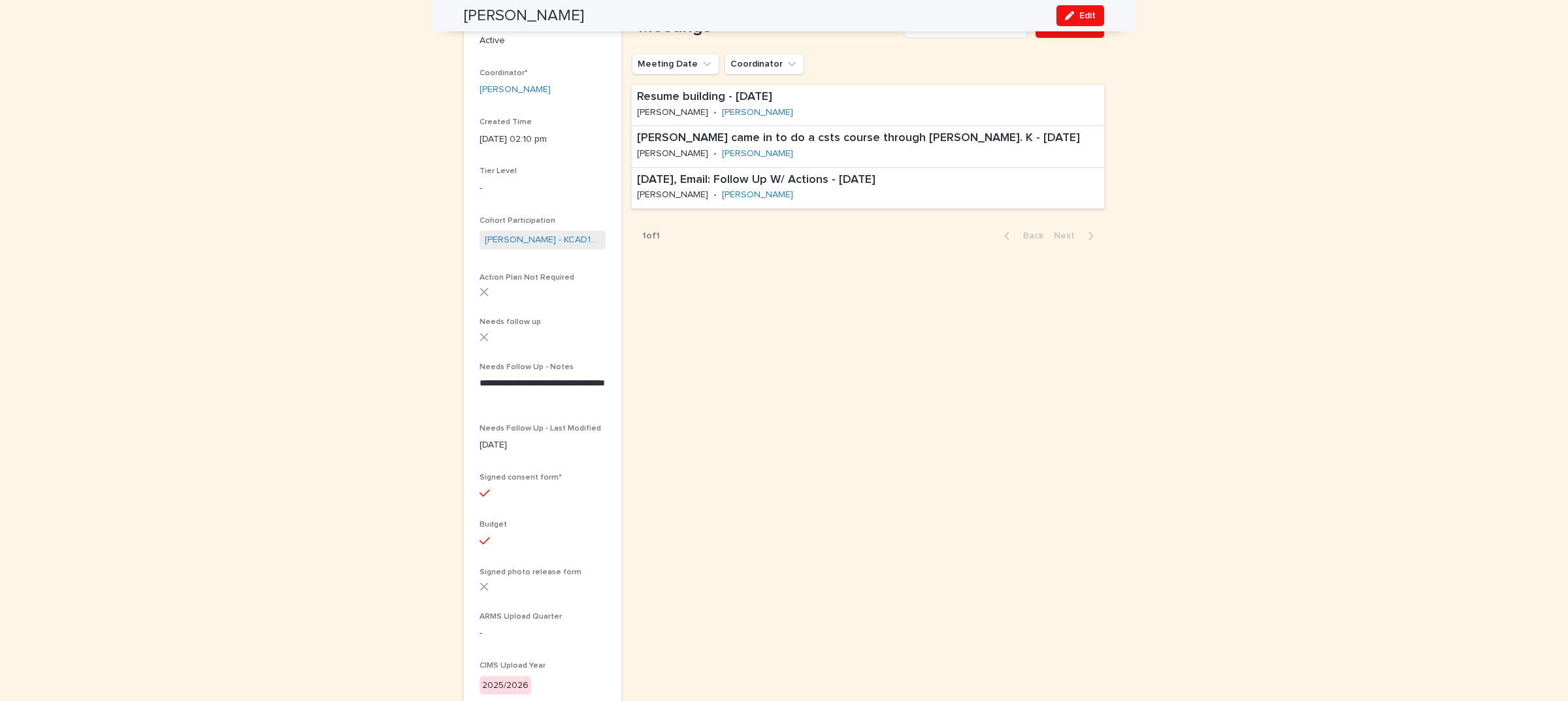
click at [1079, 11] on span "Edit" at bounding box center [1088, 16] width 16 height 9
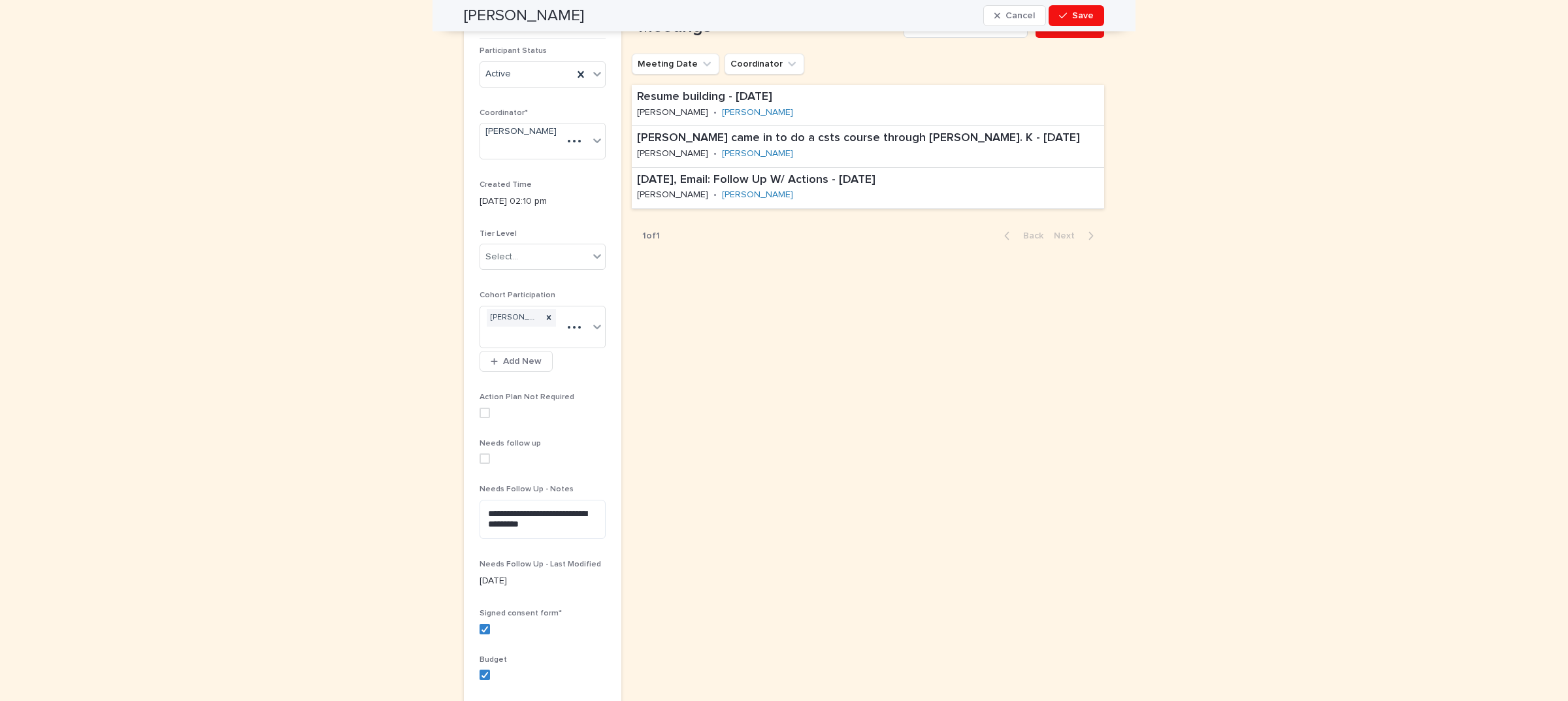
scroll to position [239, 0]
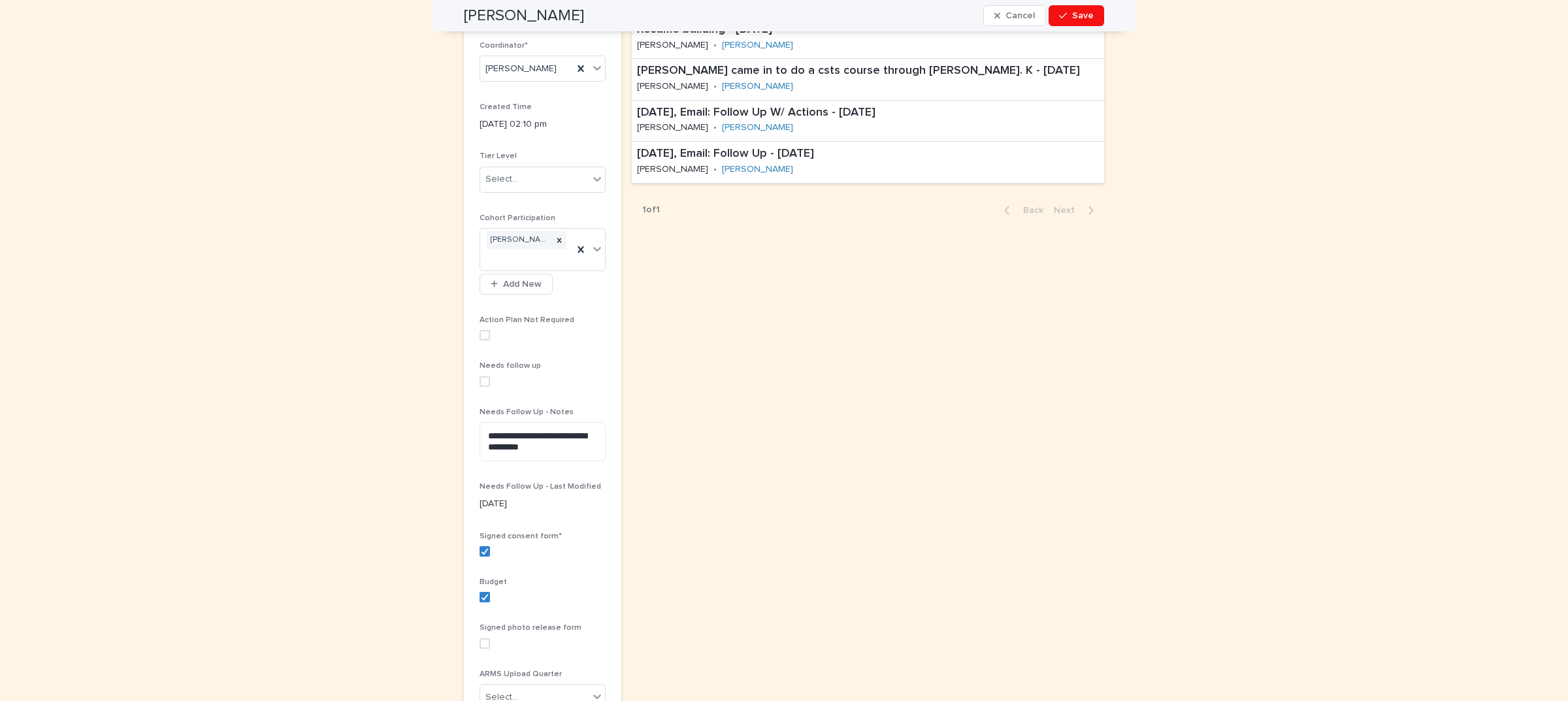
click at [480, 381] on span at bounding box center [485, 382] width 11 height 11
click at [1078, 14] on span "Save" at bounding box center [1083, 16] width 22 height 9
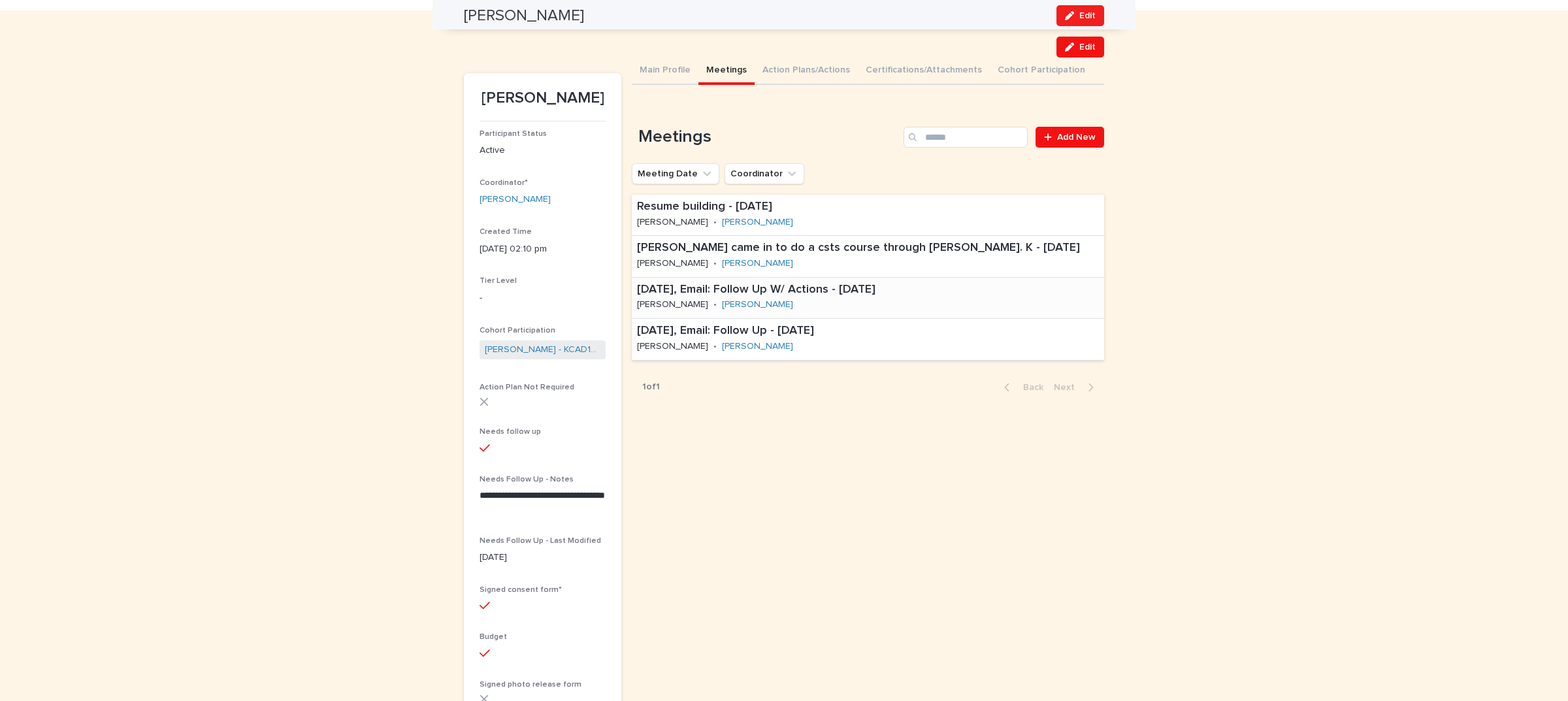
scroll to position [0, 0]
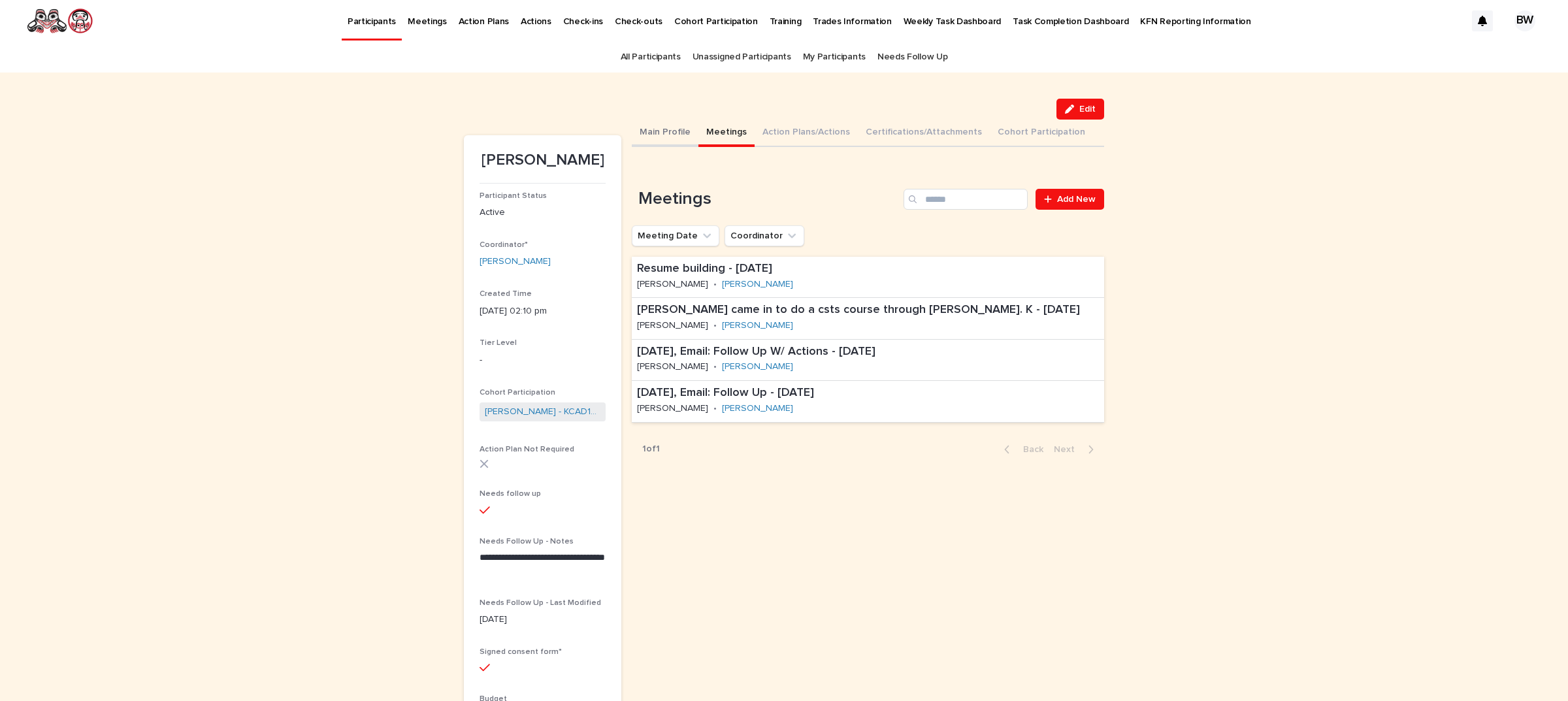
click at [653, 127] on button "Main Profile" at bounding box center [664, 133] width 67 height 28
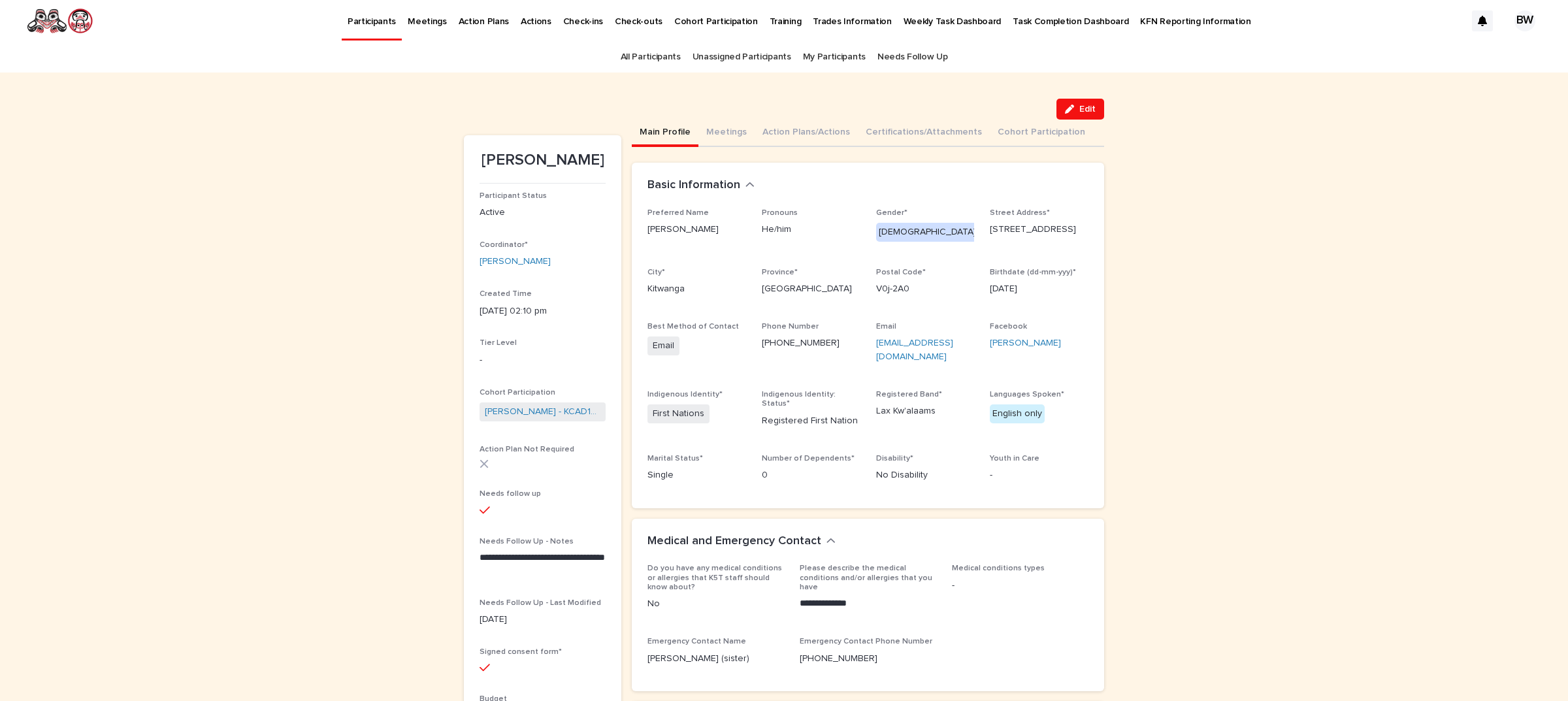
click at [652, 128] on button "Main Profile" at bounding box center [664, 133] width 67 height 28
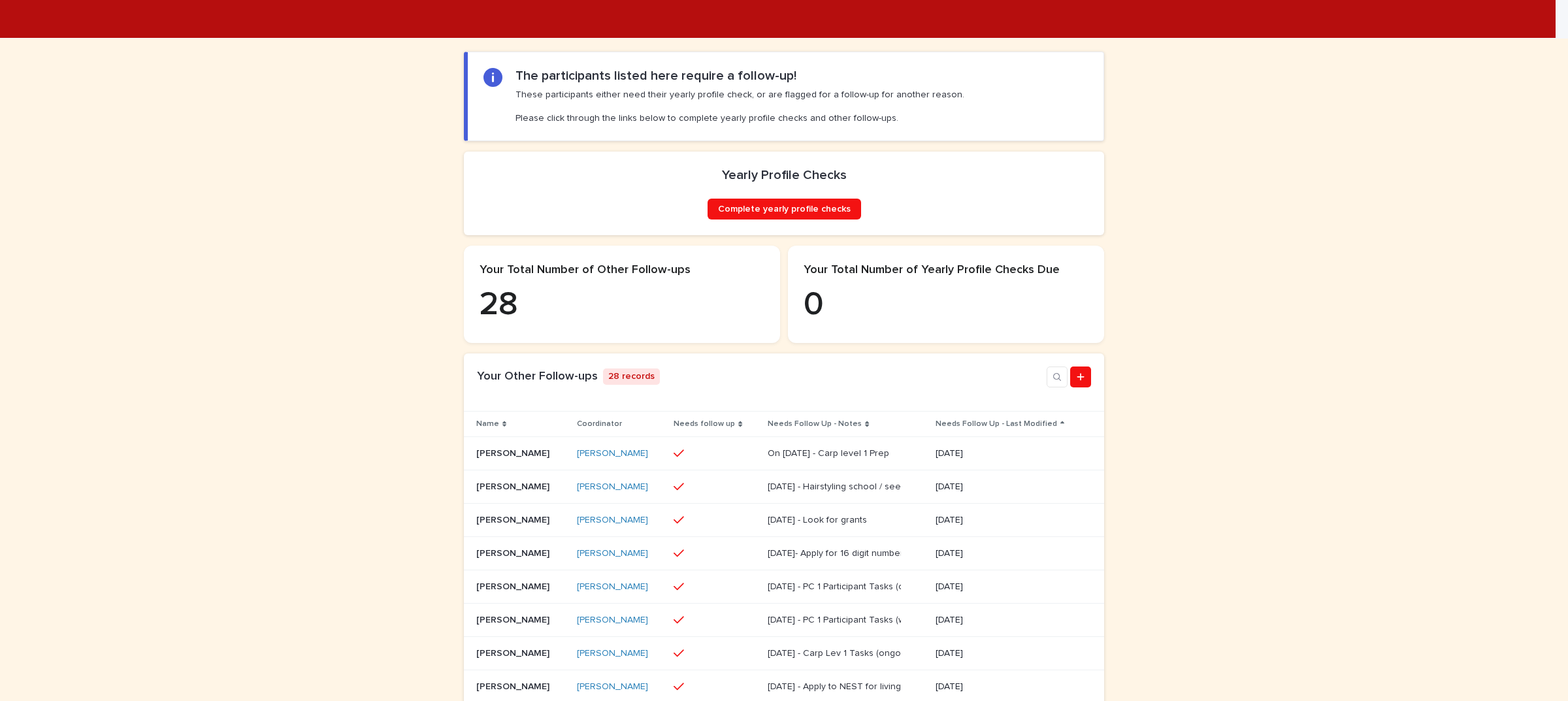
scroll to position [327, 0]
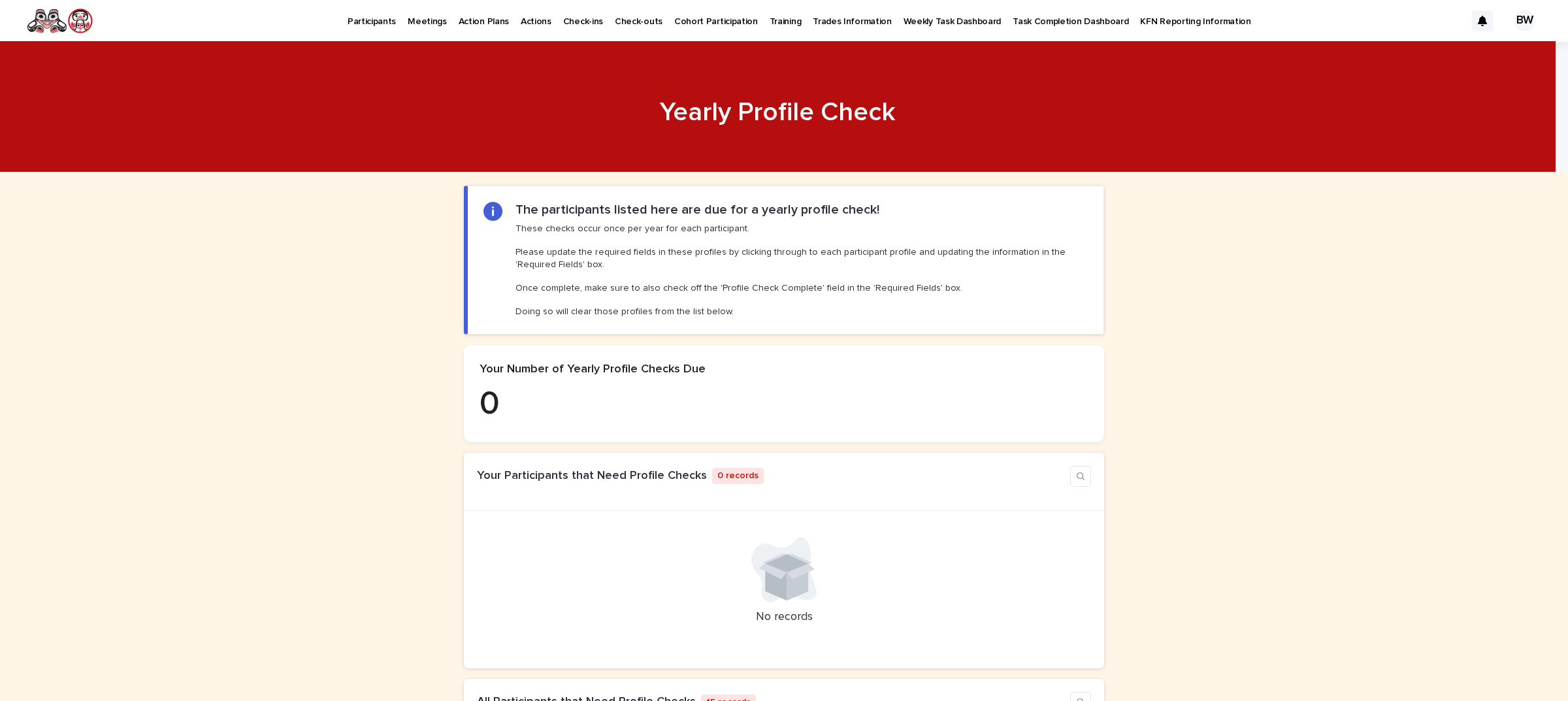
scroll to position [408, 0]
